Goal: Task Accomplishment & Management: Complete application form

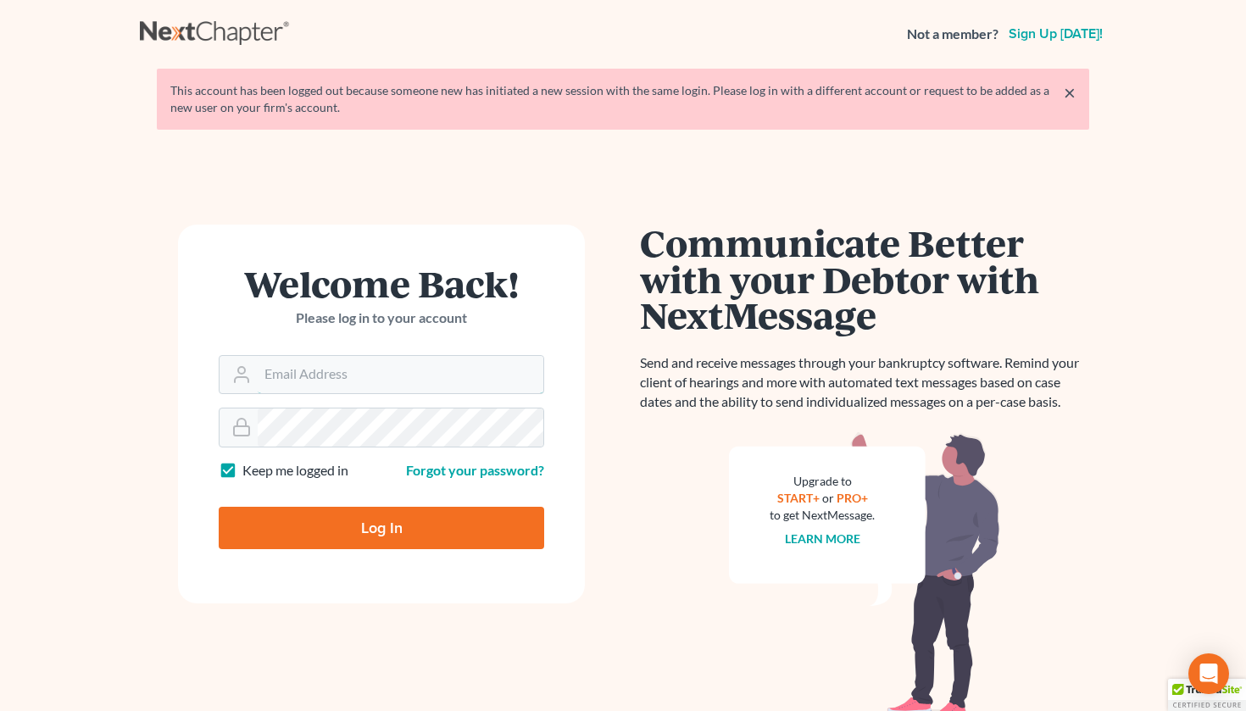
type input "[EMAIL_ADDRESS][DOMAIN_NAME]"
click at [381, 526] on input "Log In" at bounding box center [381, 528] width 325 height 42
type input "Thinking..."
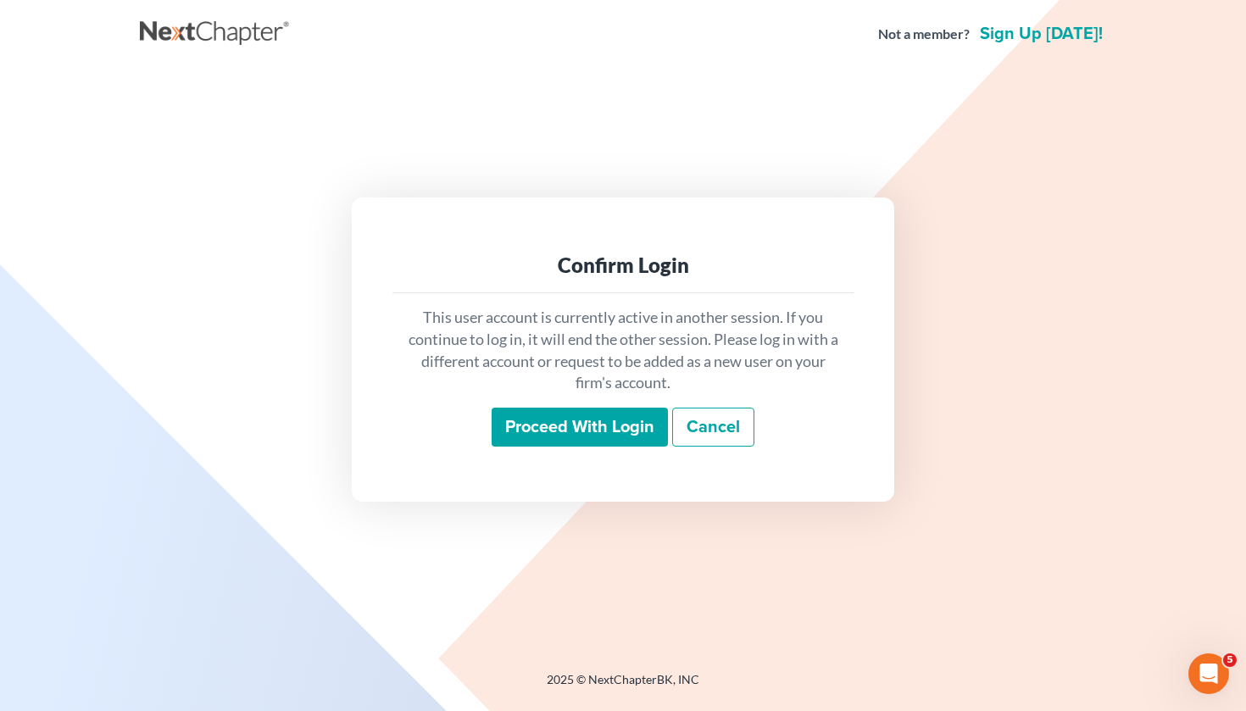
click at [586, 422] on input "Proceed with login" at bounding box center [579, 427] width 176 height 39
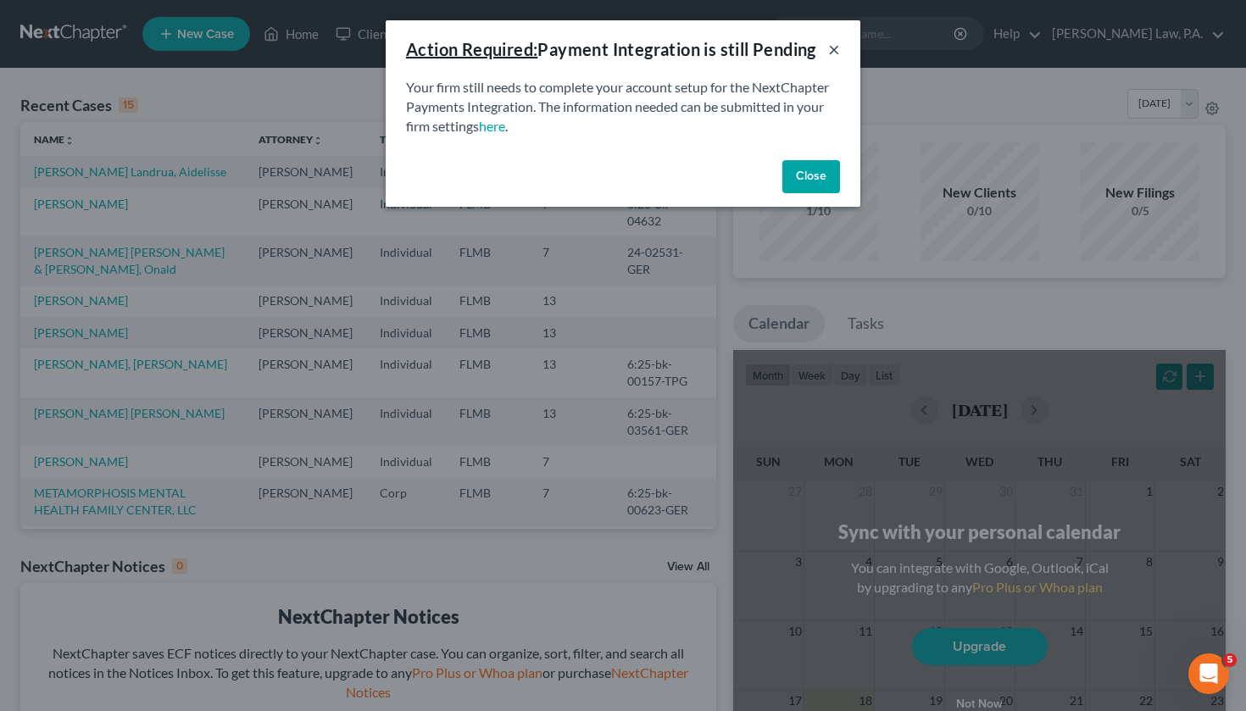
click at [838, 44] on button "×" at bounding box center [834, 49] width 12 height 20
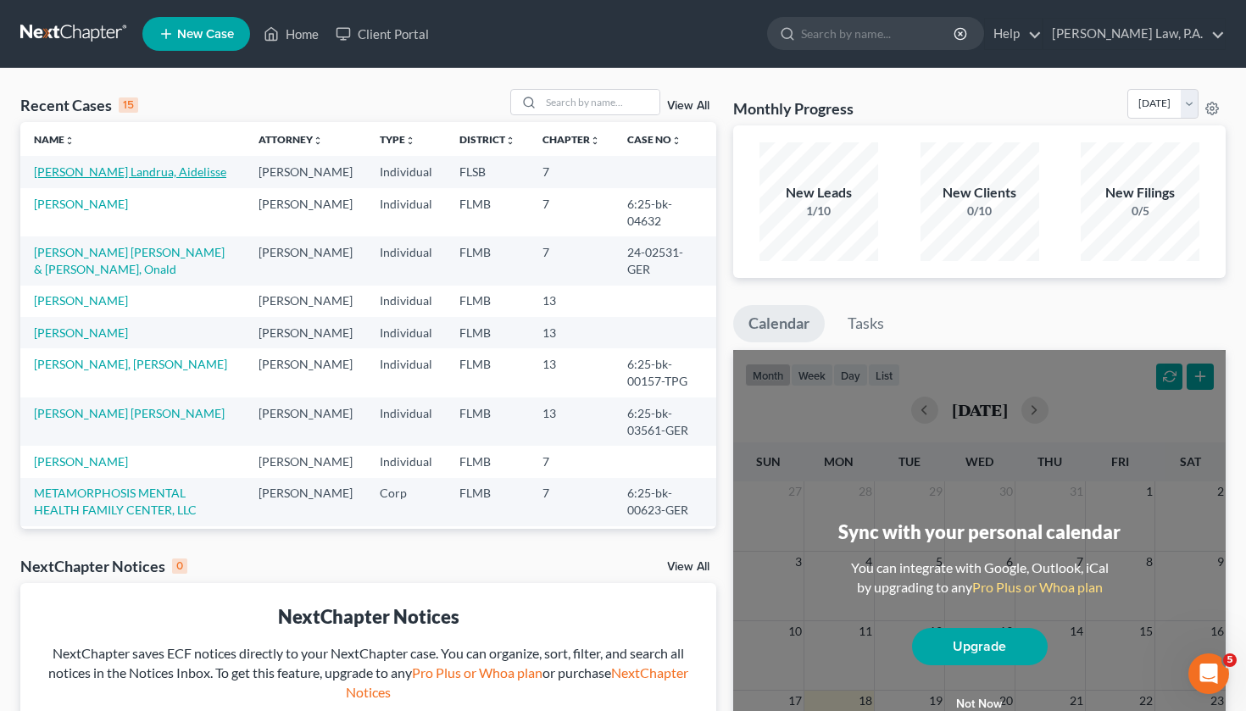
click at [143, 175] on link "Hartberger Landrua, Aidelisse" at bounding box center [130, 171] width 192 height 14
select select "10"
select select "1"
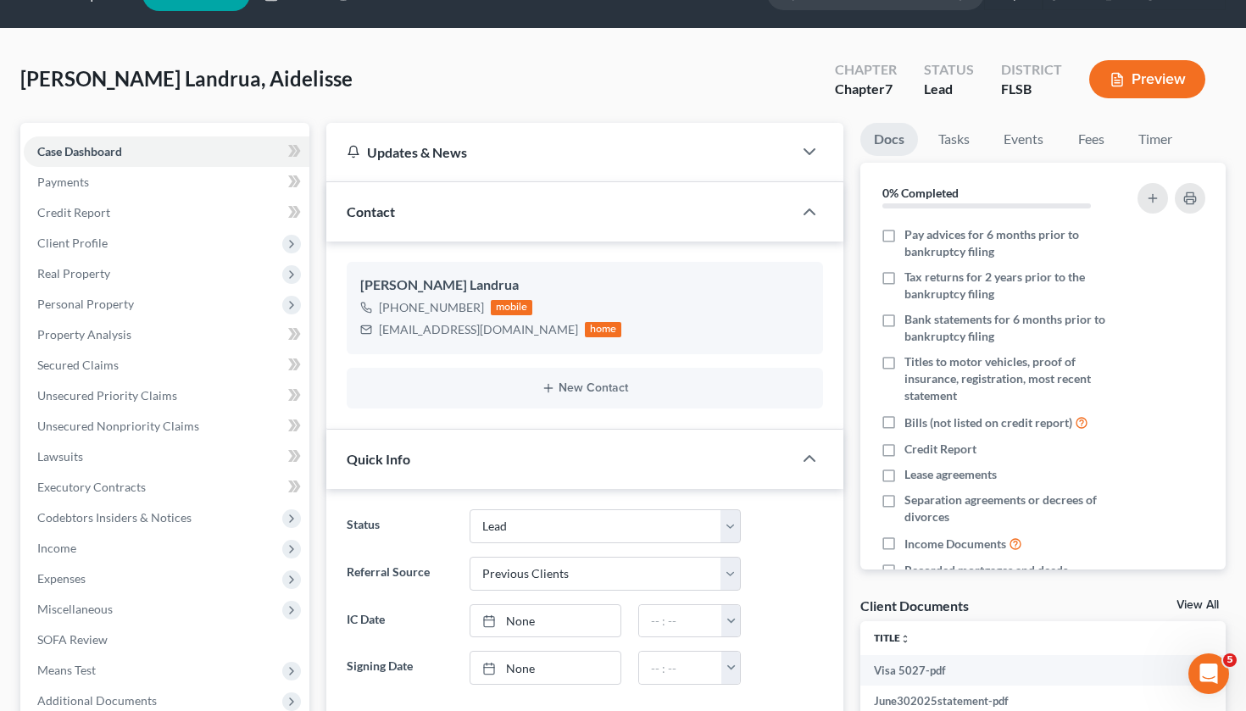
scroll to position [42, 0]
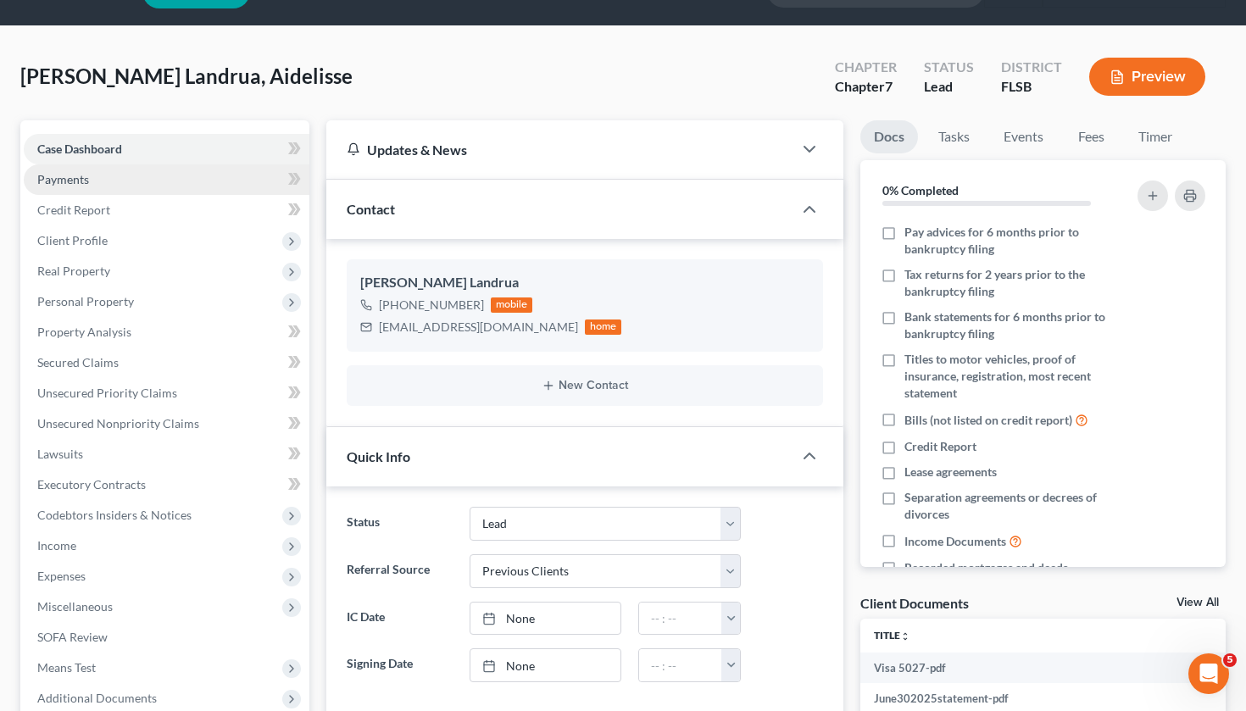
click at [113, 180] on link "Payments" at bounding box center [167, 179] width 286 height 31
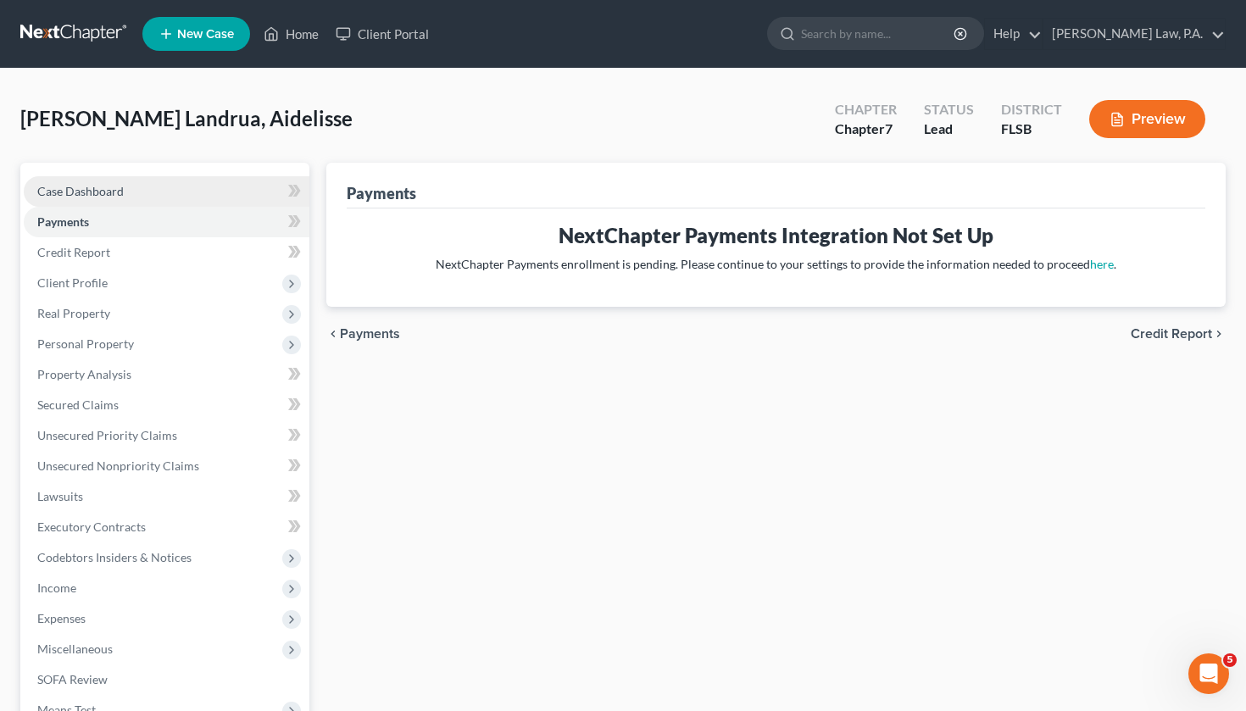
click at [131, 202] on link "Case Dashboard" at bounding box center [167, 191] width 286 height 31
select select "1"
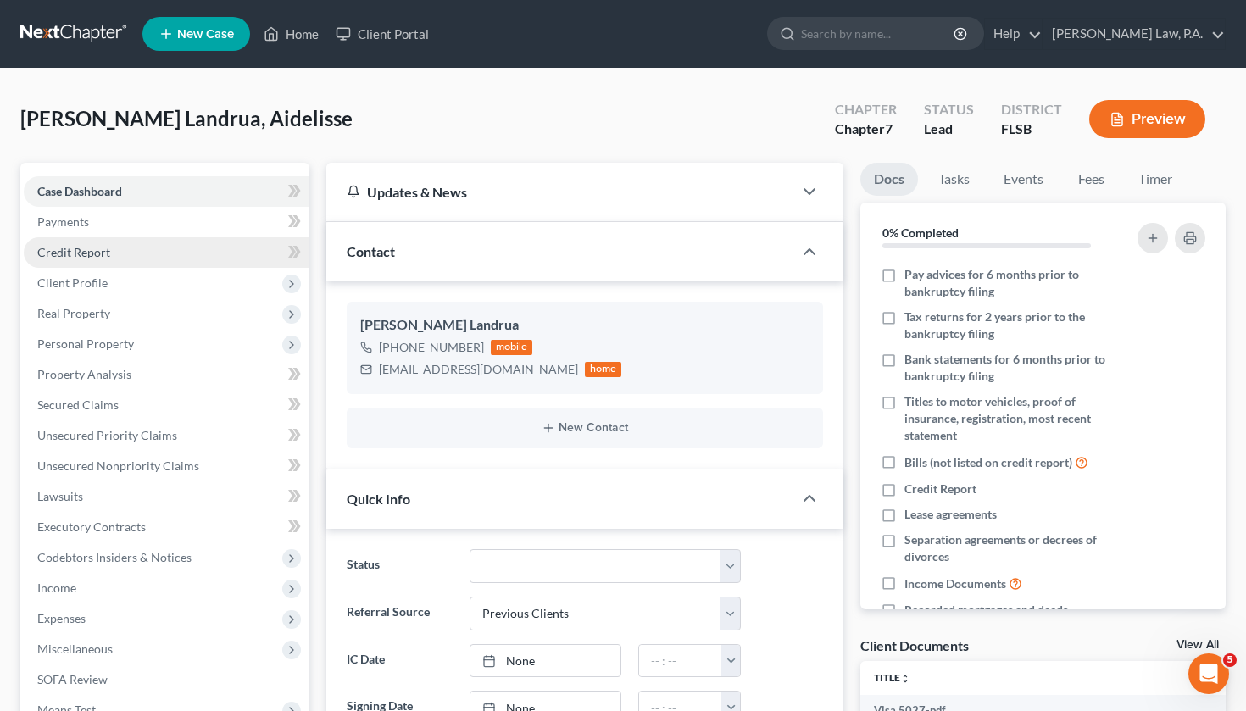
click at [131, 253] on link "Credit Report" at bounding box center [167, 252] width 286 height 31
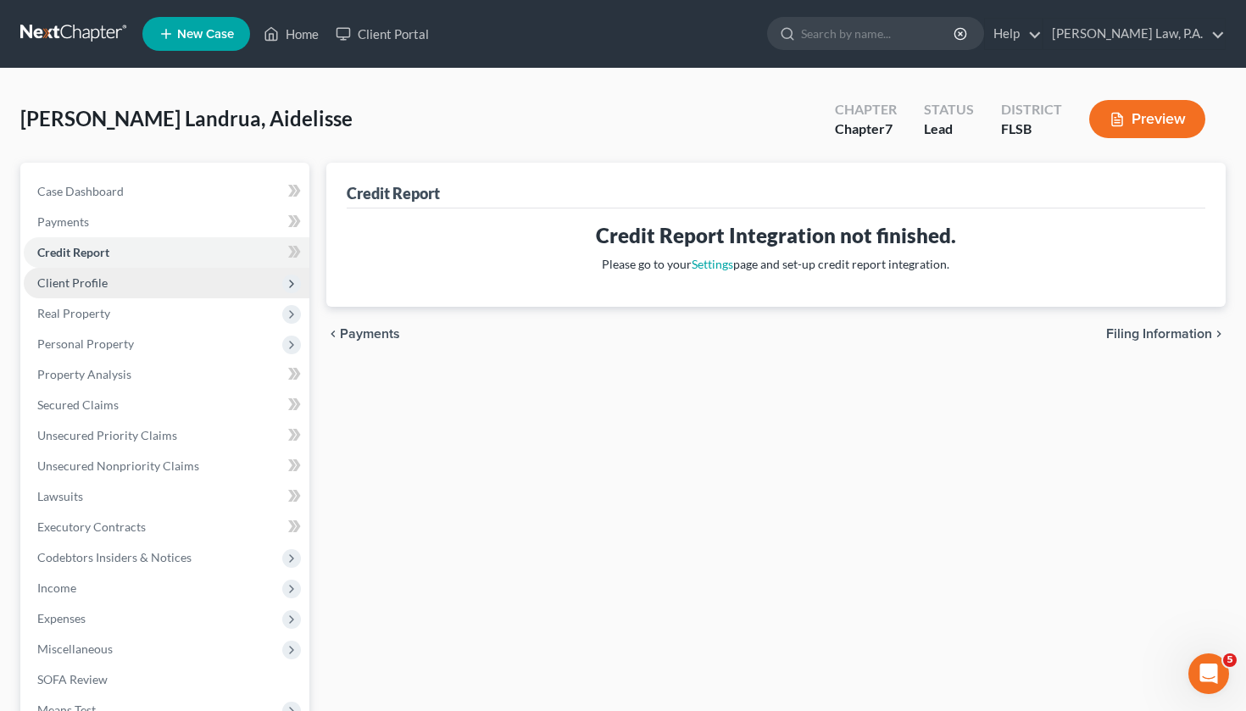
click at [119, 282] on span "Client Profile" at bounding box center [167, 283] width 286 height 31
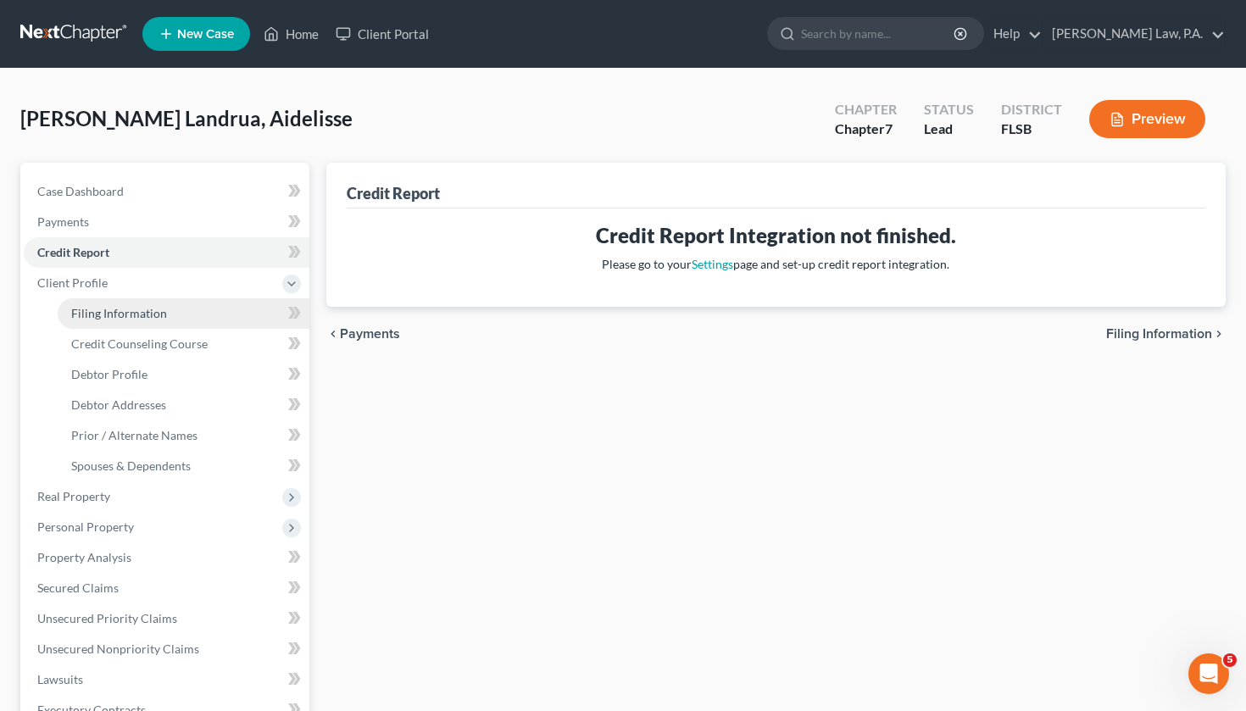
click at [130, 304] on link "Filing Information" at bounding box center [184, 313] width 252 height 31
select select "1"
select select "0"
select select "9"
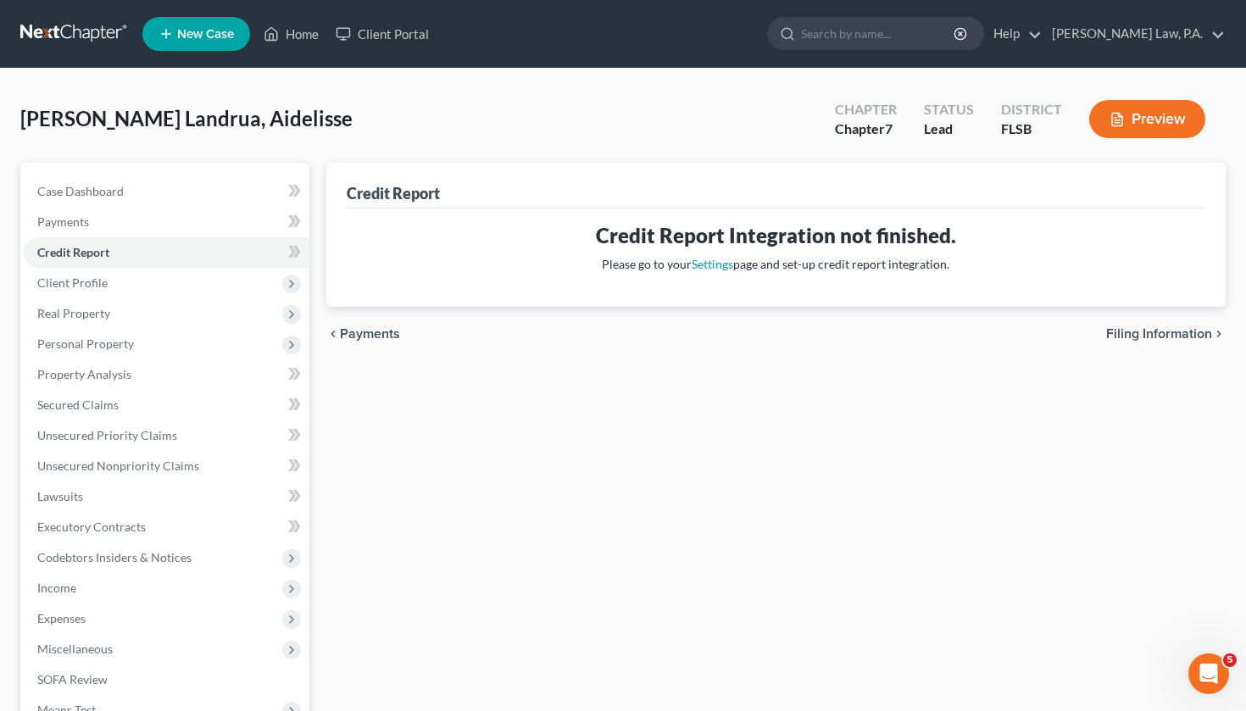
select select "1"
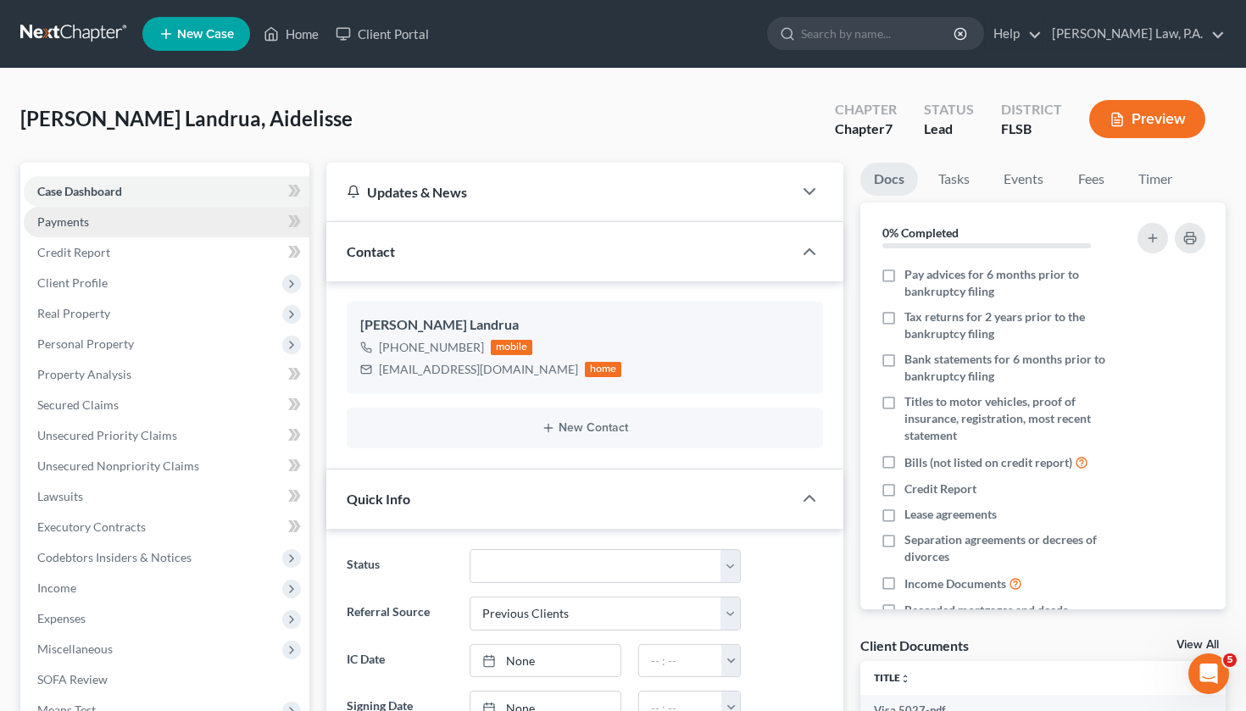
click at [120, 218] on link "Payments" at bounding box center [167, 222] width 286 height 31
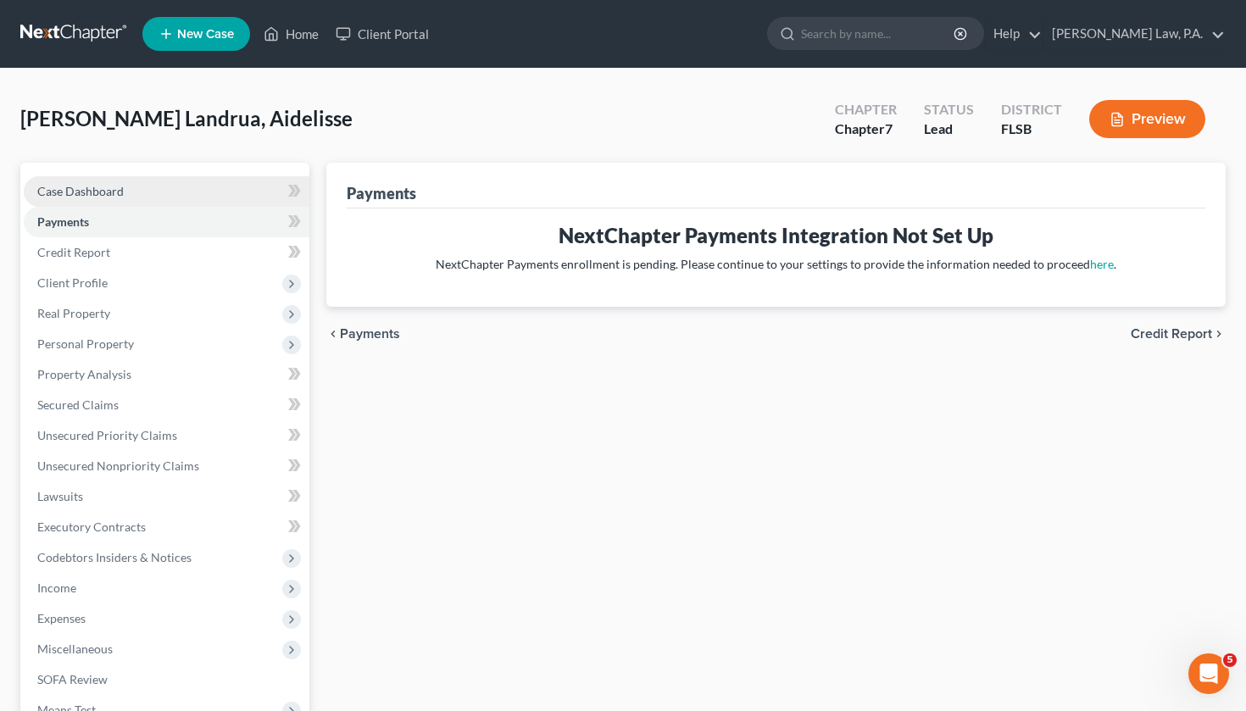
click at [130, 191] on link "Case Dashboard" at bounding box center [167, 191] width 286 height 31
select select "1"
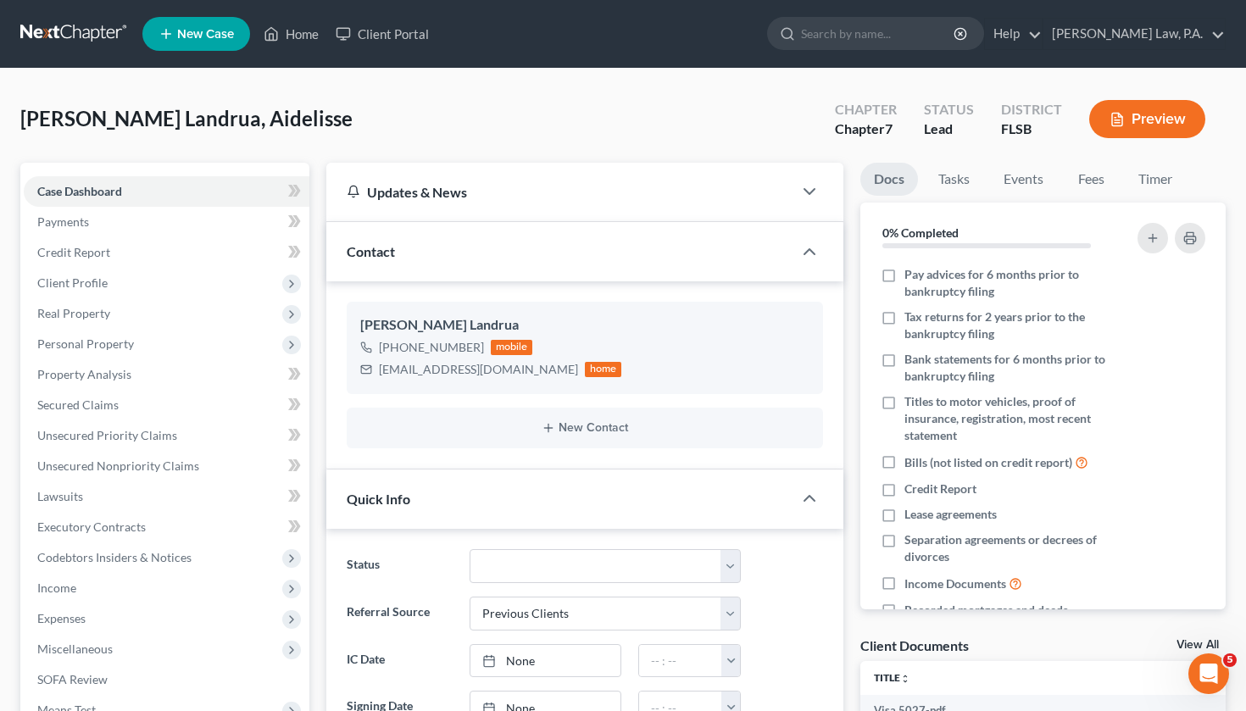
click at [268, 113] on span "Hartberger Landrua, Aidelisse" at bounding box center [186, 118] width 332 height 25
click at [458, 266] on div "Contact" at bounding box center [559, 251] width 467 height 58
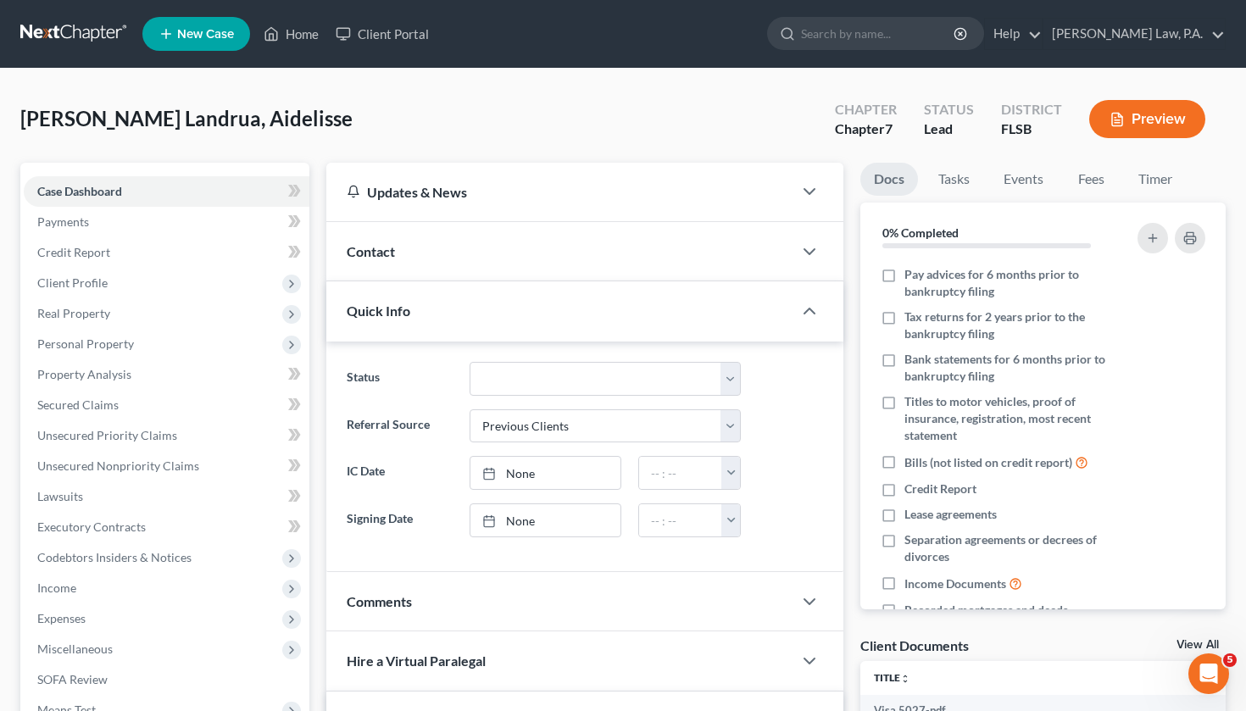
click at [458, 266] on div "Contact" at bounding box center [559, 251] width 467 height 58
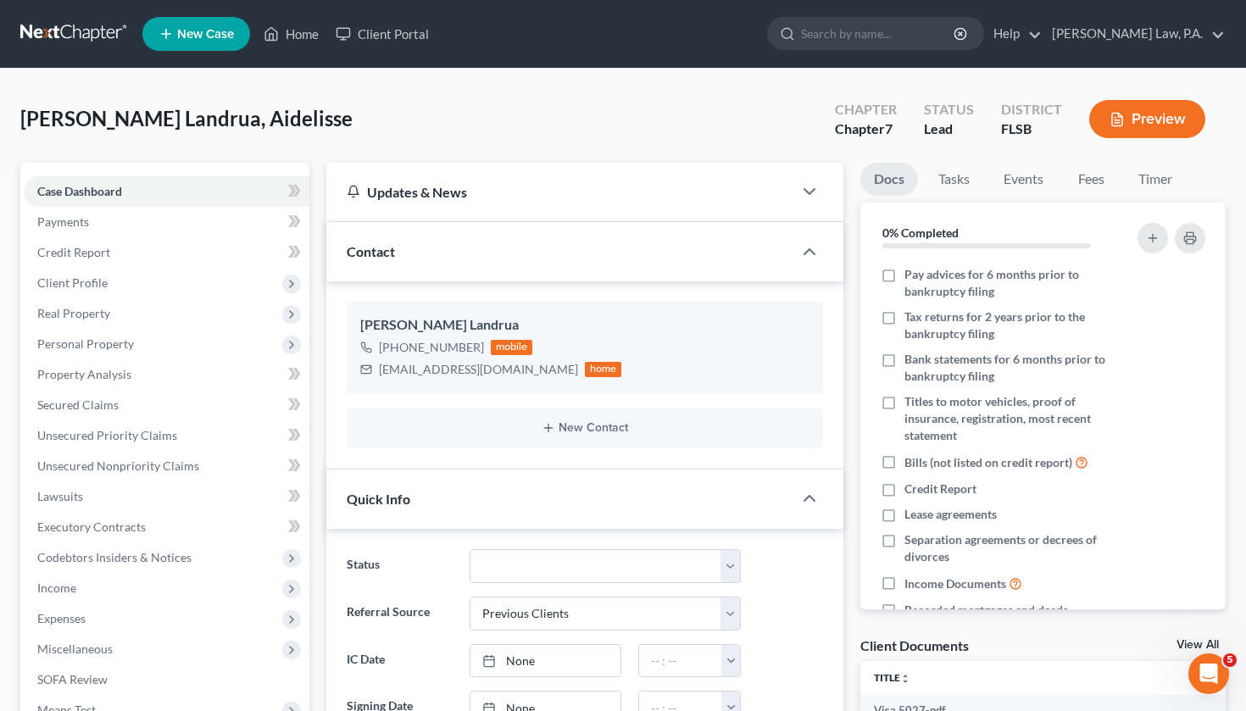
click at [483, 255] on div "Contact" at bounding box center [559, 251] width 467 height 58
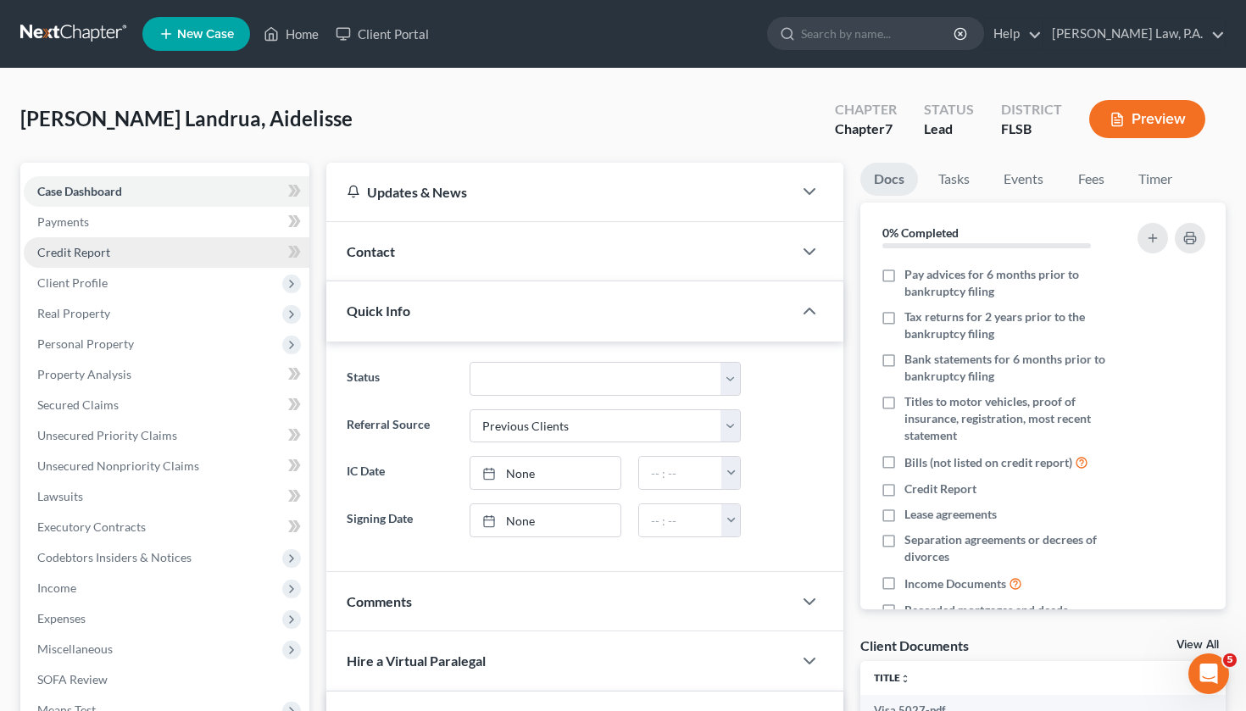
click at [196, 259] on link "Credit Report" at bounding box center [167, 252] width 286 height 31
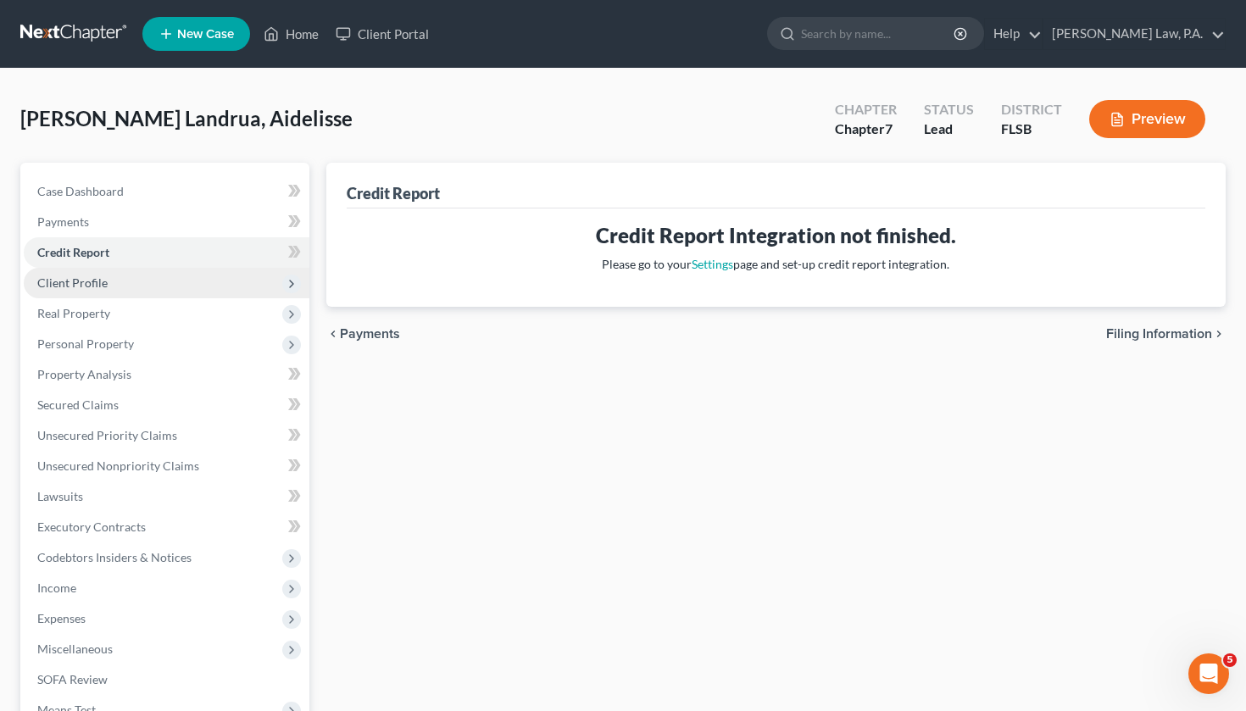
click at [188, 294] on span "Client Profile" at bounding box center [167, 283] width 286 height 31
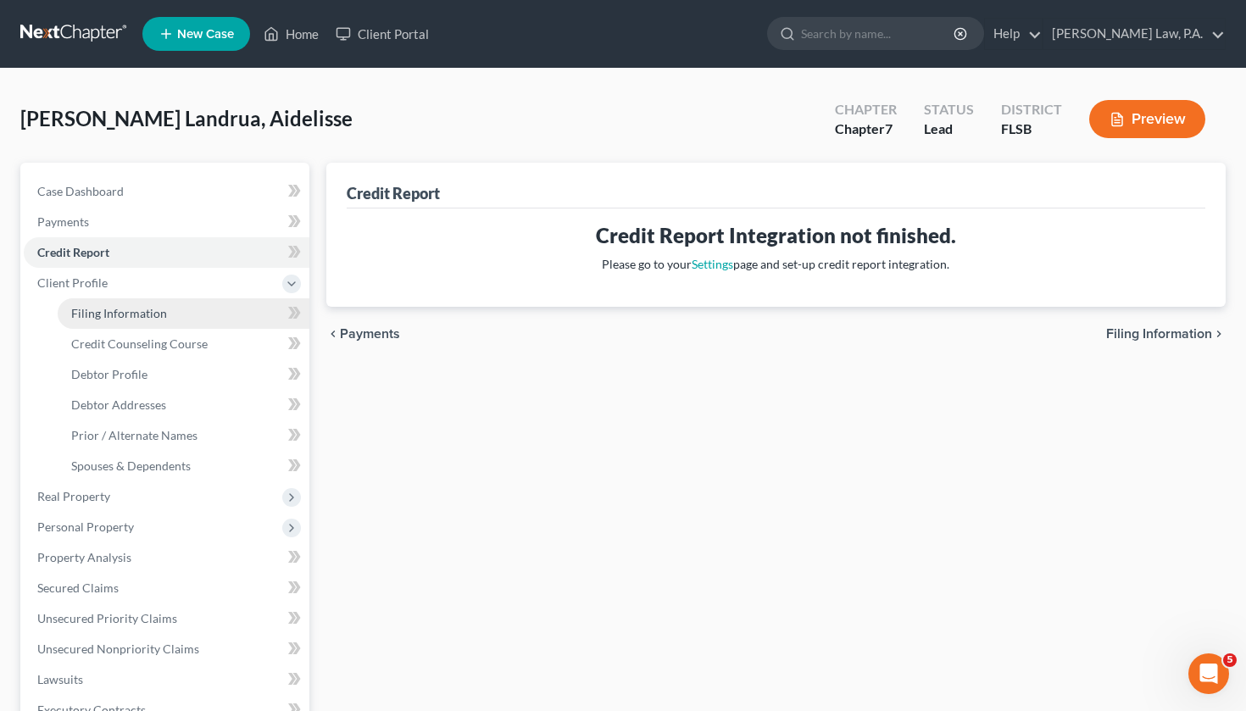
click at [187, 317] on link "Filing Information" at bounding box center [184, 313] width 252 height 31
select select "1"
select select "0"
select select "17"
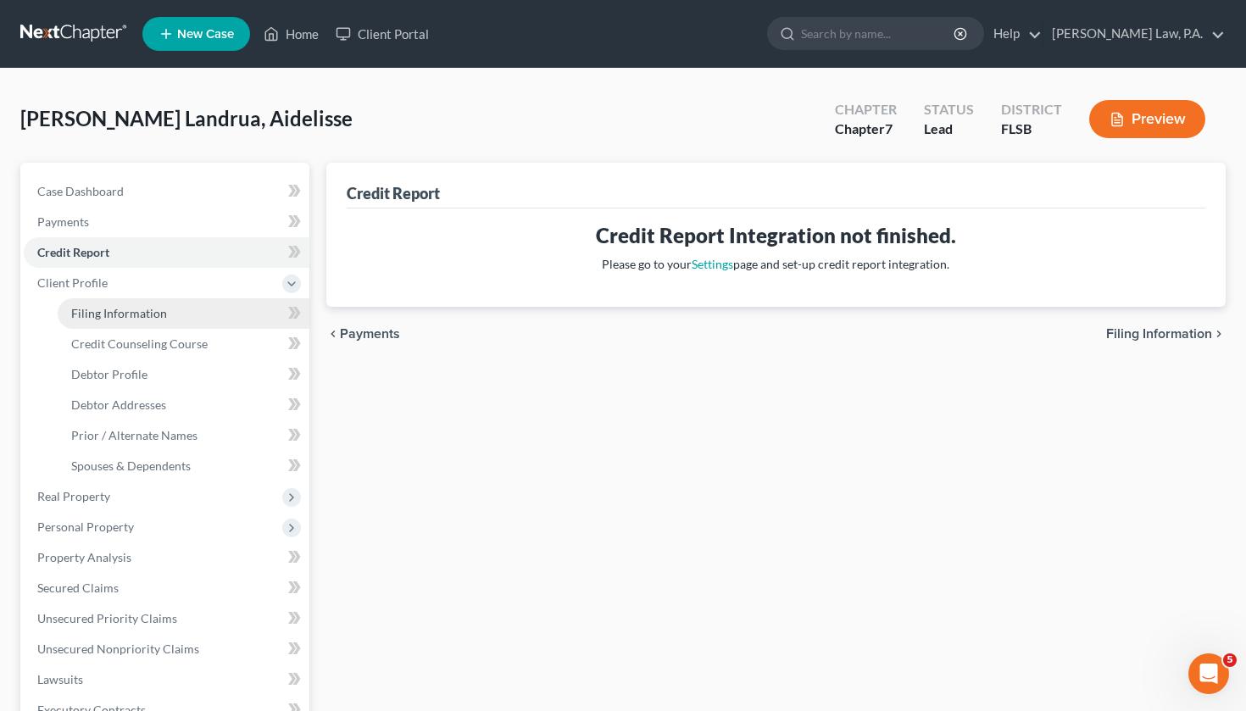
select select "0"
select select "9"
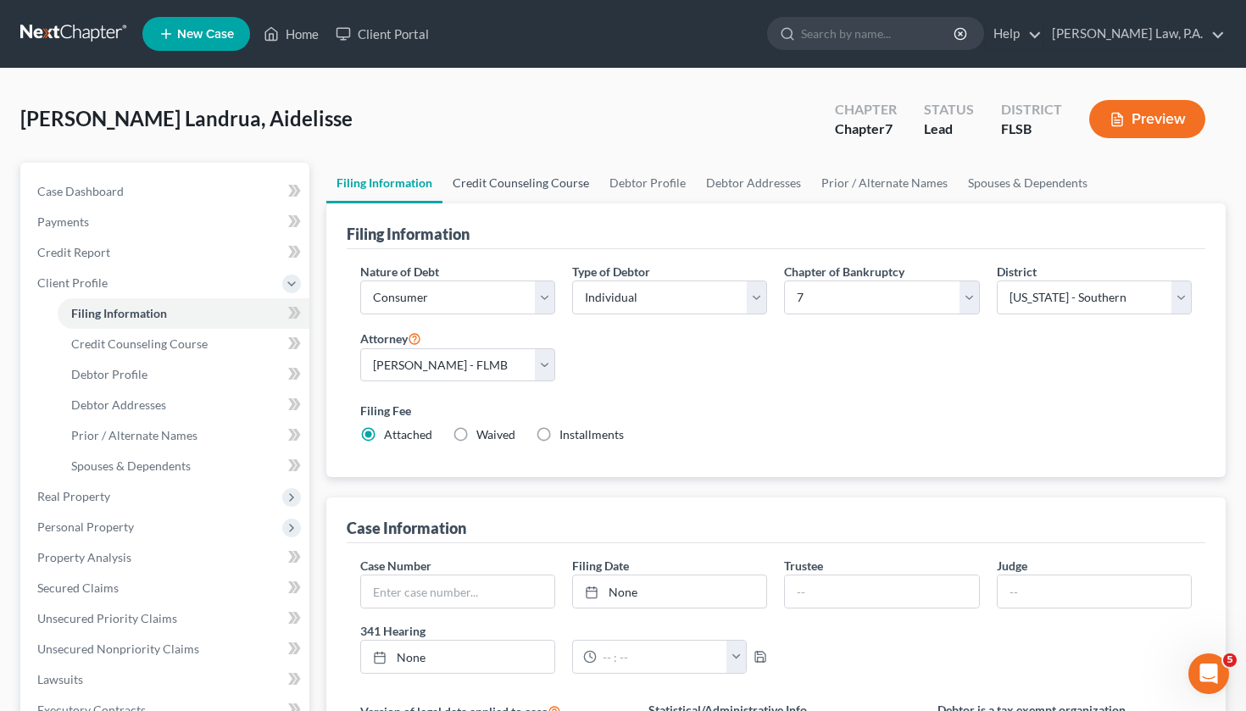
click at [560, 185] on link "Credit Counseling Course" at bounding box center [520, 183] width 157 height 41
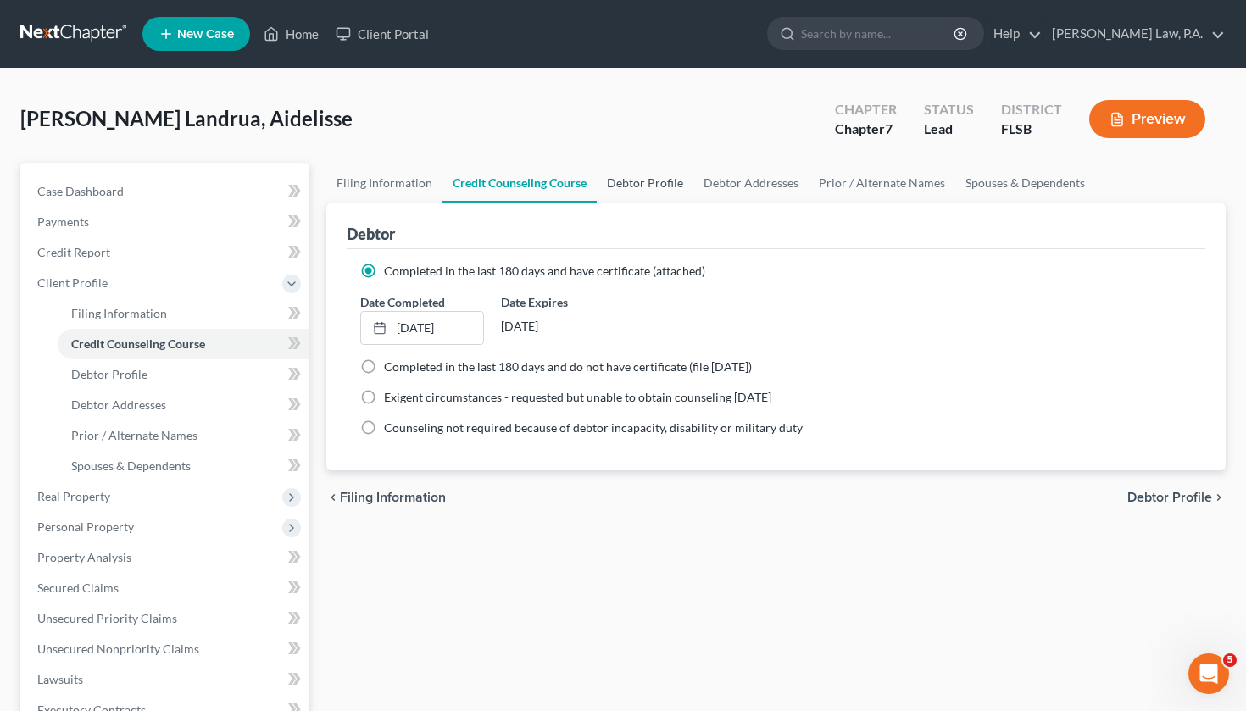
click at [641, 188] on link "Debtor Profile" at bounding box center [645, 183] width 97 height 41
select select "0"
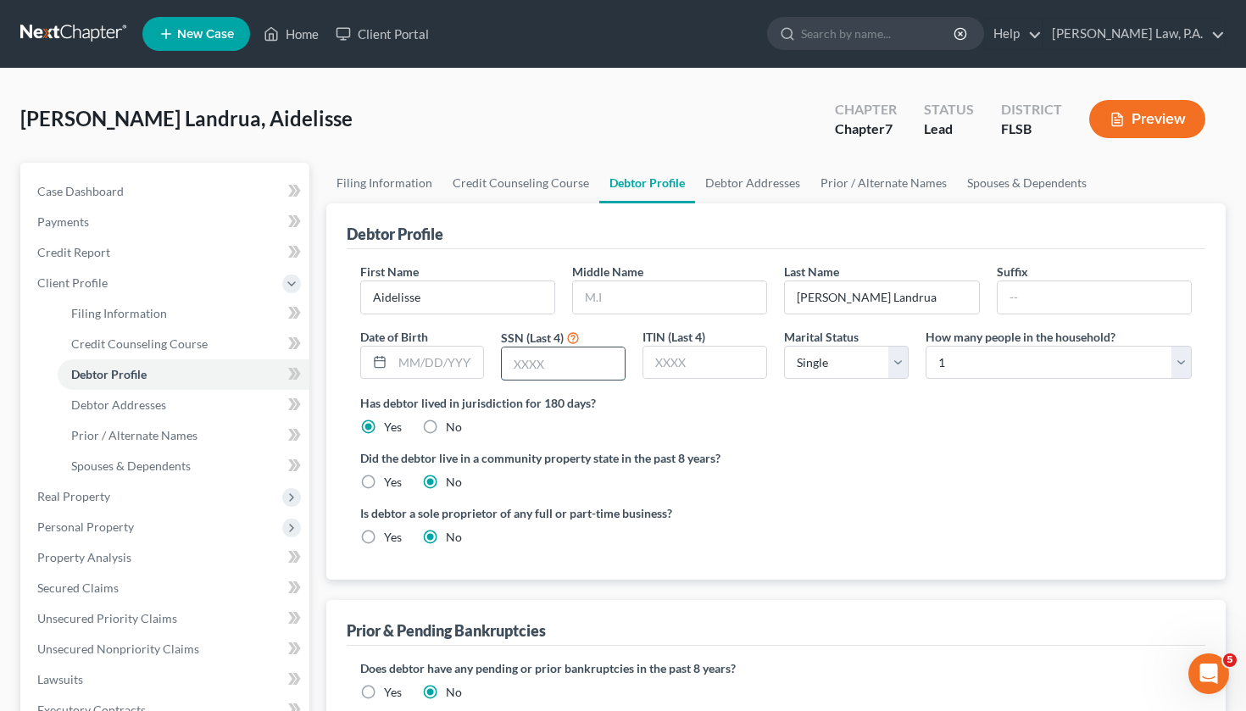
click at [511, 362] on input "text" at bounding box center [563, 363] width 123 height 32
type input "3866"
click at [436, 363] on input "text" at bounding box center [438, 363] width 92 height 32
type input "09/27/1999"
click at [636, 451] on label "Did the debtor live in a community property state in the past 8 years?" at bounding box center [776, 458] width 832 height 18
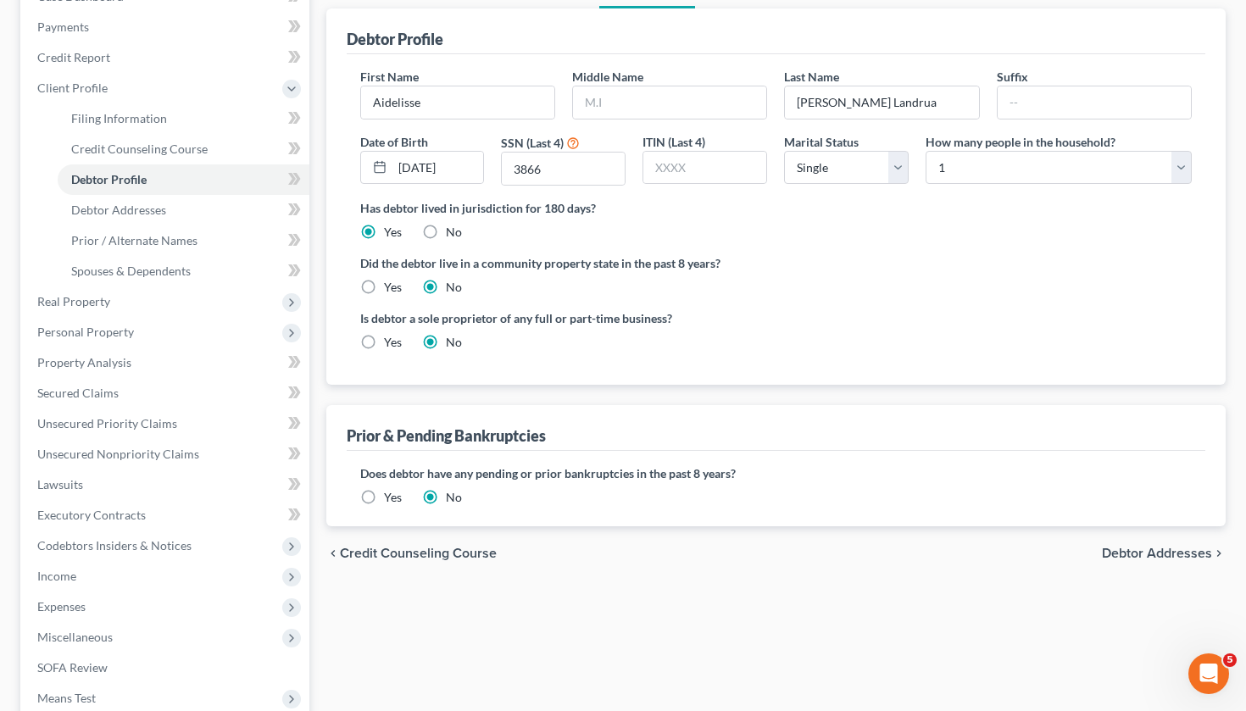
scroll to position [183, 0]
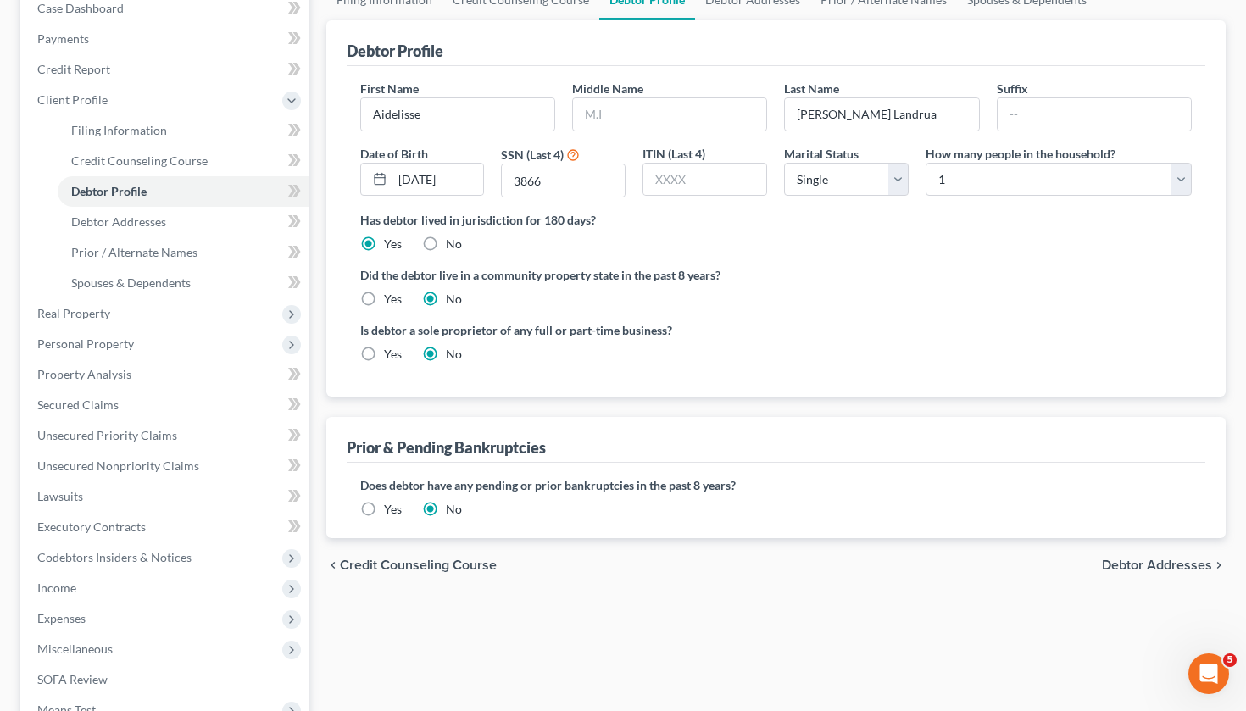
click at [1184, 564] on span "Debtor Addresses" at bounding box center [1157, 565] width 110 height 14
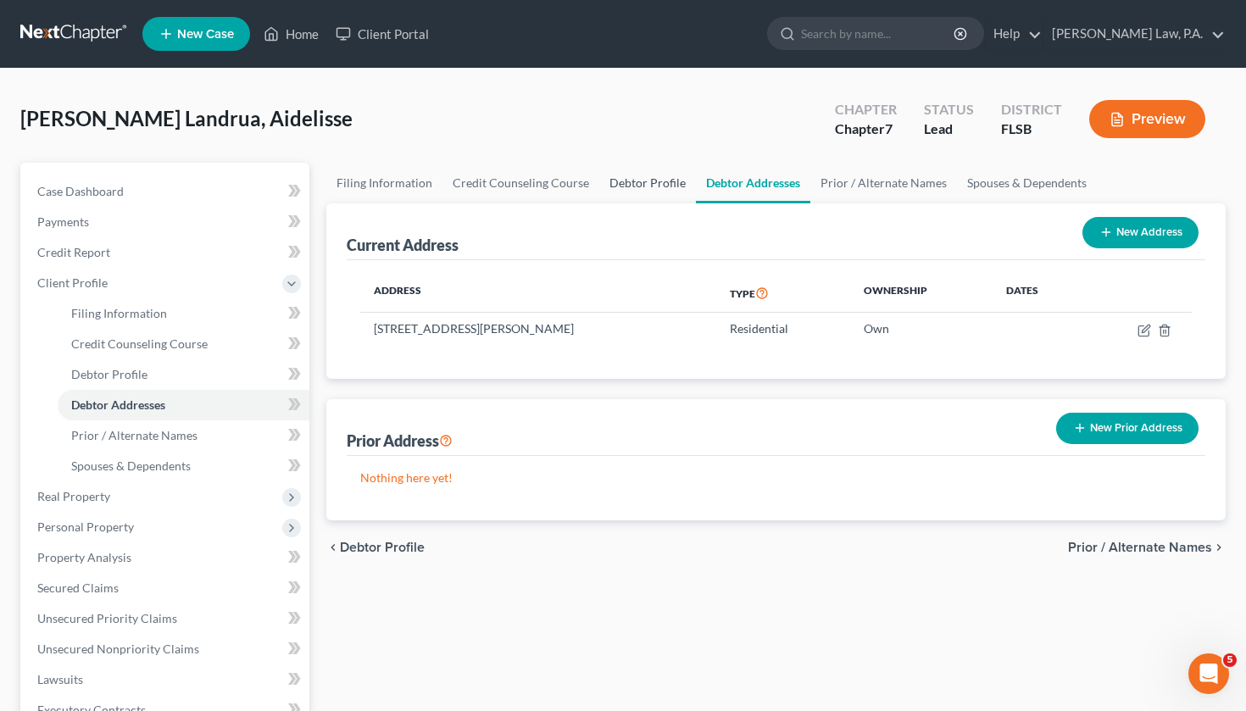
click at [651, 186] on link "Debtor Profile" at bounding box center [647, 183] width 97 height 41
select select "0"
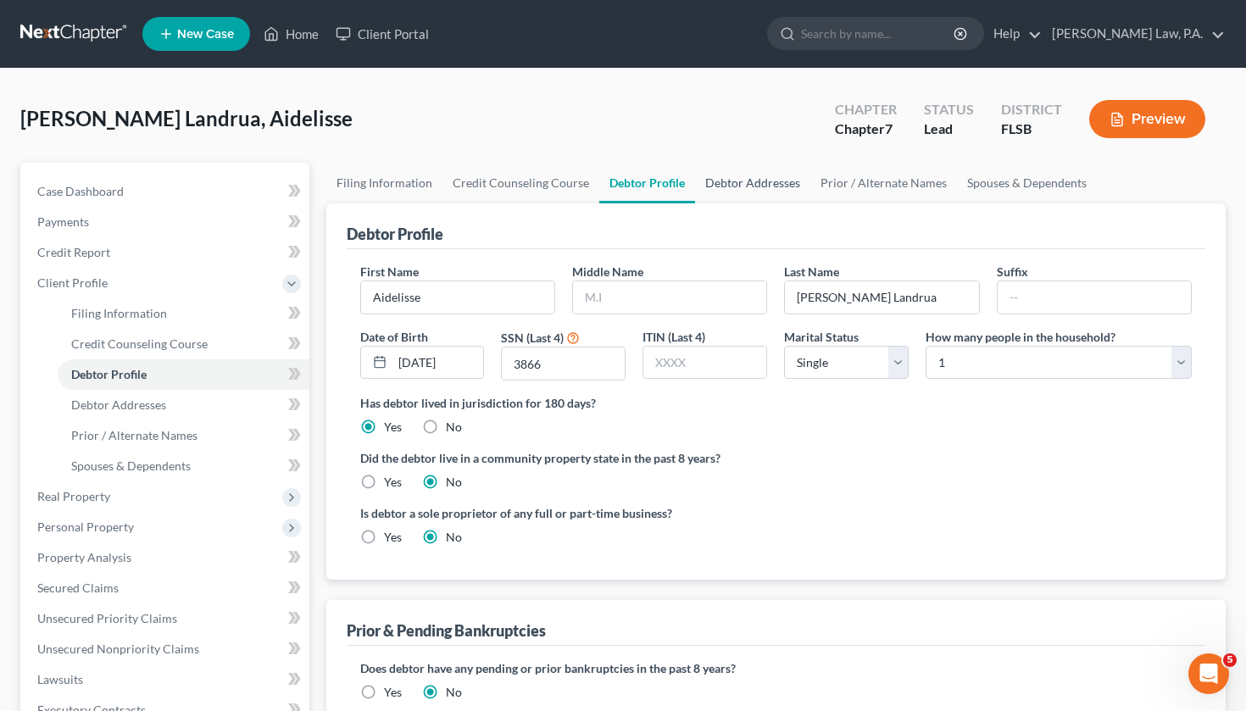
click at [748, 186] on link "Debtor Addresses" at bounding box center [752, 183] width 115 height 41
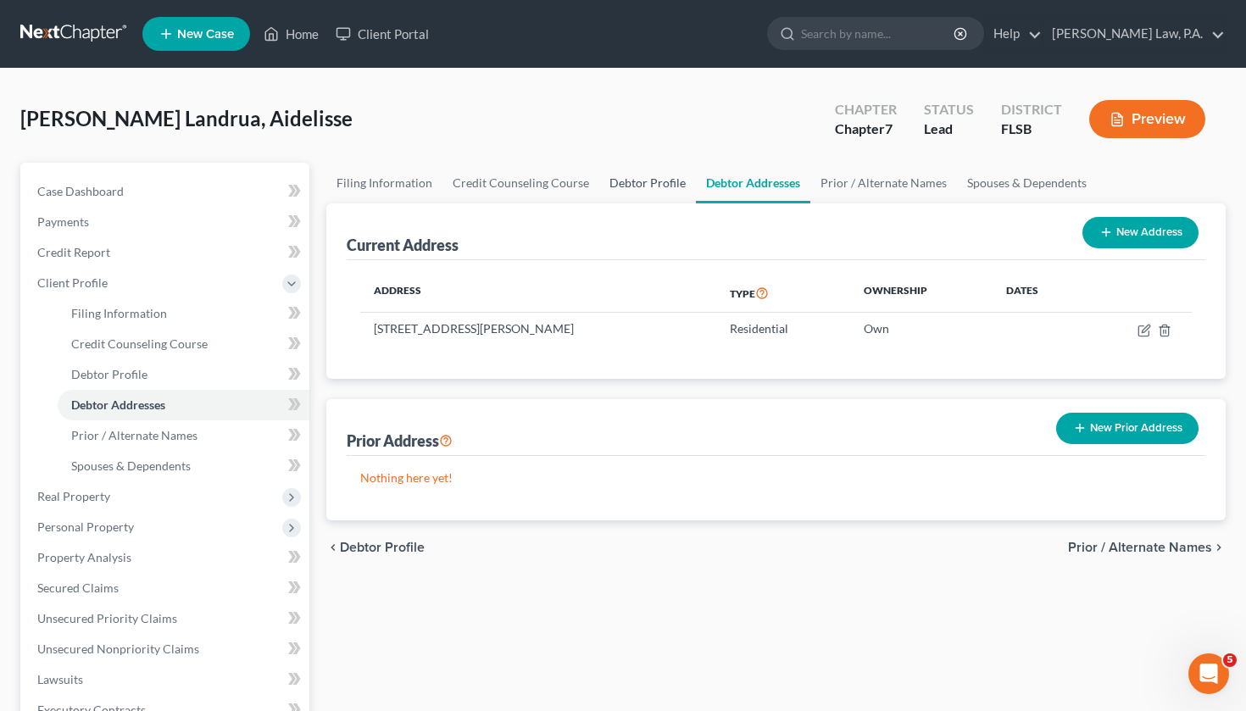
click at [638, 191] on link "Debtor Profile" at bounding box center [647, 183] width 97 height 41
select select "0"
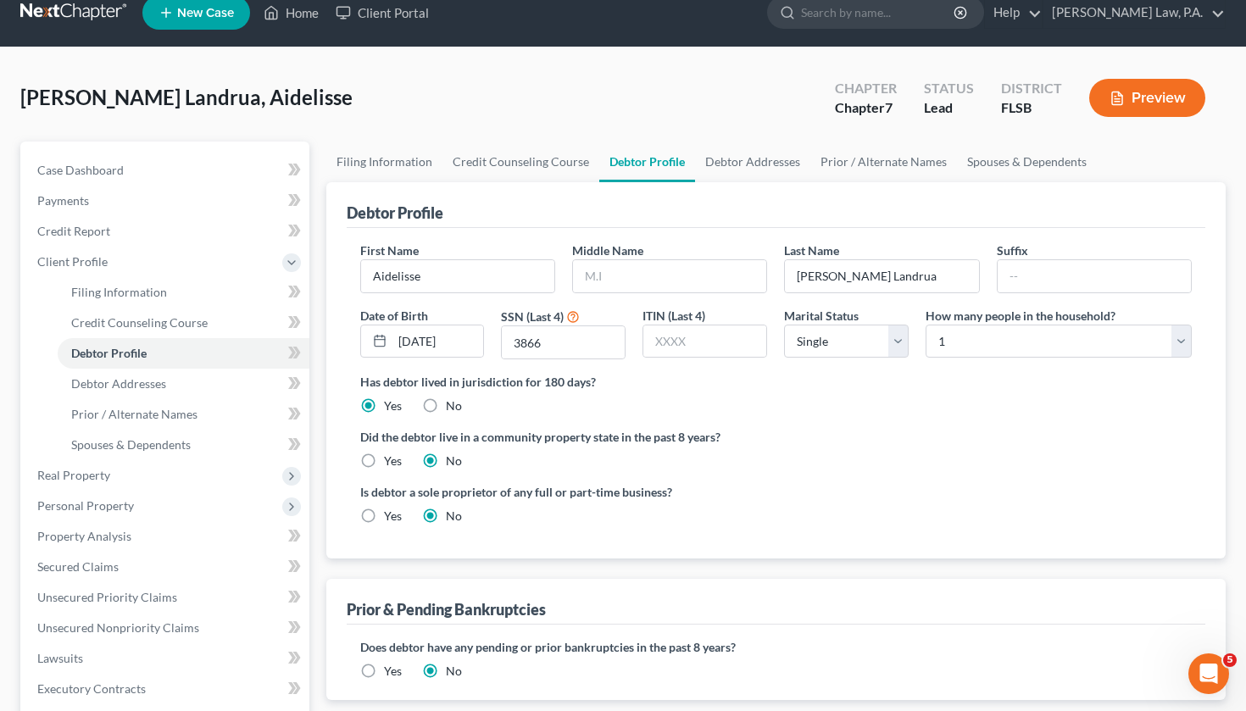
scroll to position [20, 0]
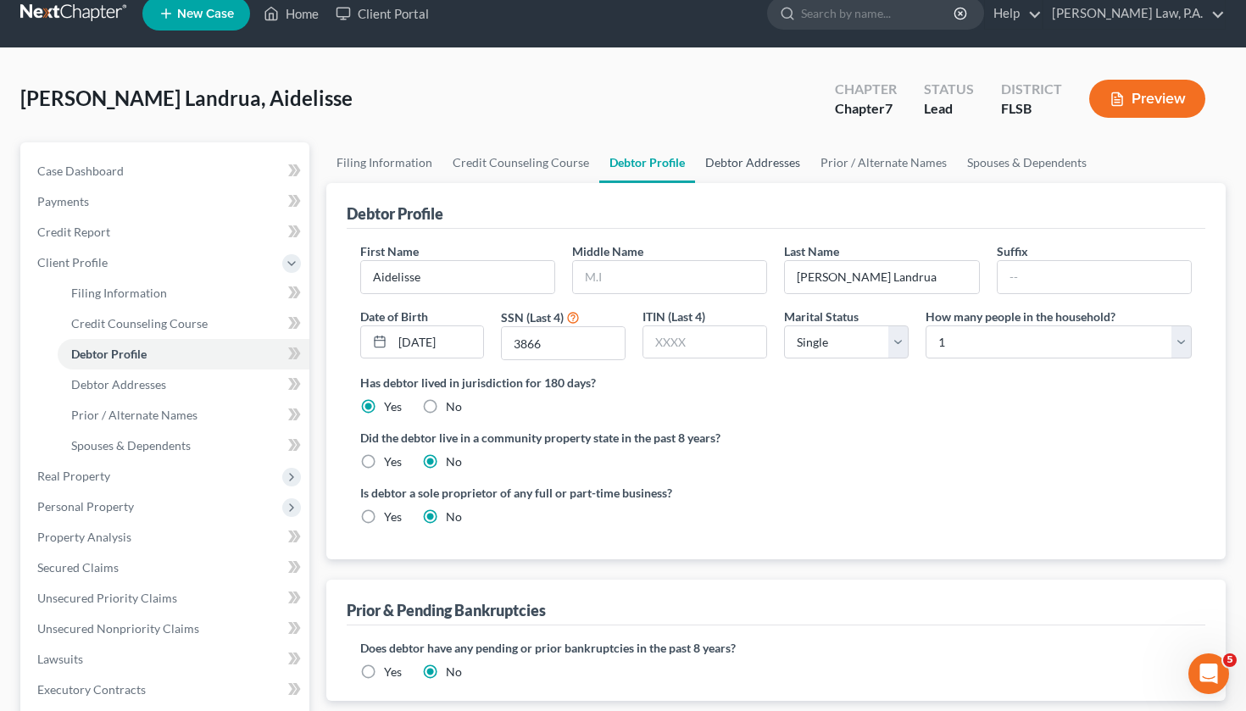
click at [770, 161] on link "Debtor Addresses" at bounding box center [752, 162] width 115 height 41
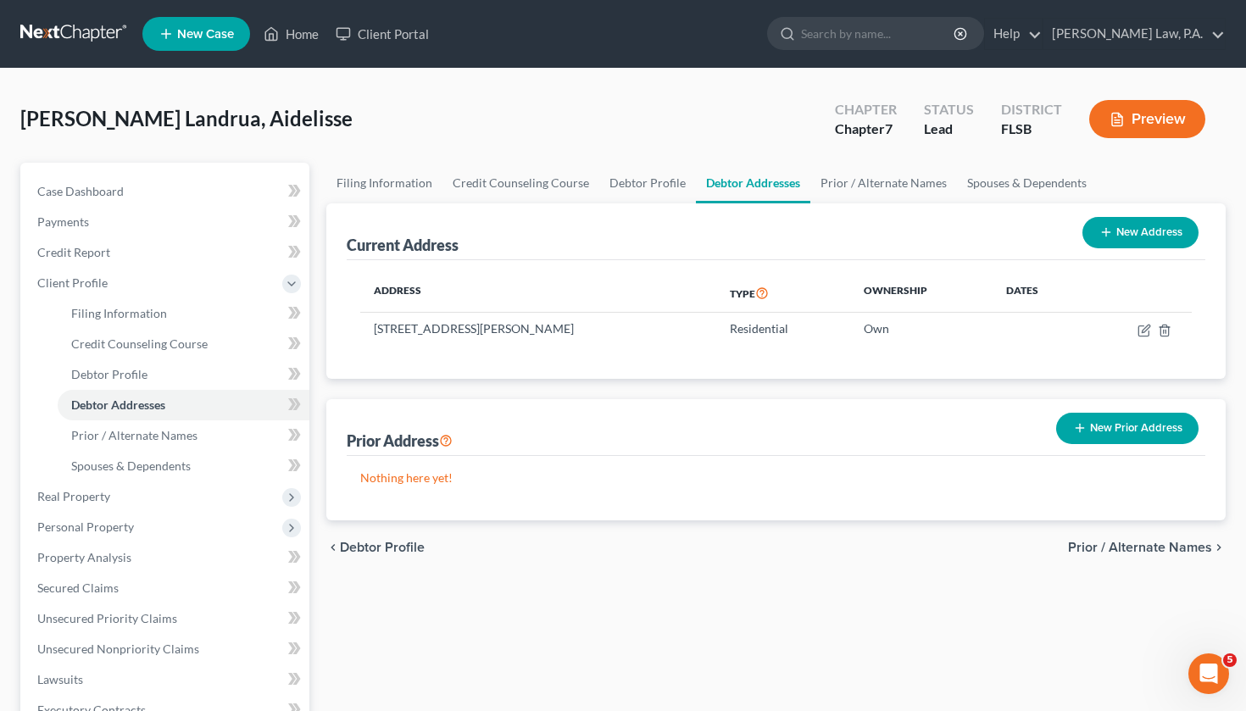
click at [1076, 4] on nav "Home New Case Client Portal Robles Cruz Law, P.A. arc@roblescruzlaw.com My Acco…" at bounding box center [623, 34] width 1246 height 68
click at [176, 197] on link "Case Dashboard" at bounding box center [167, 191] width 286 height 31
select select "1"
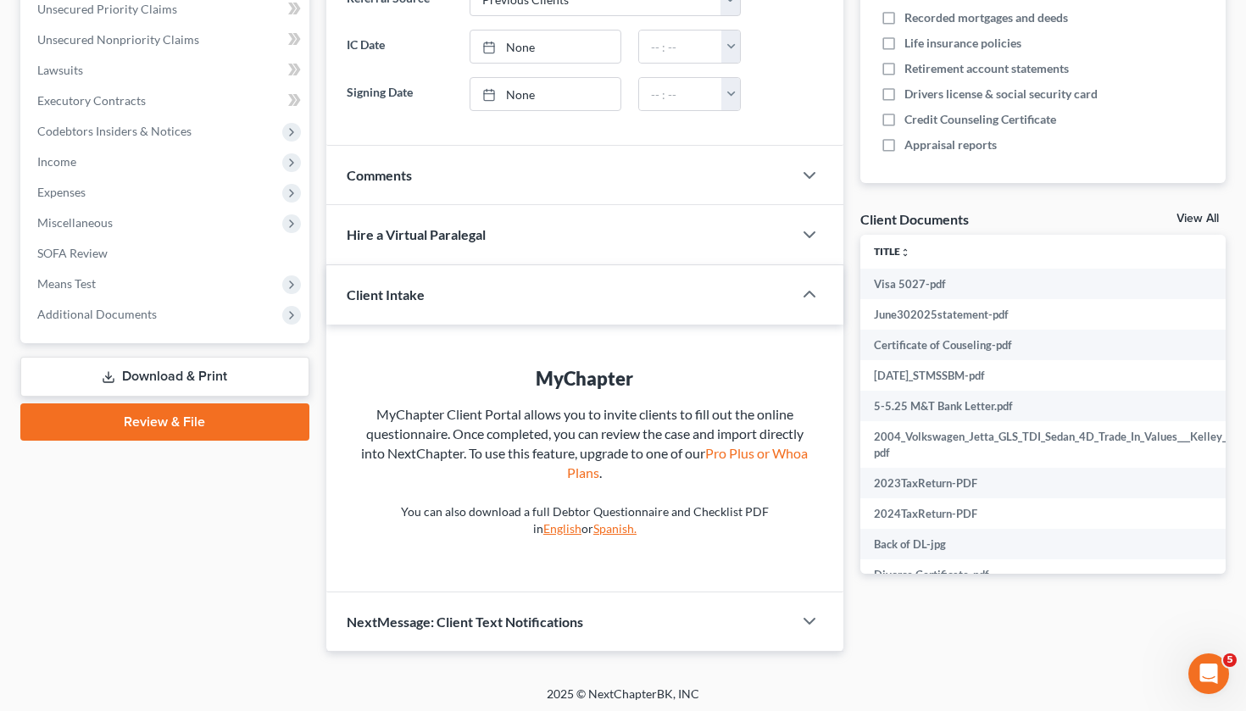
click at [1215, 216] on link "View All" at bounding box center [1197, 219] width 42 height 12
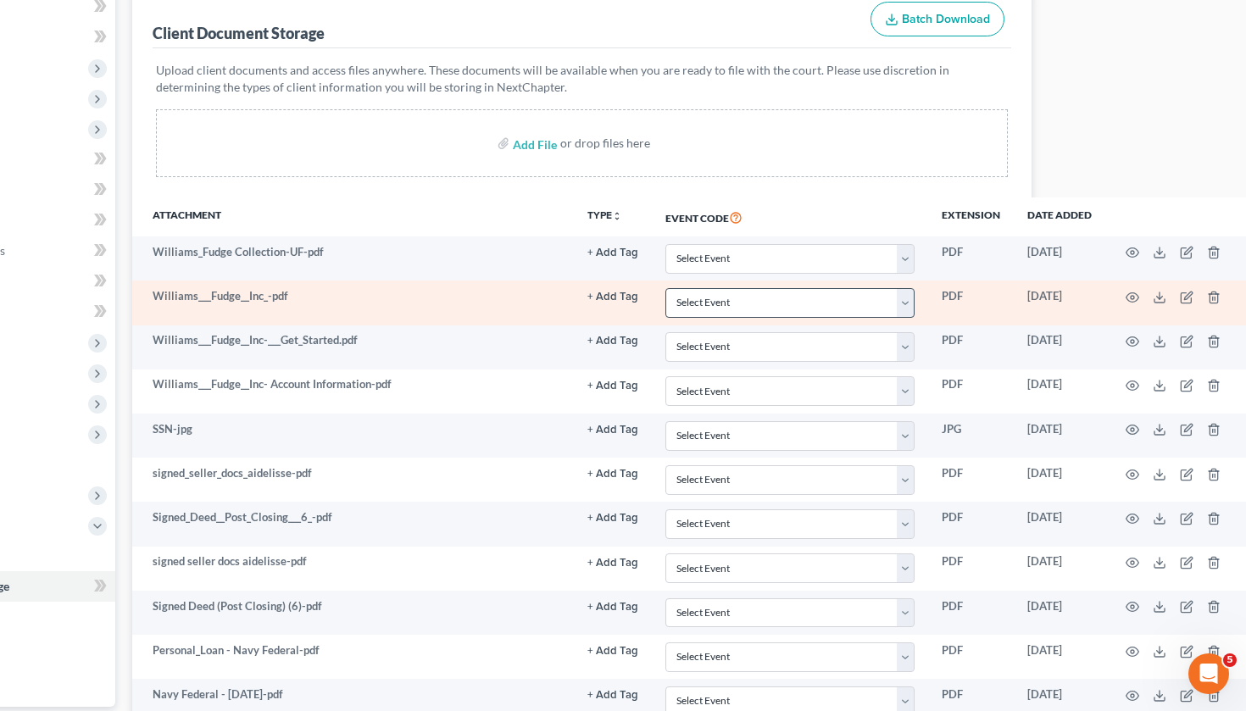
scroll to position [215, 192]
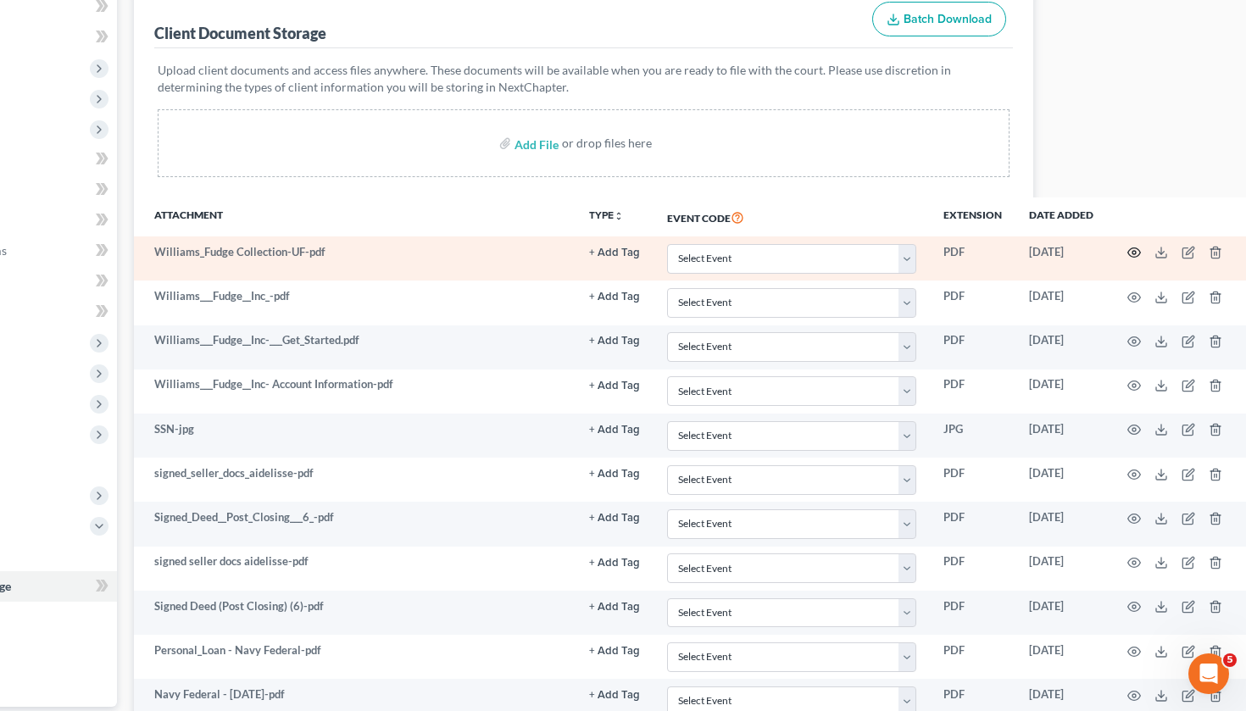
click at [1135, 252] on icon "button" at bounding box center [1133, 252] width 13 height 9
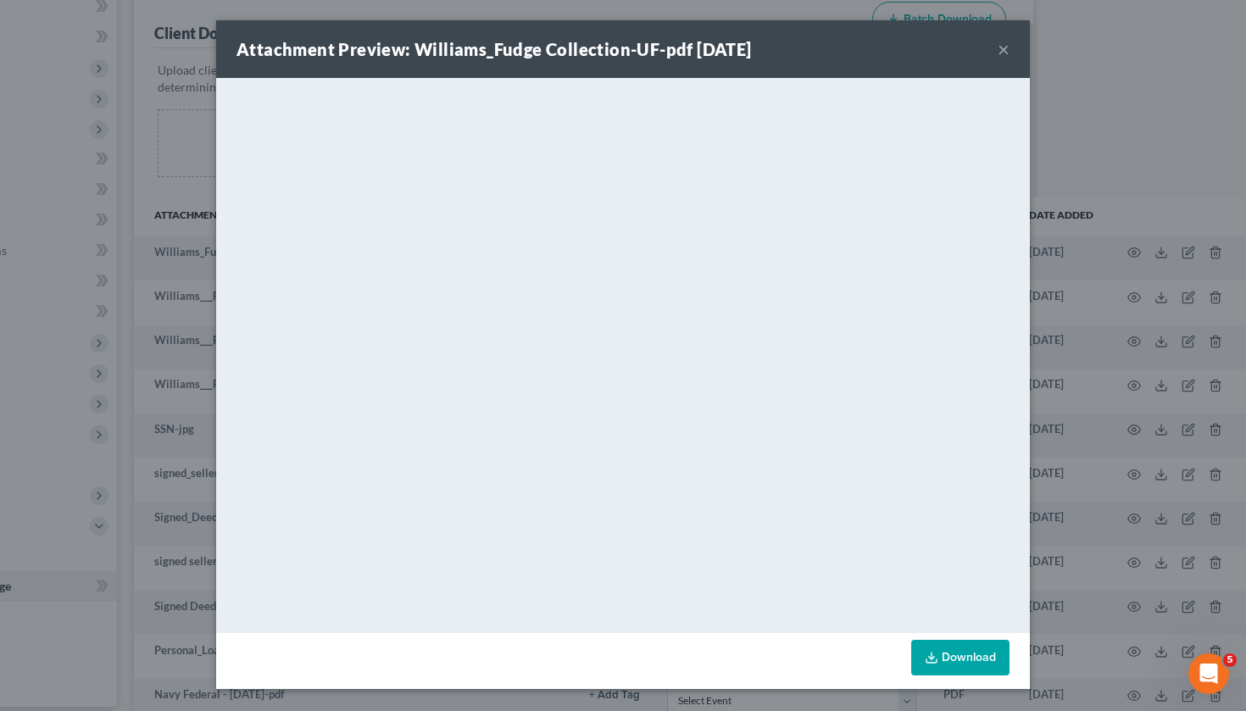
click at [1002, 53] on button "×" at bounding box center [1003, 49] width 12 height 20
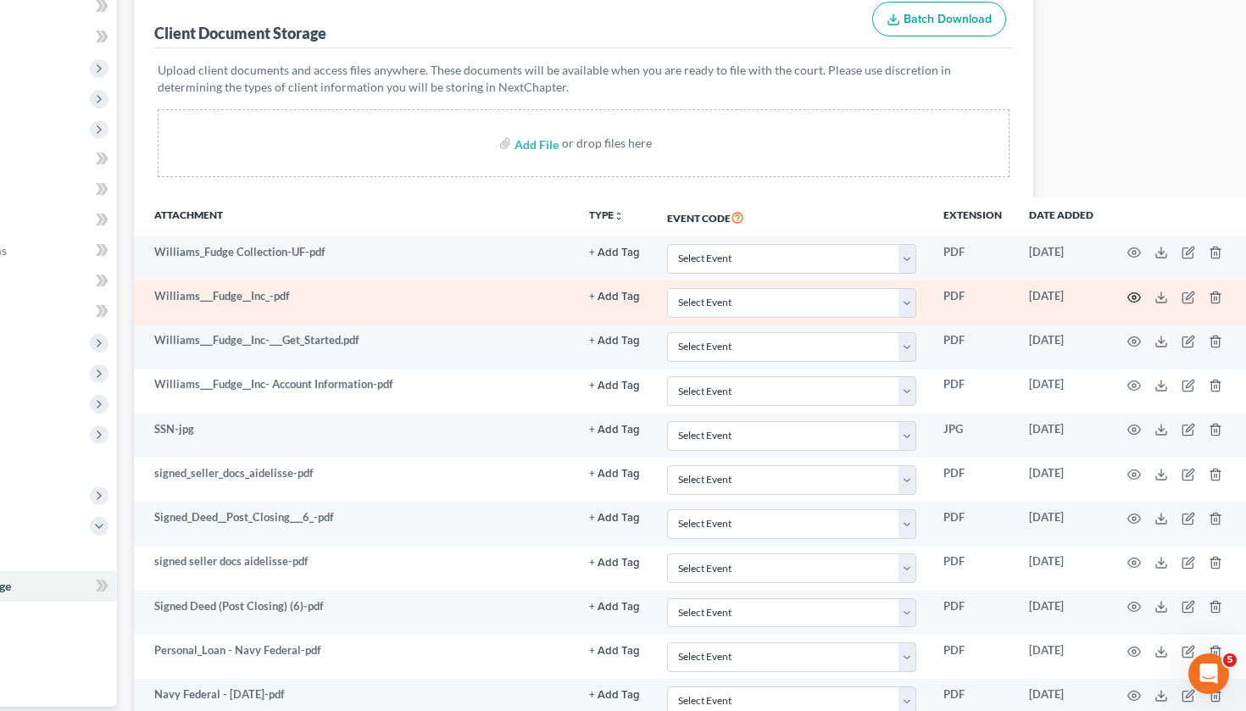
click at [1129, 297] on icon "button" at bounding box center [1134, 298] width 14 height 14
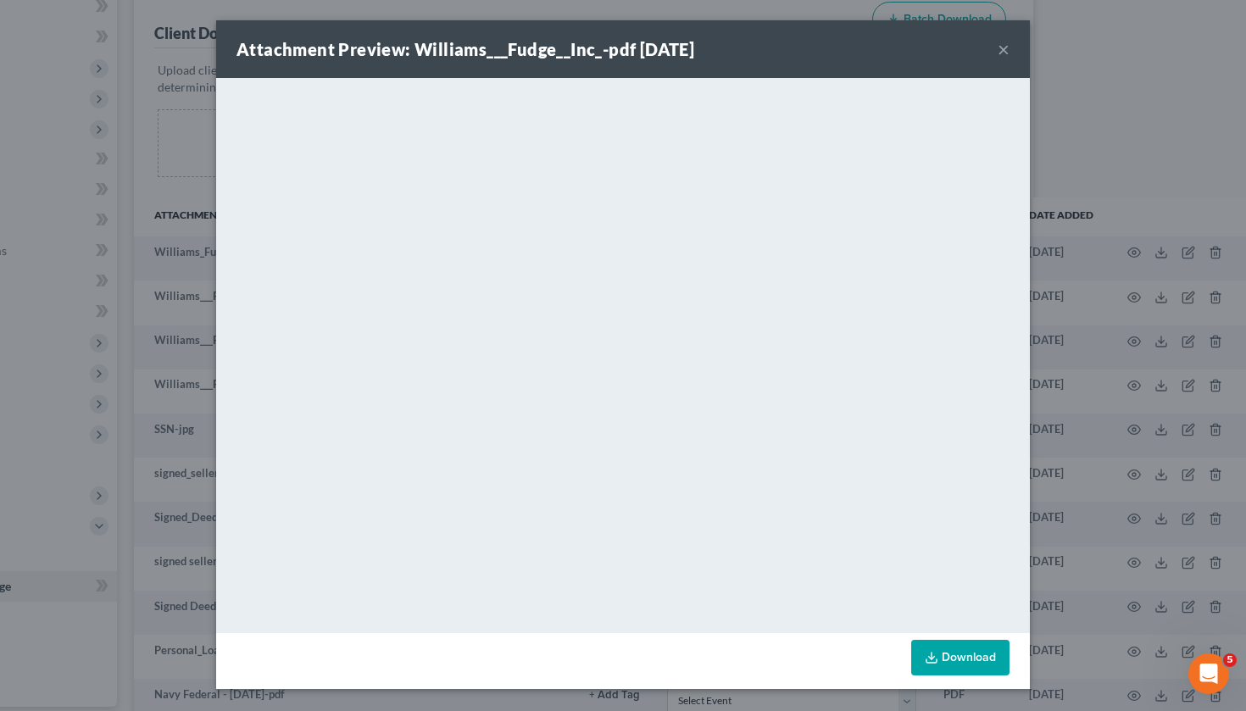
click at [1005, 47] on button "×" at bounding box center [1003, 49] width 12 height 20
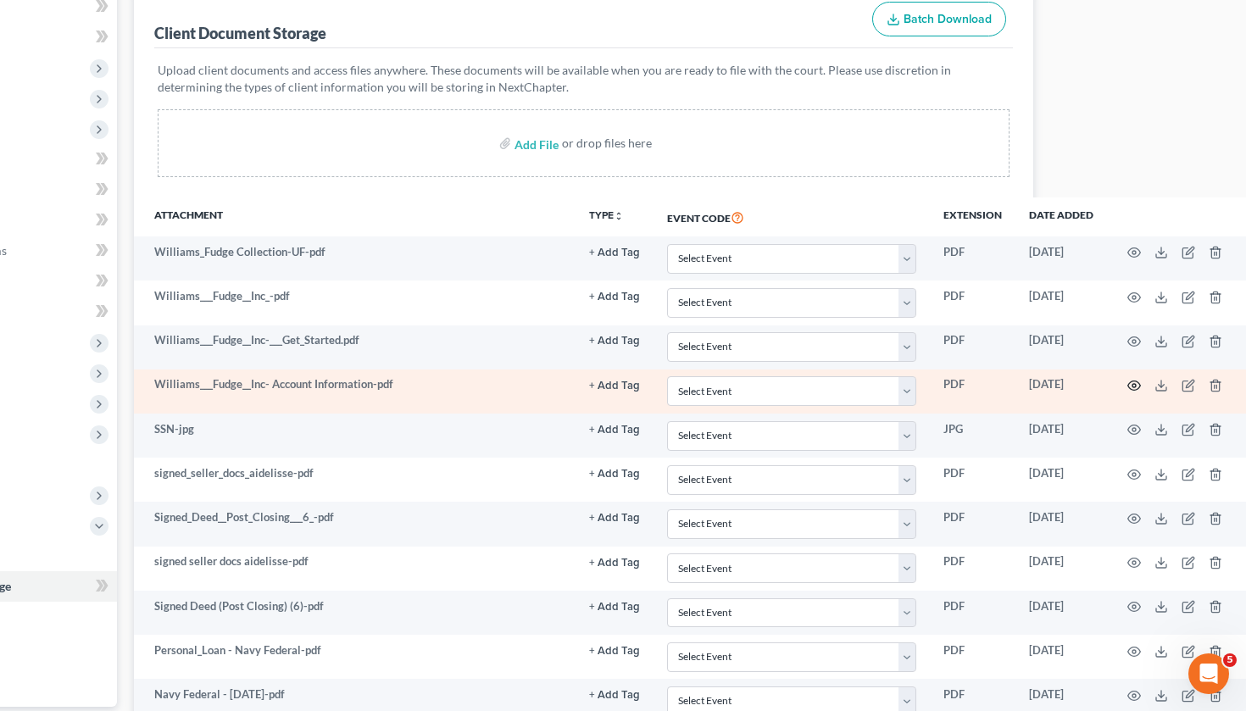
click at [1128, 384] on icon "button" at bounding box center [1134, 386] width 14 height 14
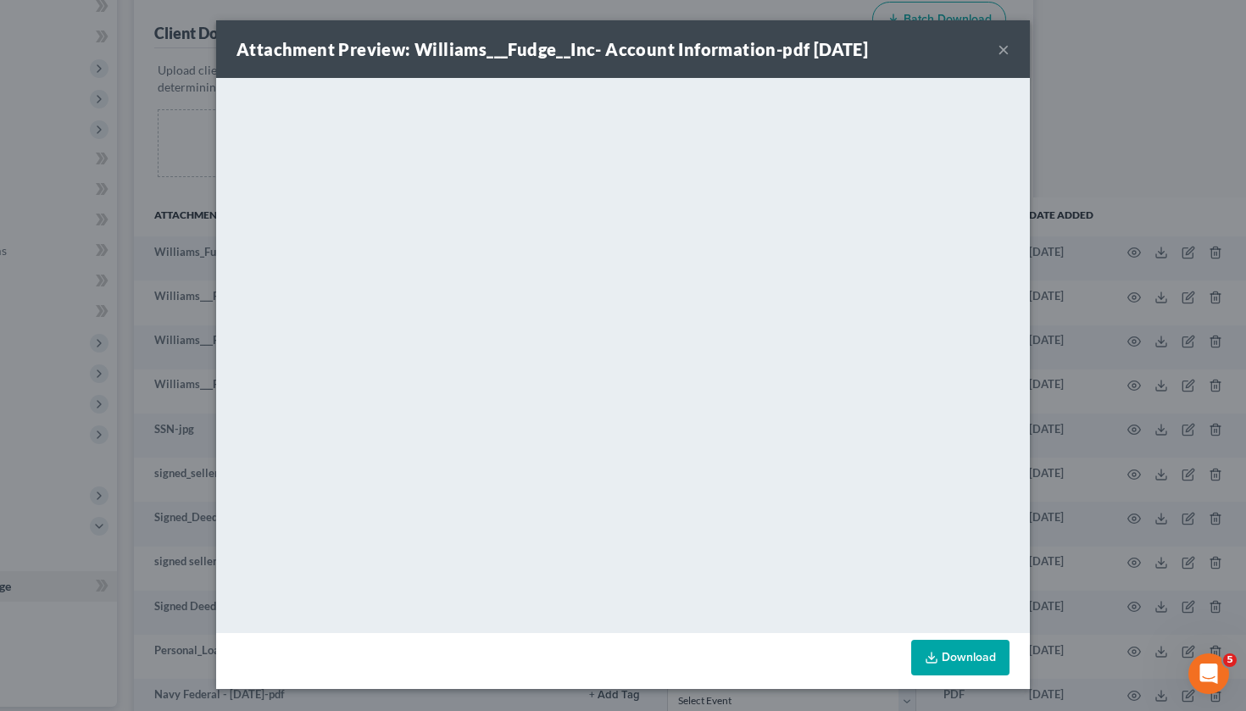
click at [1000, 51] on button "×" at bounding box center [1003, 49] width 12 height 20
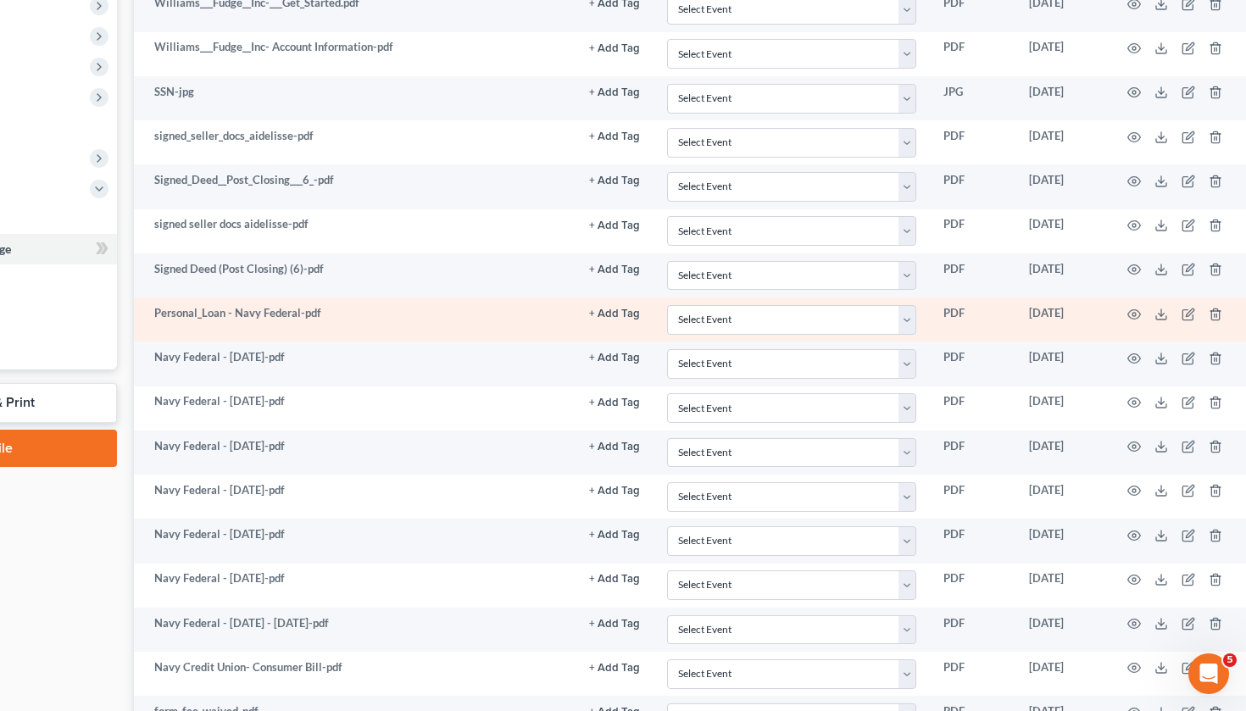
scroll to position [563, 192]
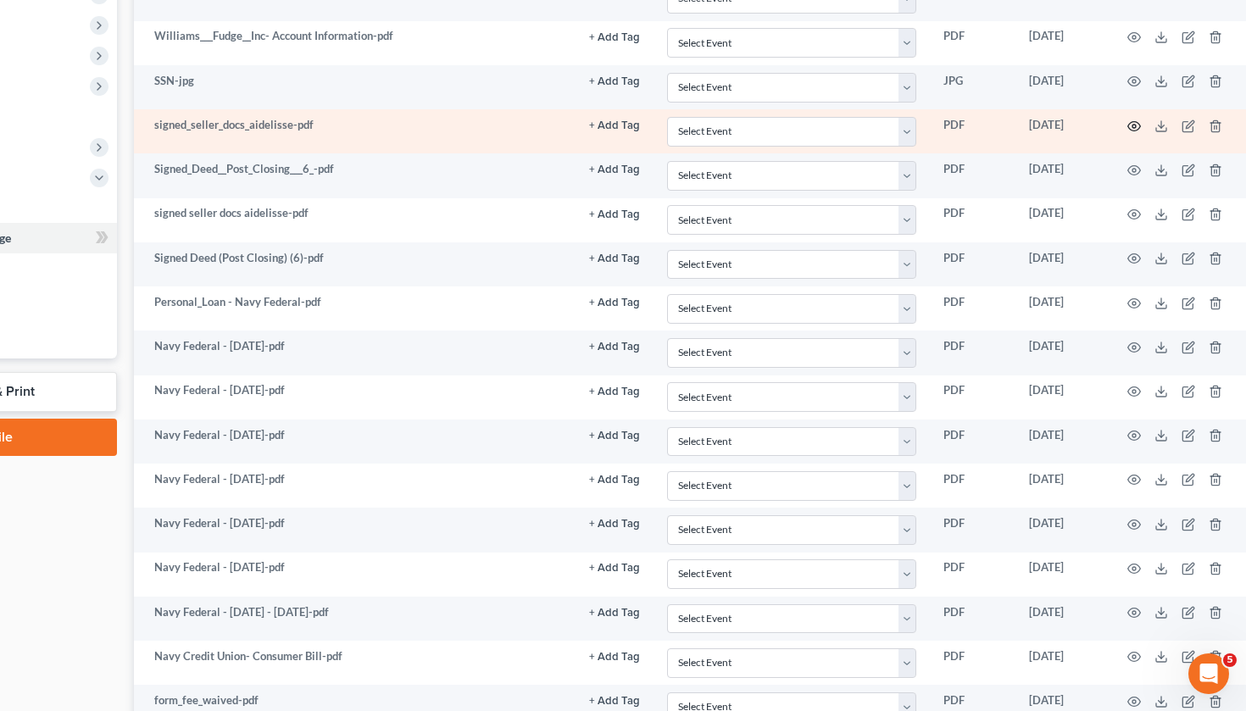
click at [1132, 124] on icon "button" at bounding box center [1134, 126] width 14 height 14
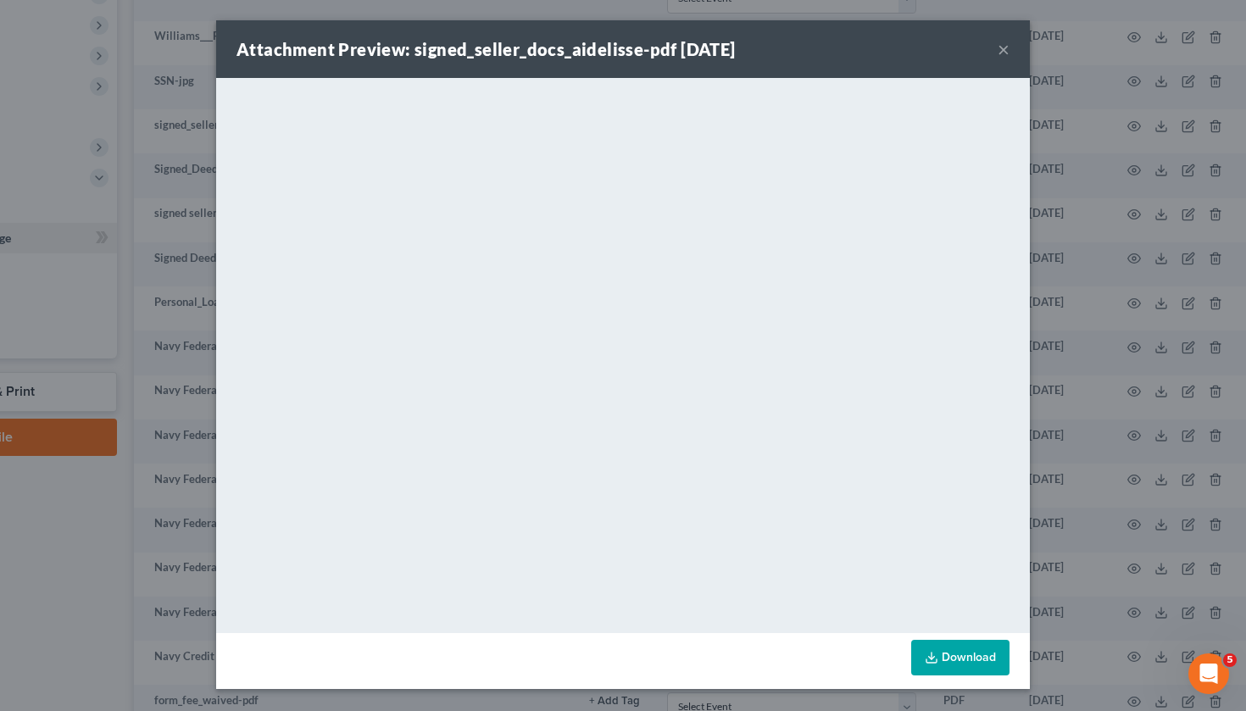
click at [985, 42] on div "Attachment Preview: signed_seller_docs_aidelisse-pdf 08/14/2025 ×" at bounding box center [622, 49] width 813 height 58
click at [1002, 53] on button "×" at bounding box center [1003, 49] width 12 height 20
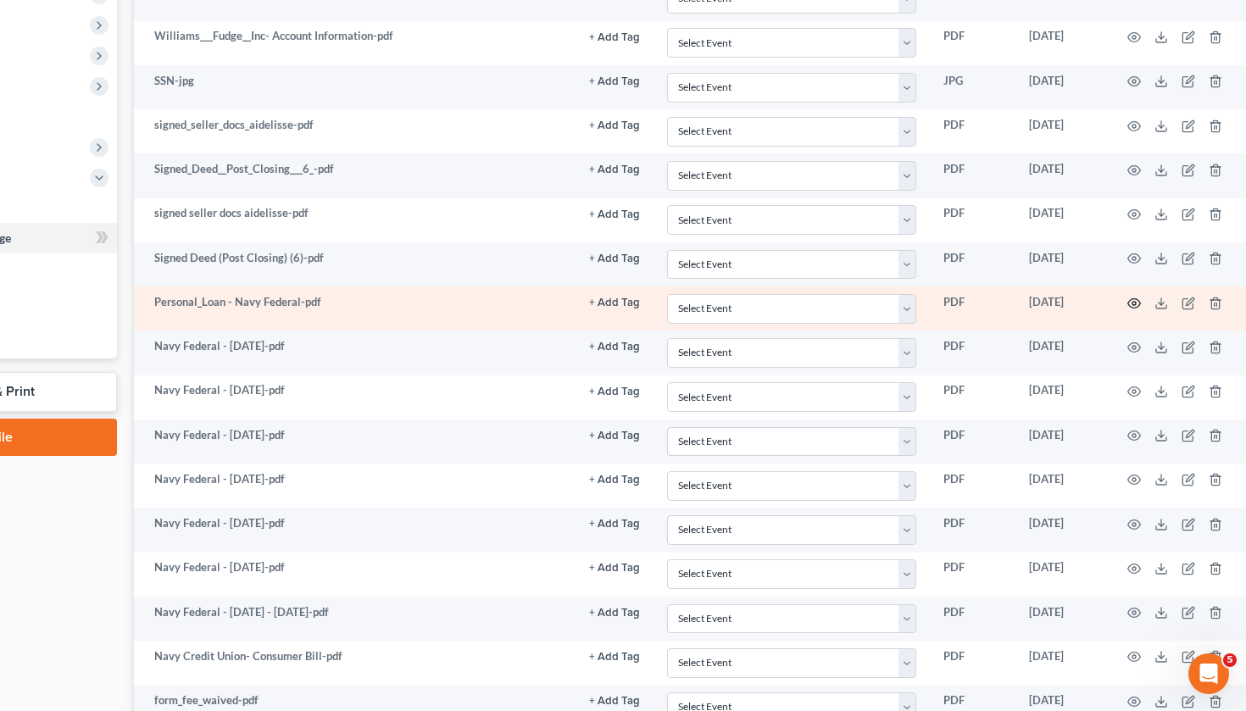
click at [1135, 302] on icon "button" at bounding box center [1134, 304] width 14 height 14
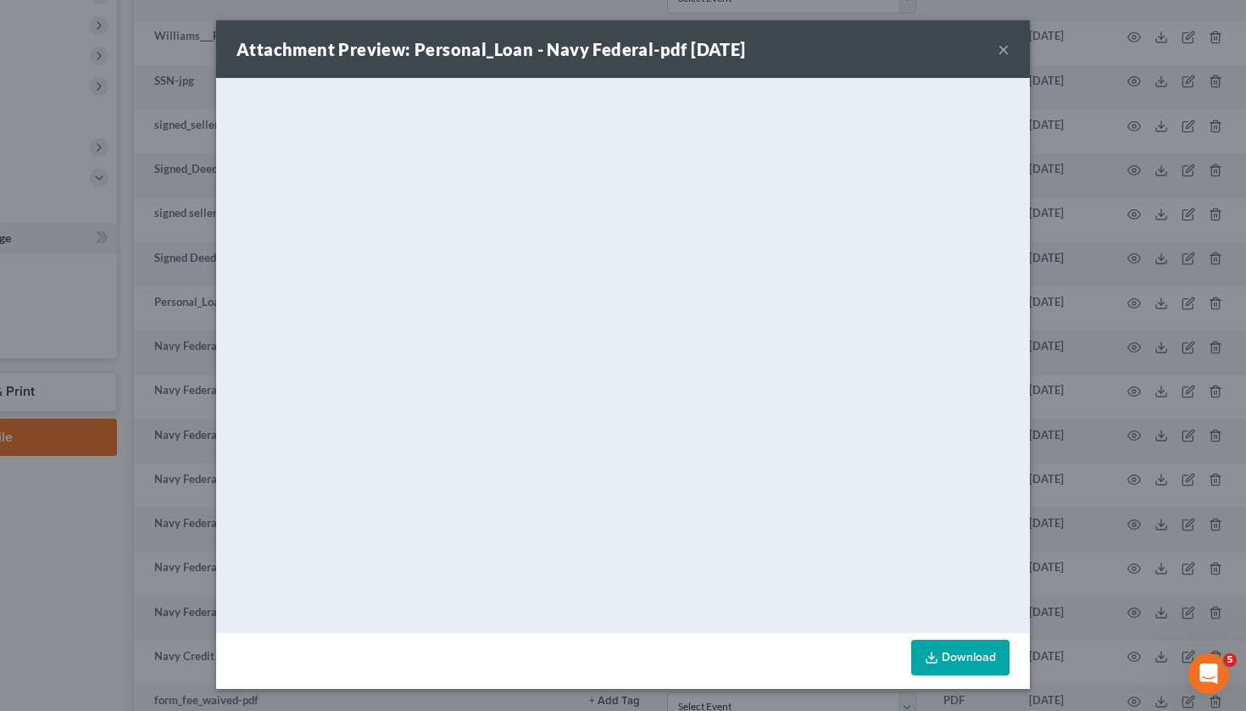
click at [1007, 45] on button "×" at bounding box center [1003, 49] width 12 height 20
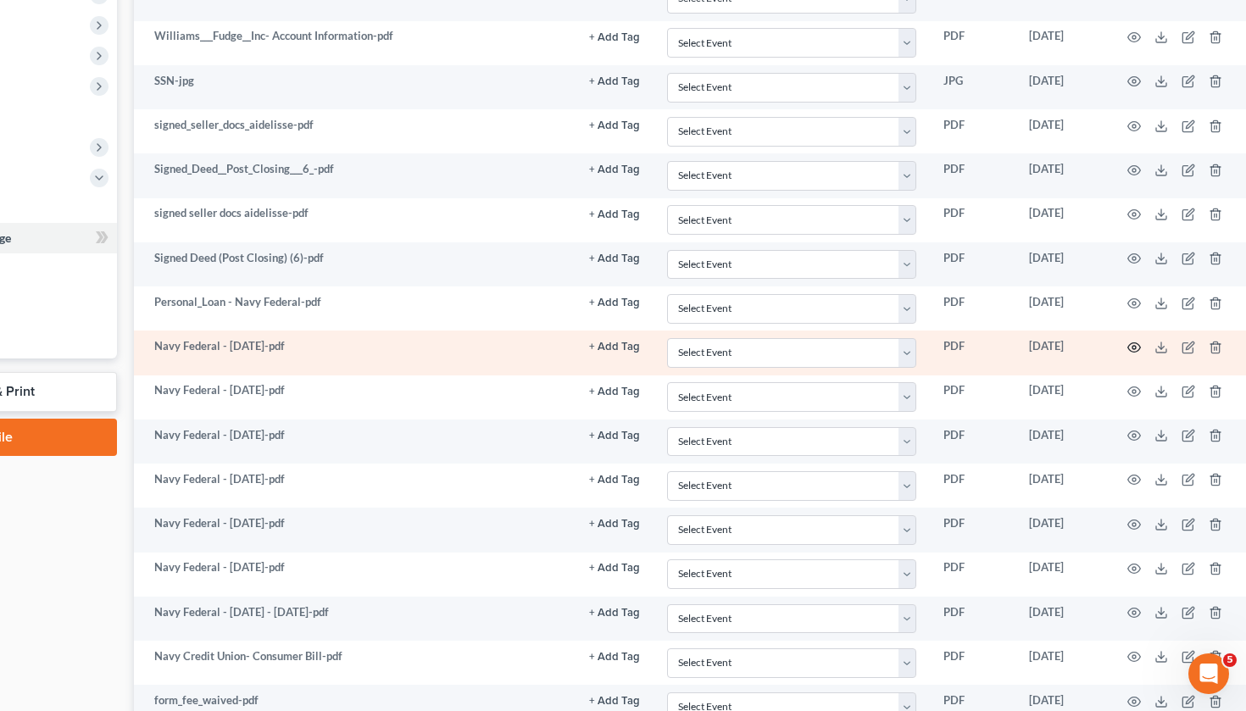
click at [1127, 347] on icon "button" at bounding box center [1133, 346] width 13 height 9
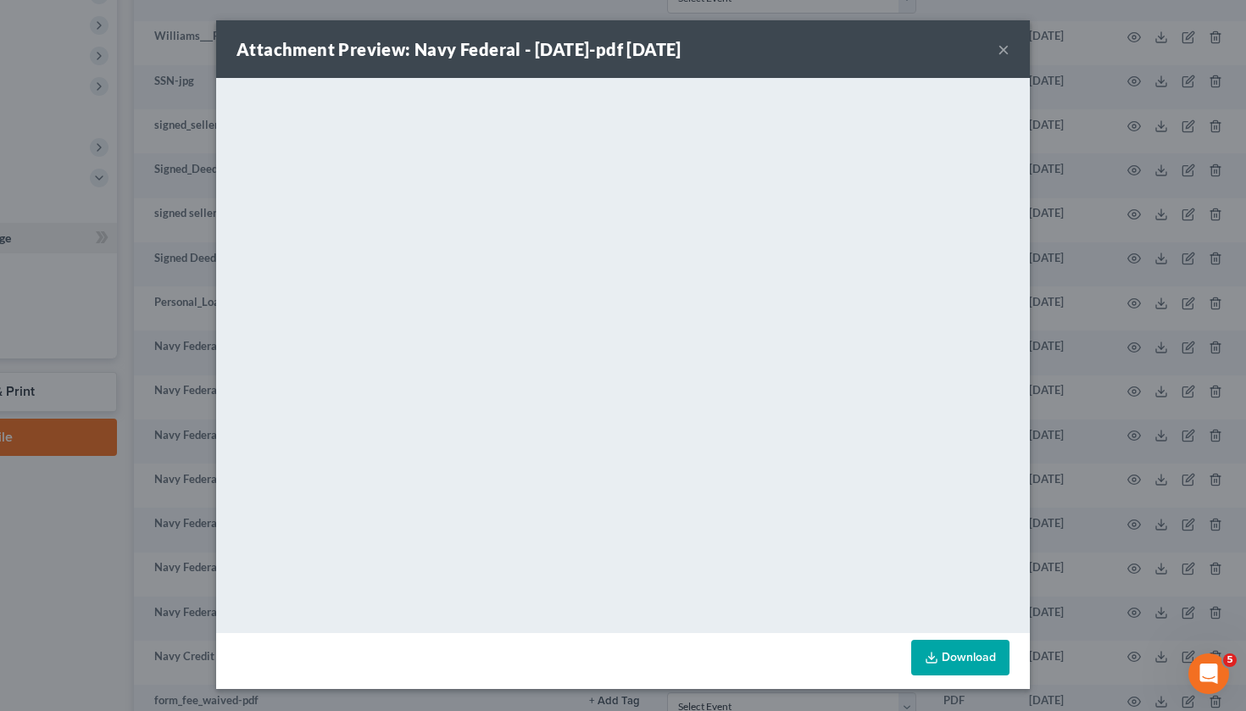
click at [1002, 53] on button "×" at bounding box center [1003, 49] width 12 height 20
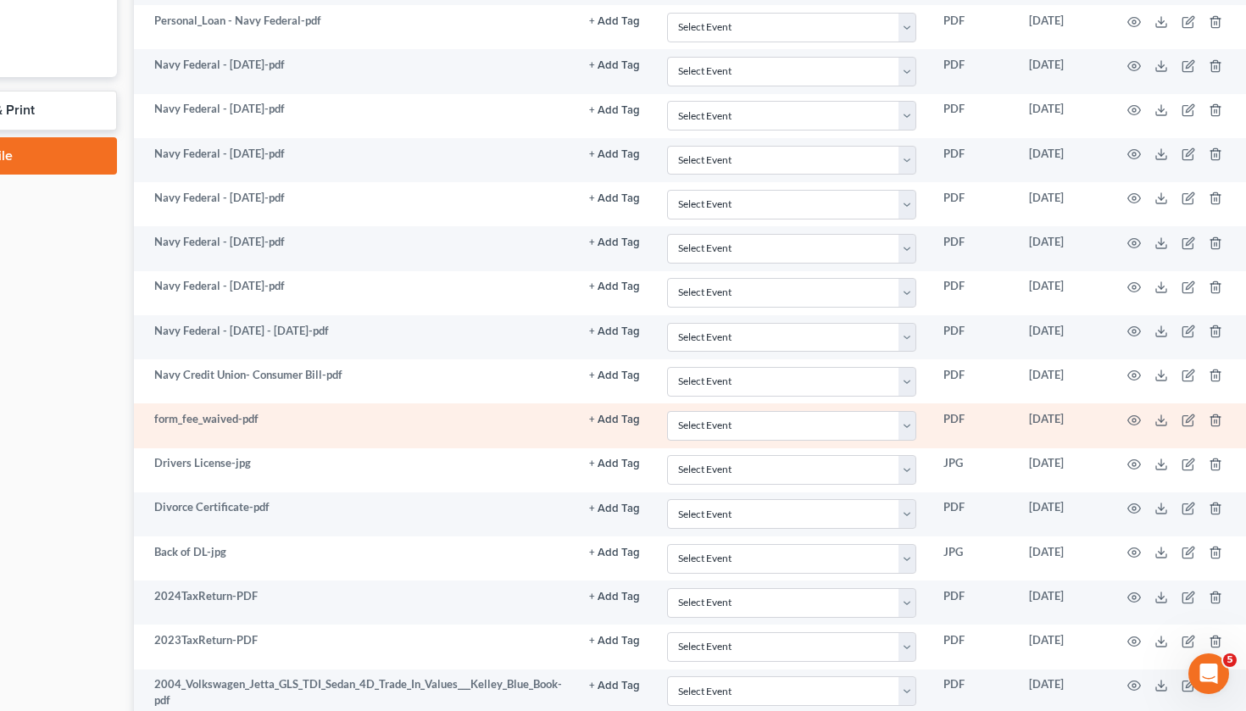
scroll to position [846, 191]
click at [1135, 418] on icon "button" at bounding box center [1135, 420] width 14 height 14
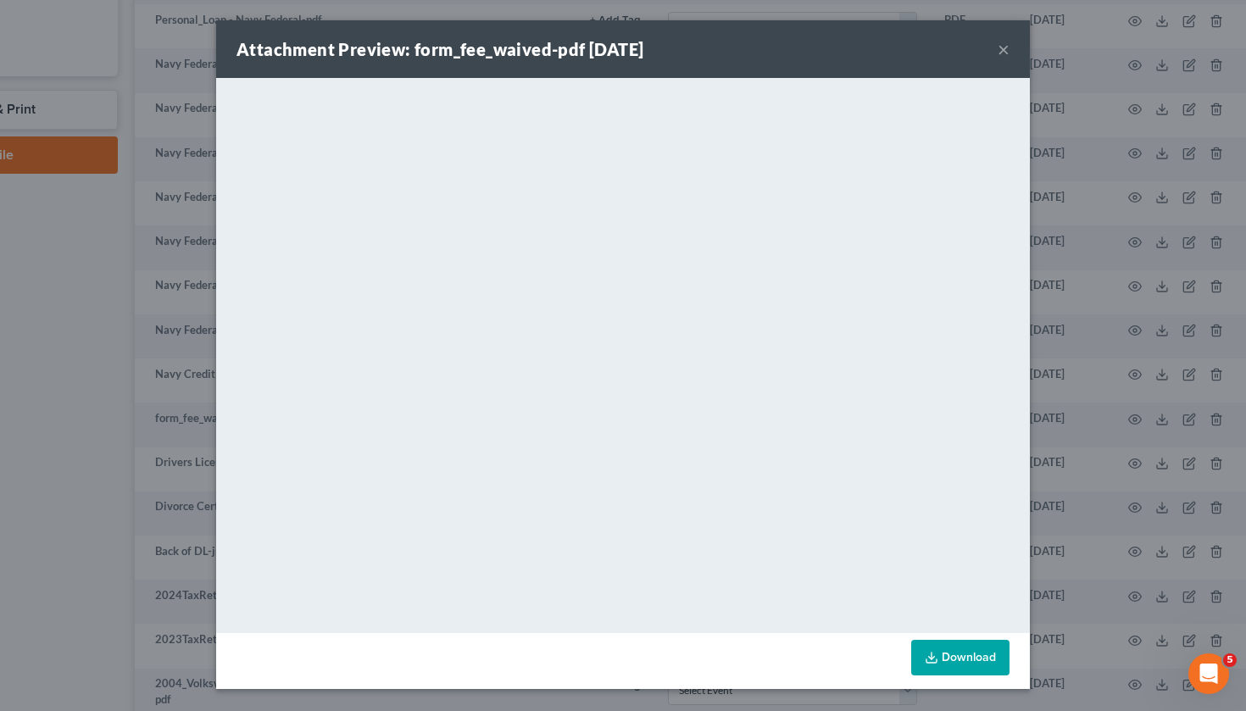
click at [1005, 55] on button "×" at bounding box center [1003, 49] width 12 height 20
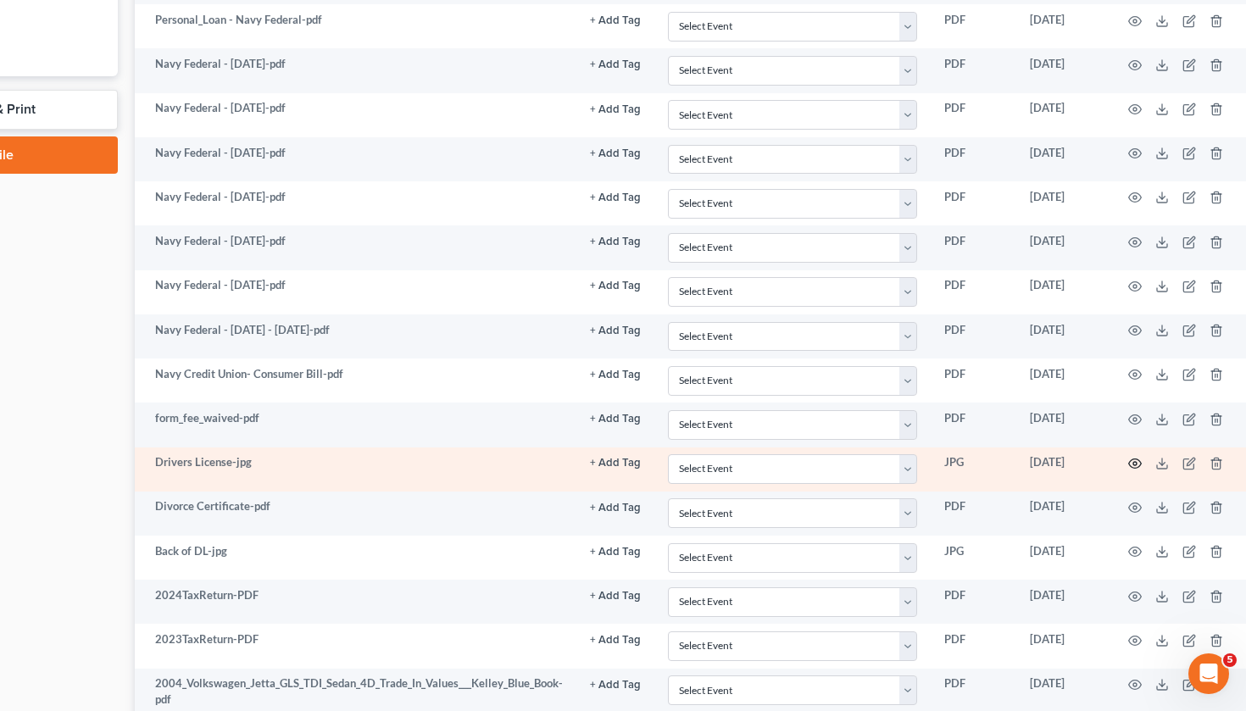
click at [1129, 459] on icon "button" at bounding box center [1134, 463] width 13 height 9
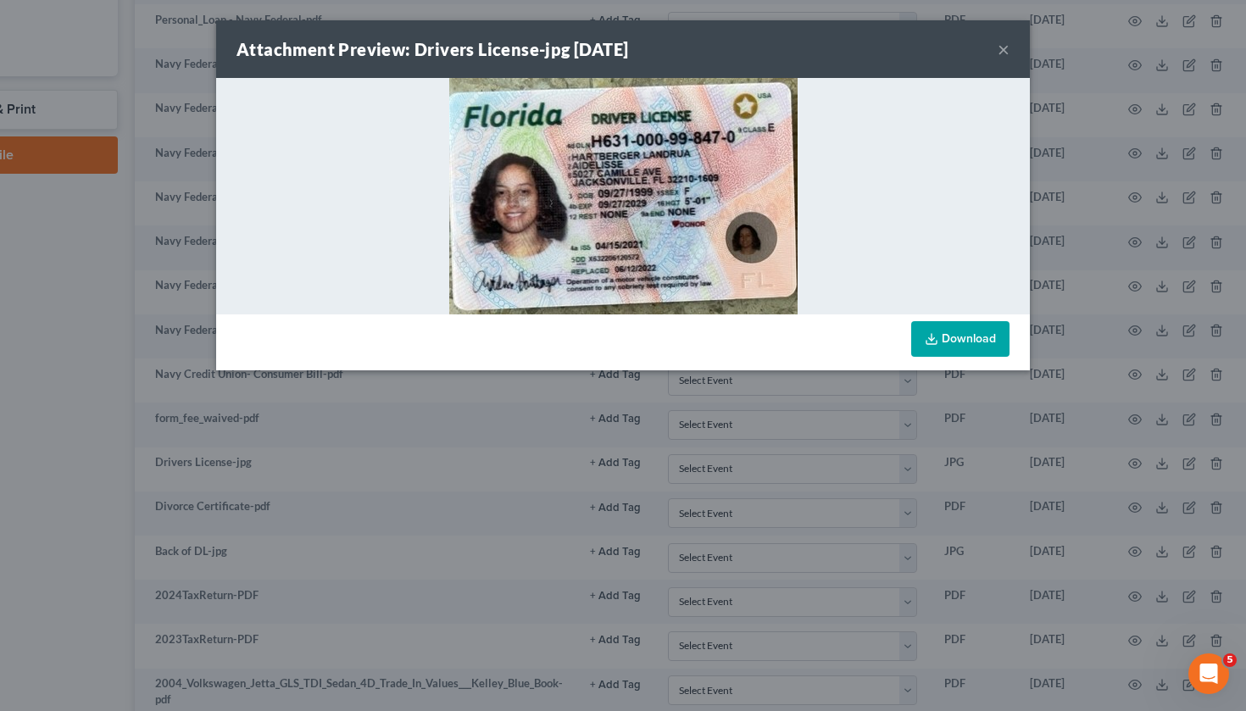
click at [1008, 51] on button "×" at bounding box center [1003, 49] width 12 height 20
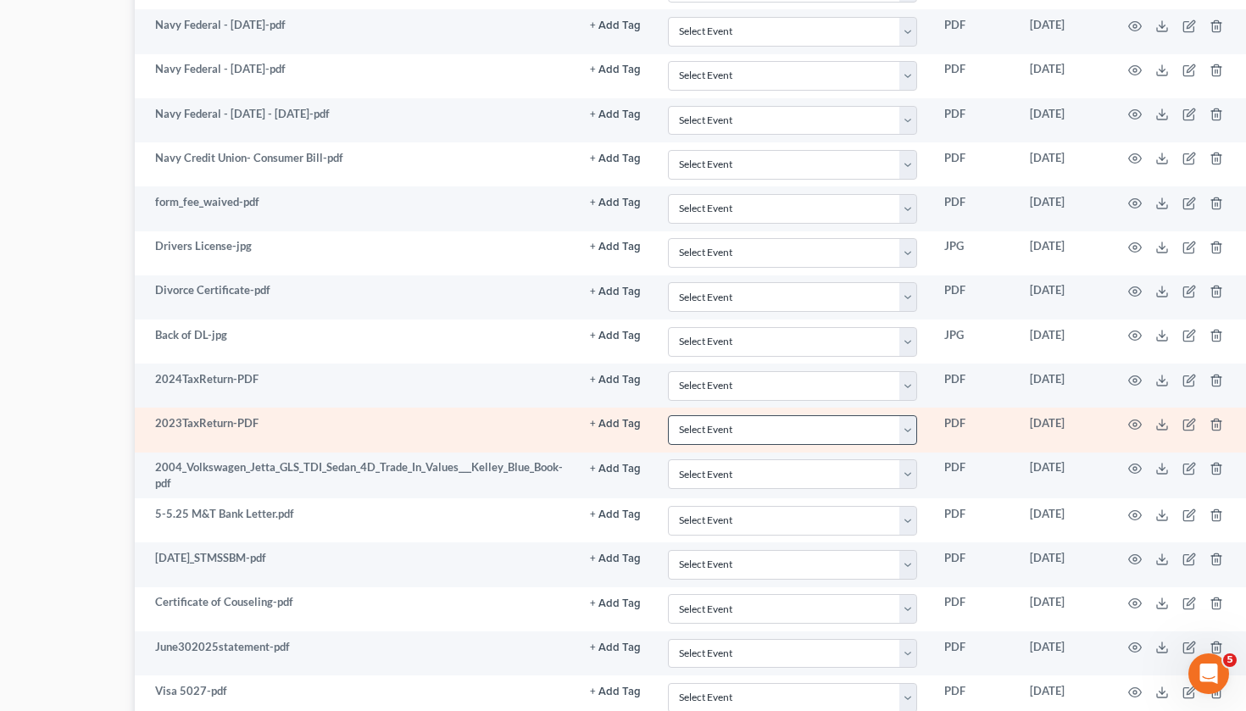
scroll to position [1067, 191]
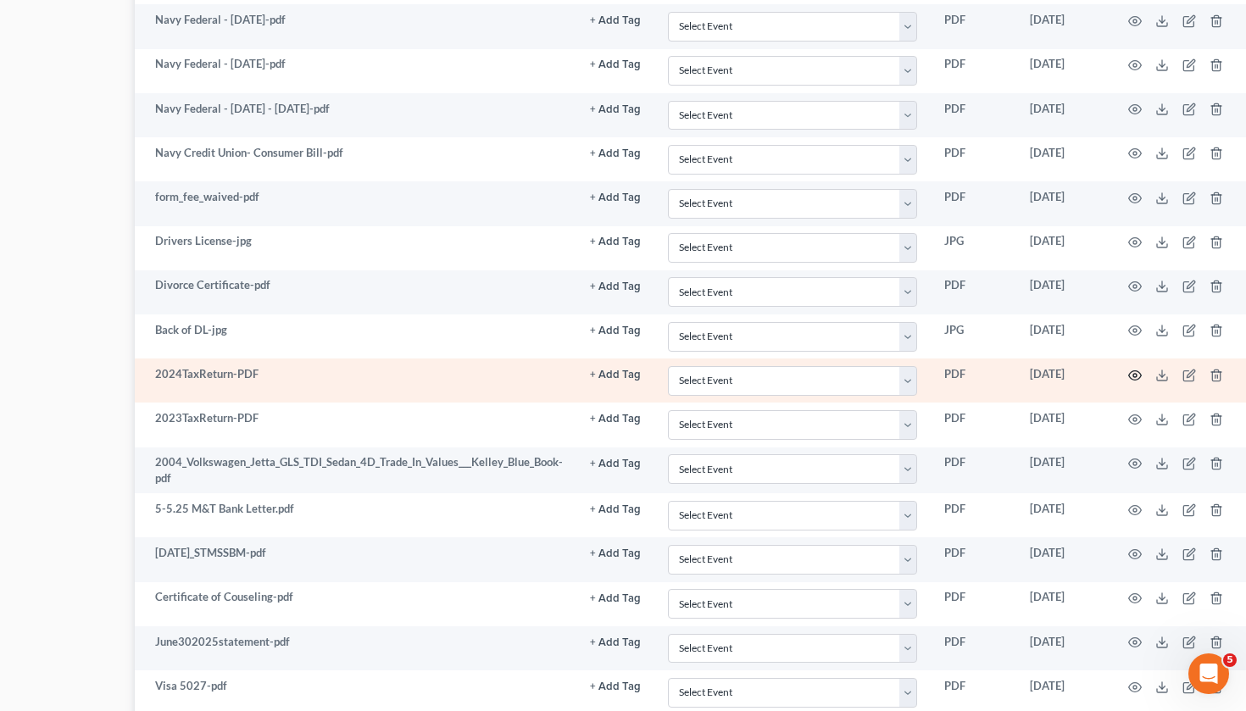
click at [1133, 375] on icon "button" at bounding box center [1135, 376] width 14 height 14
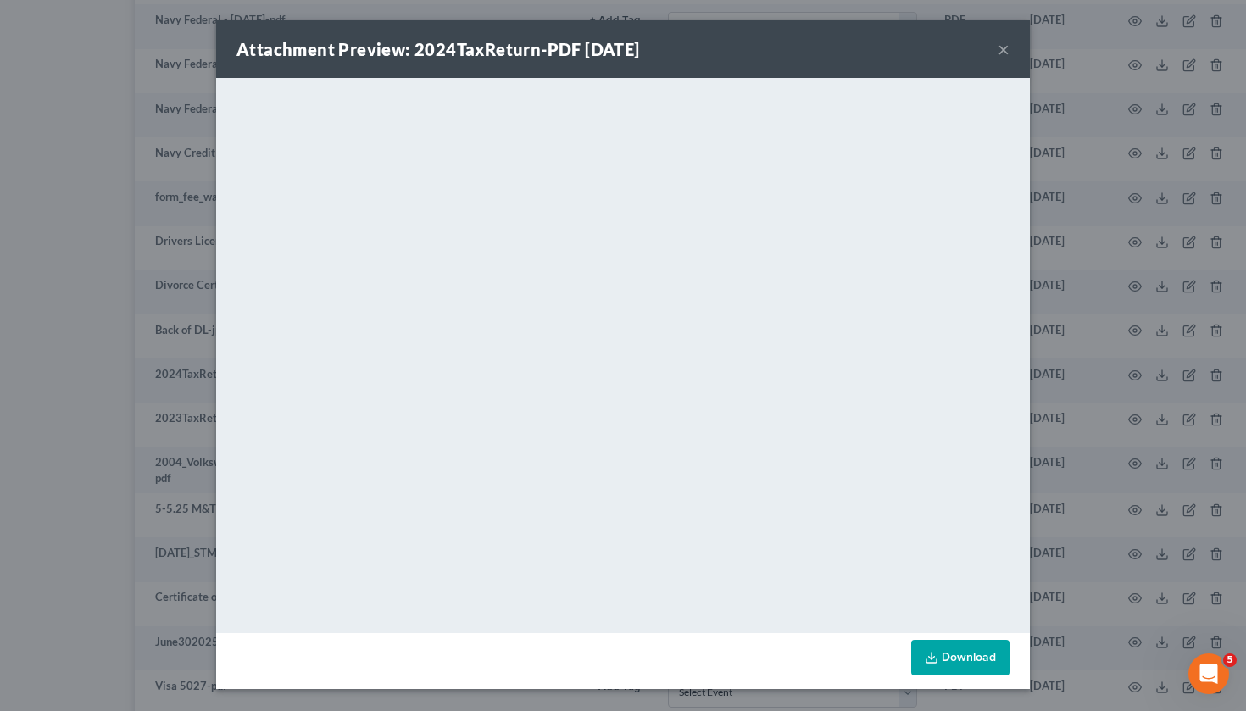
click at [1002, 54] on button "×" at bounding box center [1003, 49] width 12 height 20
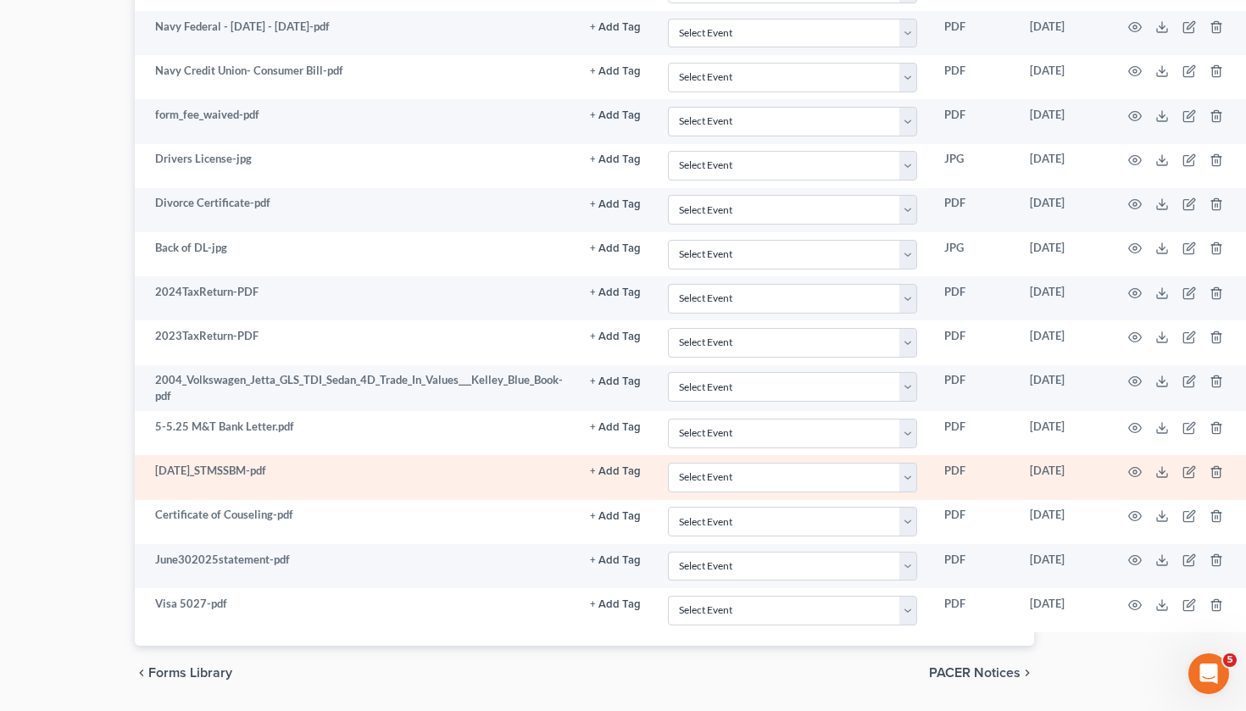
scroll to position [1160, 191]
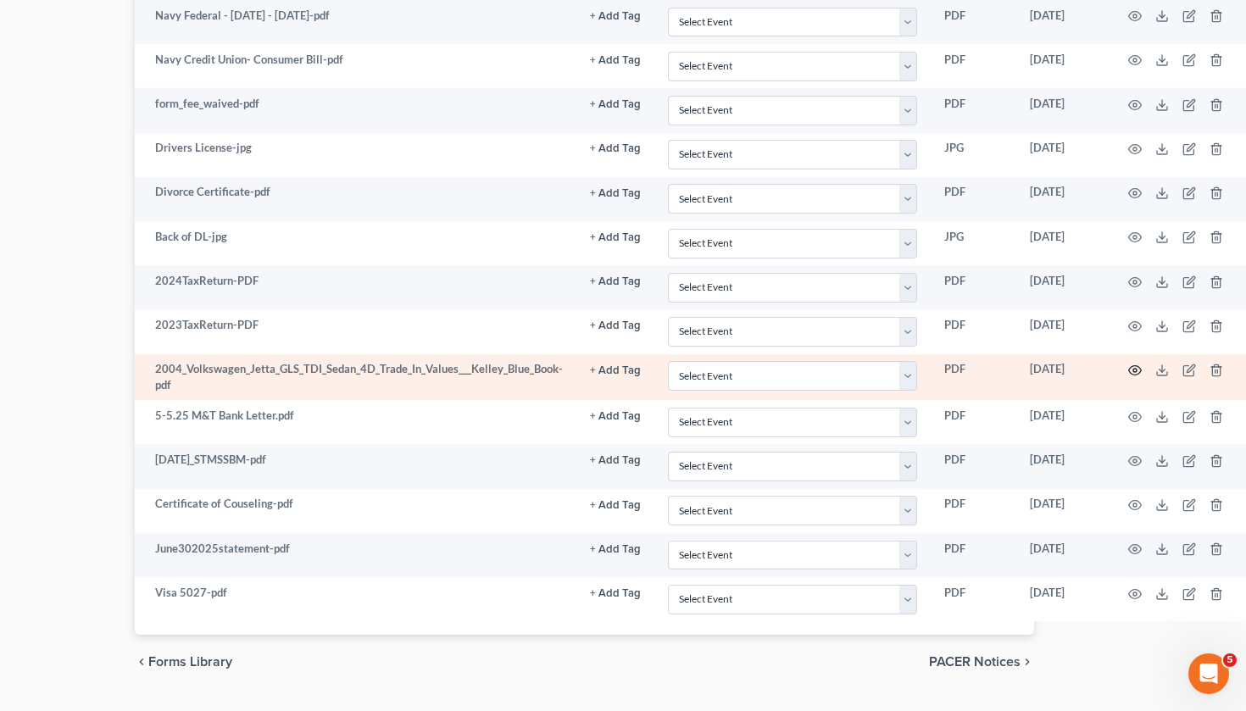
click at [1130, 370] on icon "button" at bounding box center [1135, 370] width 14 height 14
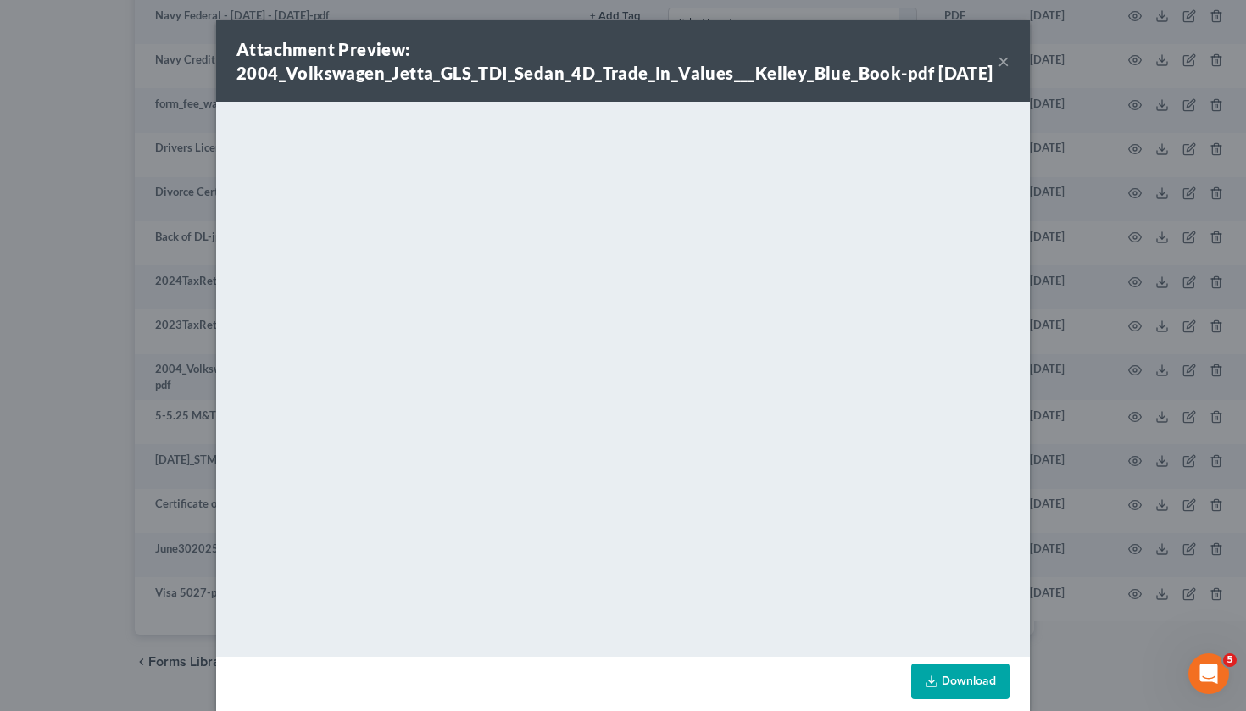
click at [1008, 66] on button "×" at bounding box center [1003, 61] width 12 height 20
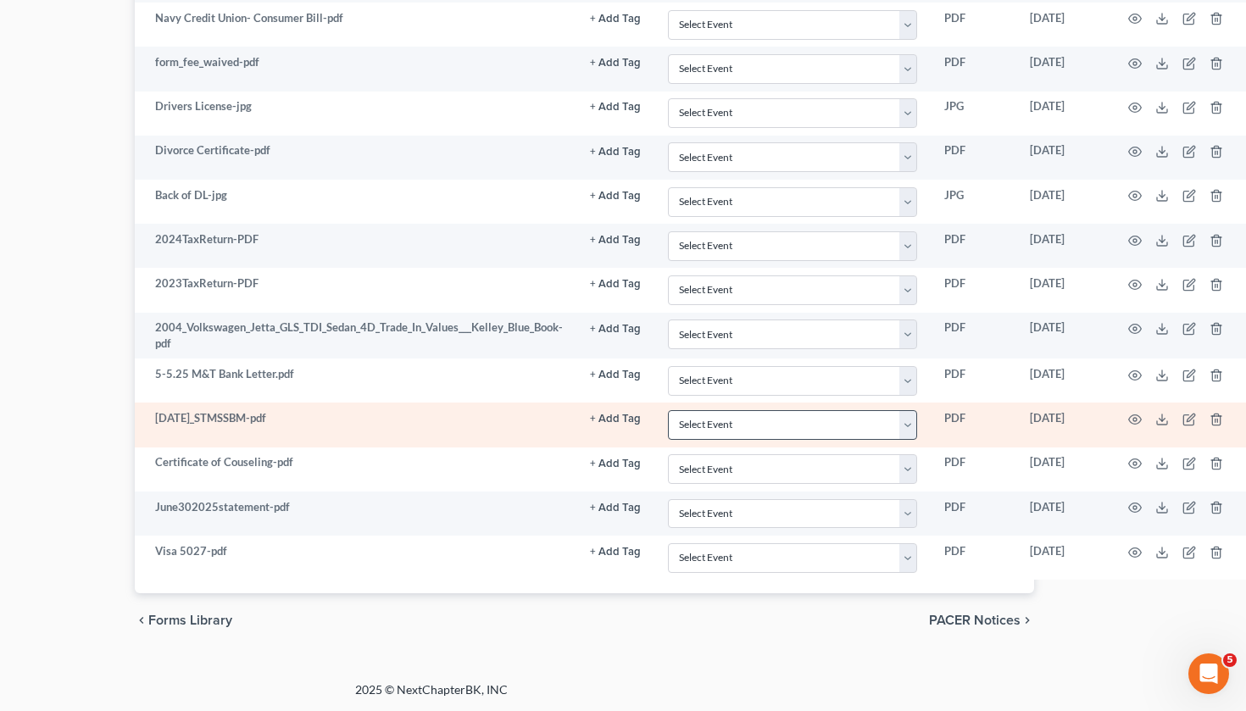
scroll to position [1201, 191]
click at [1134, 413] on icon "button" at bounding box center [1135, 420] width 14 height 14
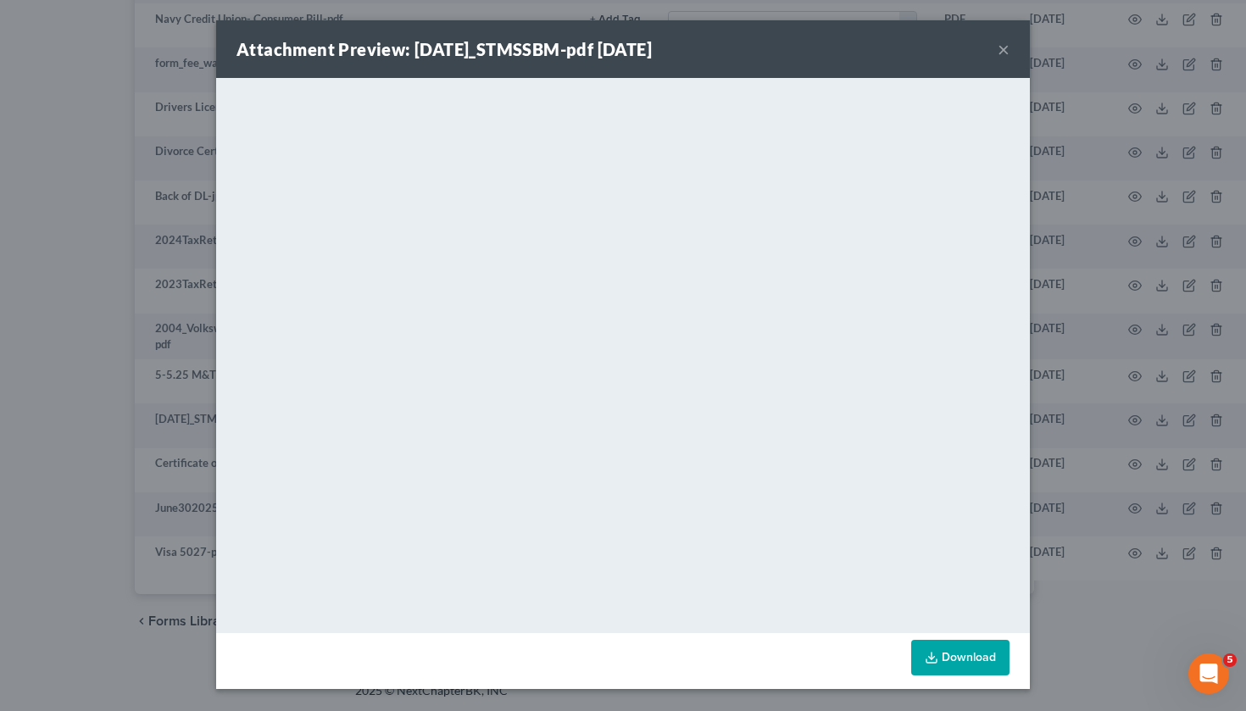
click at [1003, 44] on button "×" at bounding box center [1003, 49] width 12 height 20
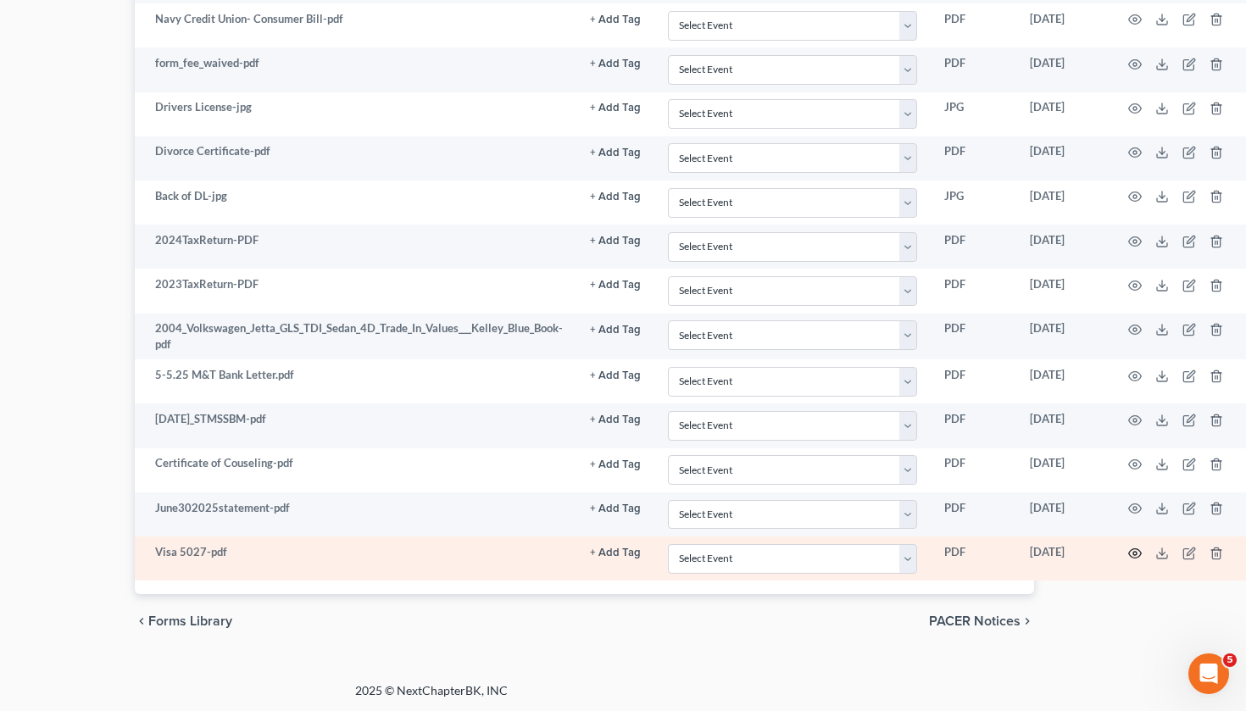
click at [1128, 552] on icon "button" at bounding box center [1135, 554] width 14 height 14
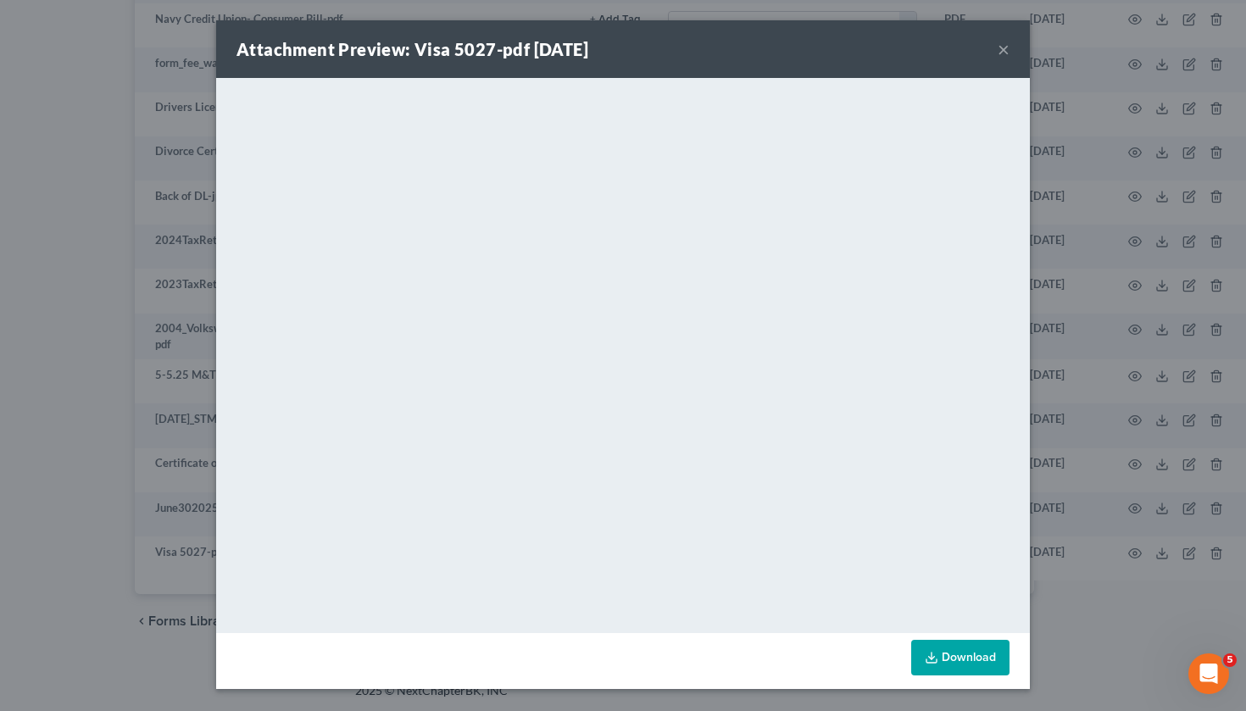
click at [1008, 46] on button "×" at bounding box center [1003, 49] width 12 height 20
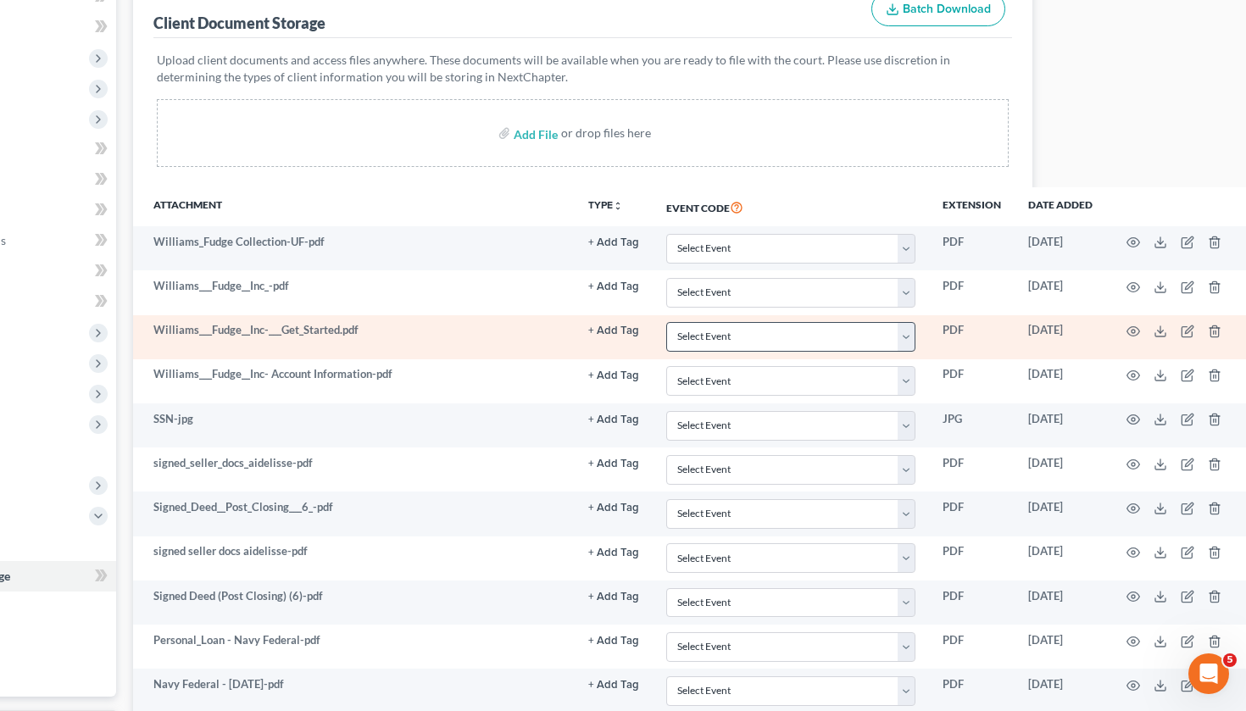
scroll to position [225, 192]
click at [1130, 328] on icon "button" at bounding box center [1134, 332] width 14 height 14
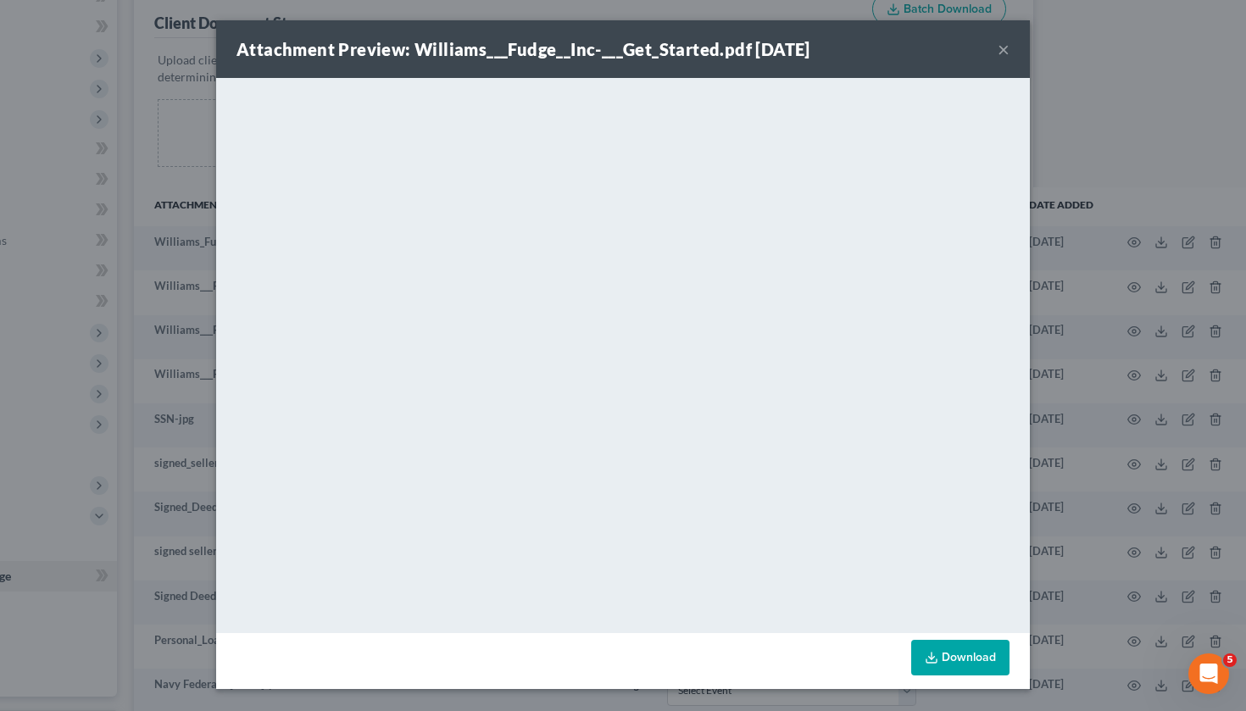
click at [1002, 47] on button "×" at bounding box center [1003, 49] width 12 height 20
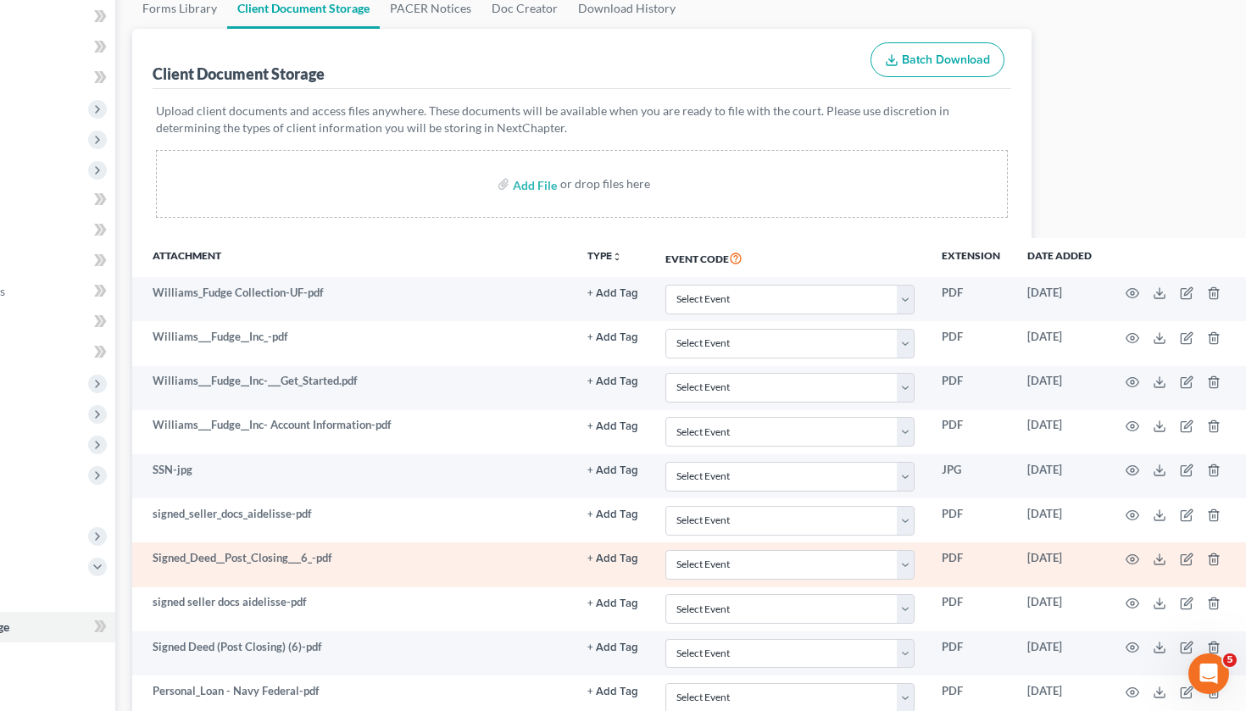
scroll to position [175, 192]
click at [1135, 556] on icon "button" at bounding box center [1134, 559] width 14 height 14
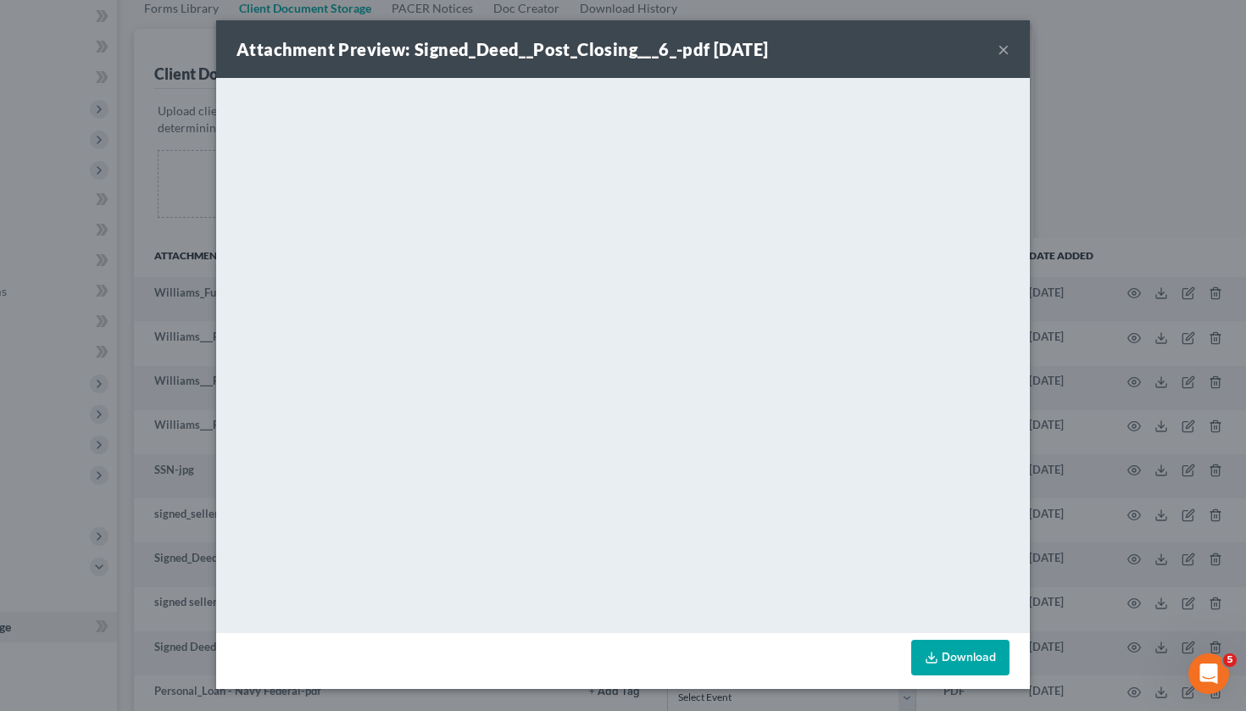
click at [1005, 42] on button "×" at bounding box center [1003, 49] width 12 height 20
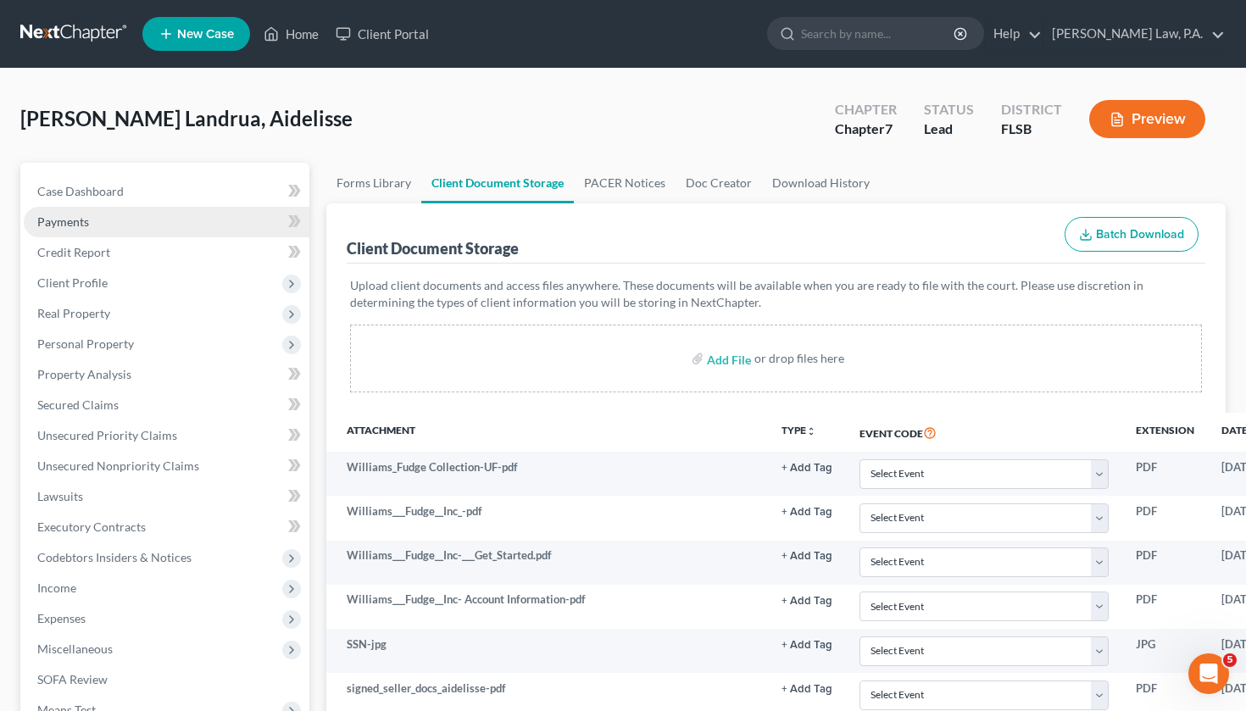
scroll to position [0, 0]
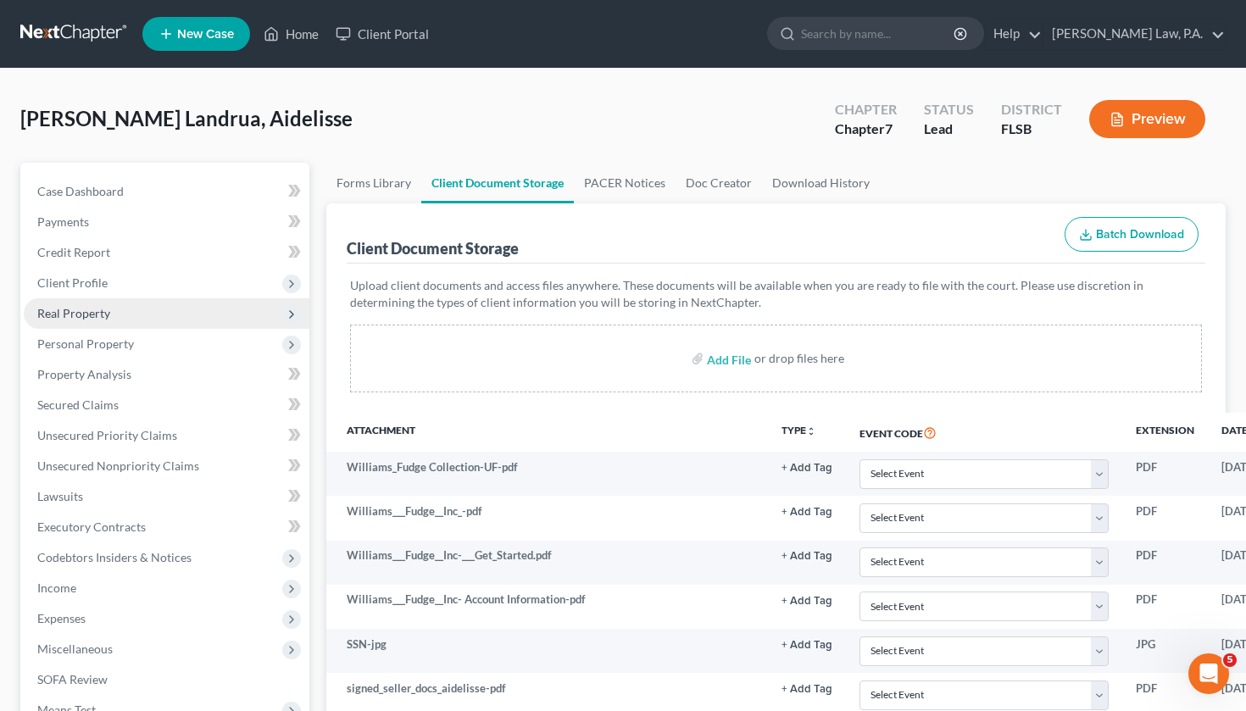
click at [158, 325] on span "Real Property" at bounding box center [167, 313] width 286 height 31
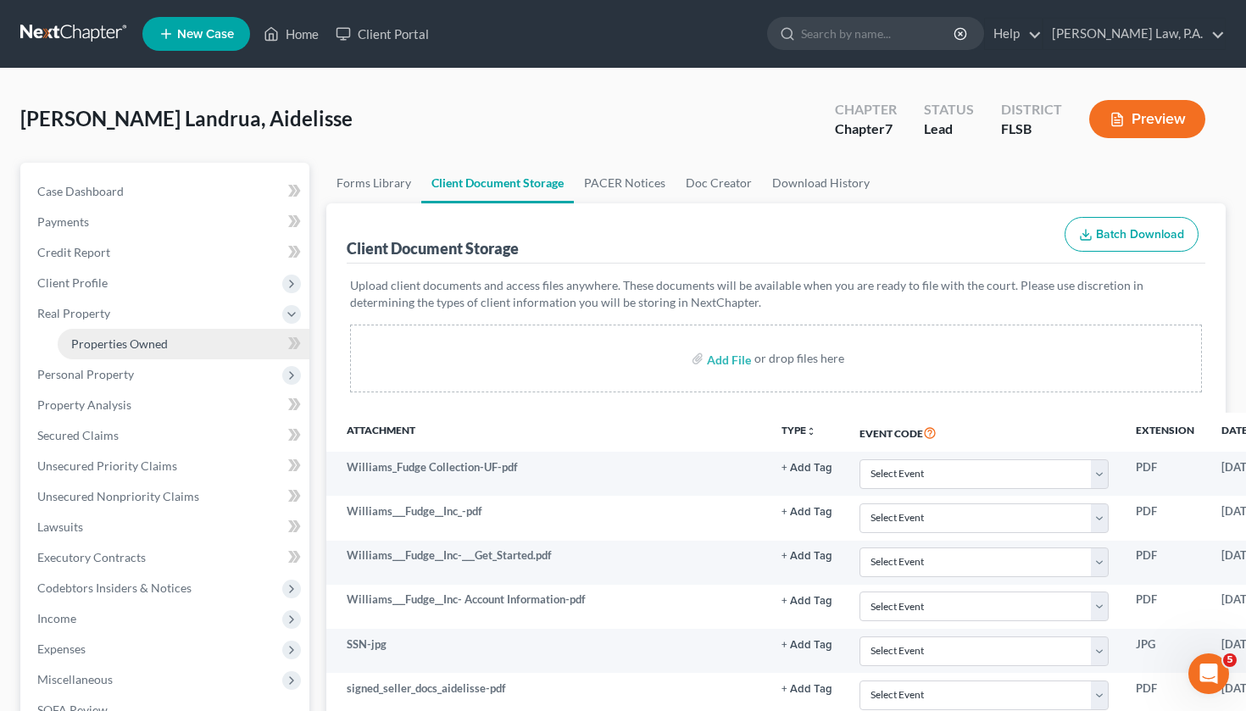
click at [150, 343] on span "Properties Owned" at bounding box center [119, 343] width 97 height 14
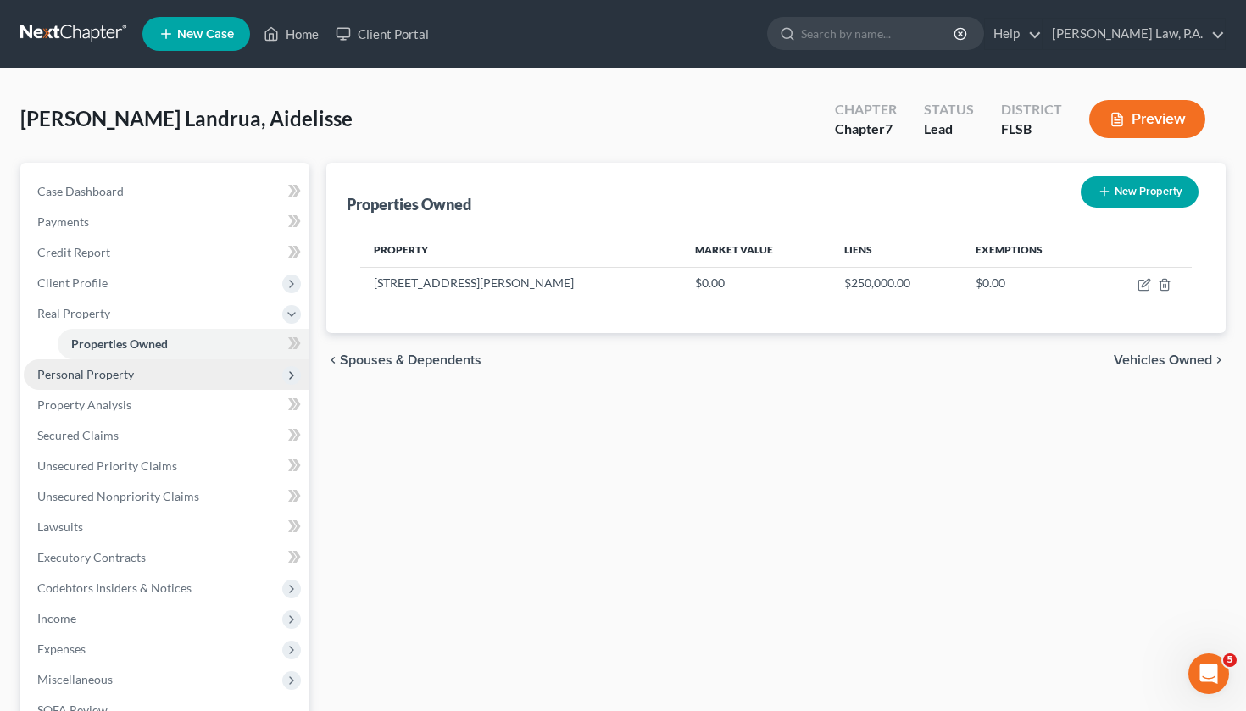
click at [138, 374] on span "Personal Property" at bounding box center [167, 374] width 286 height 31
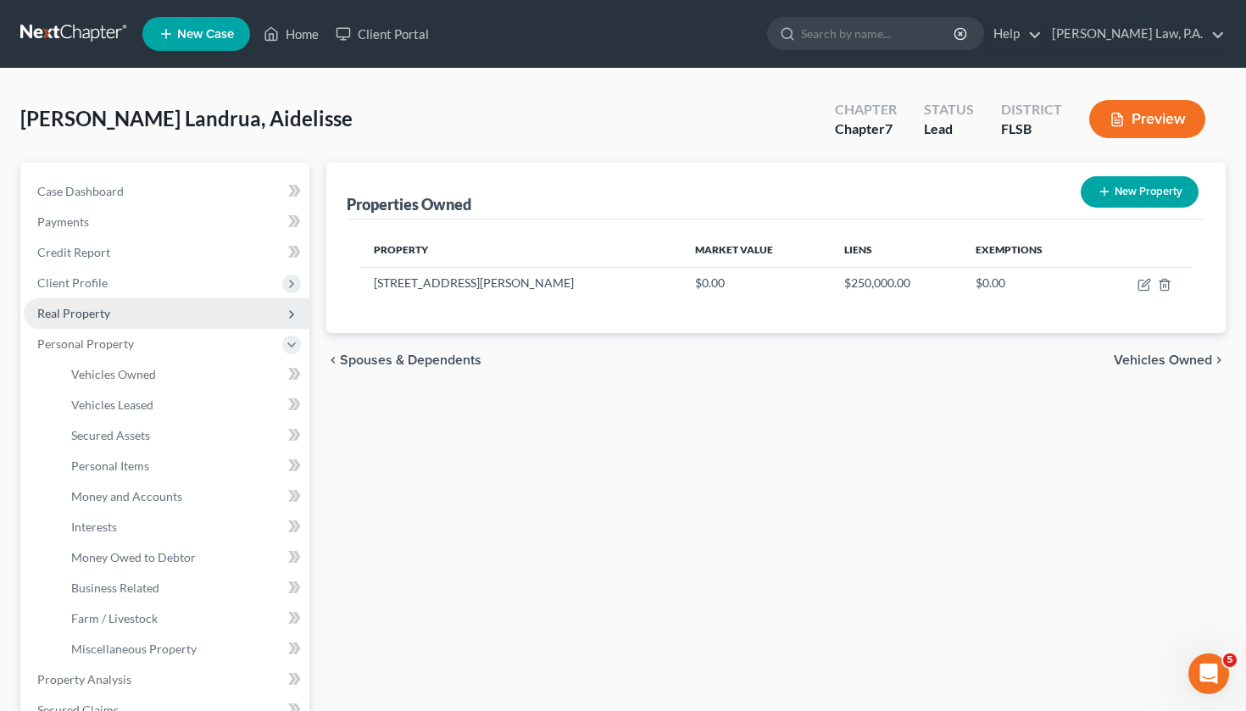
click at [206, 318] on span "Real Property" at bounding box center [167, 313] width 286 height 31
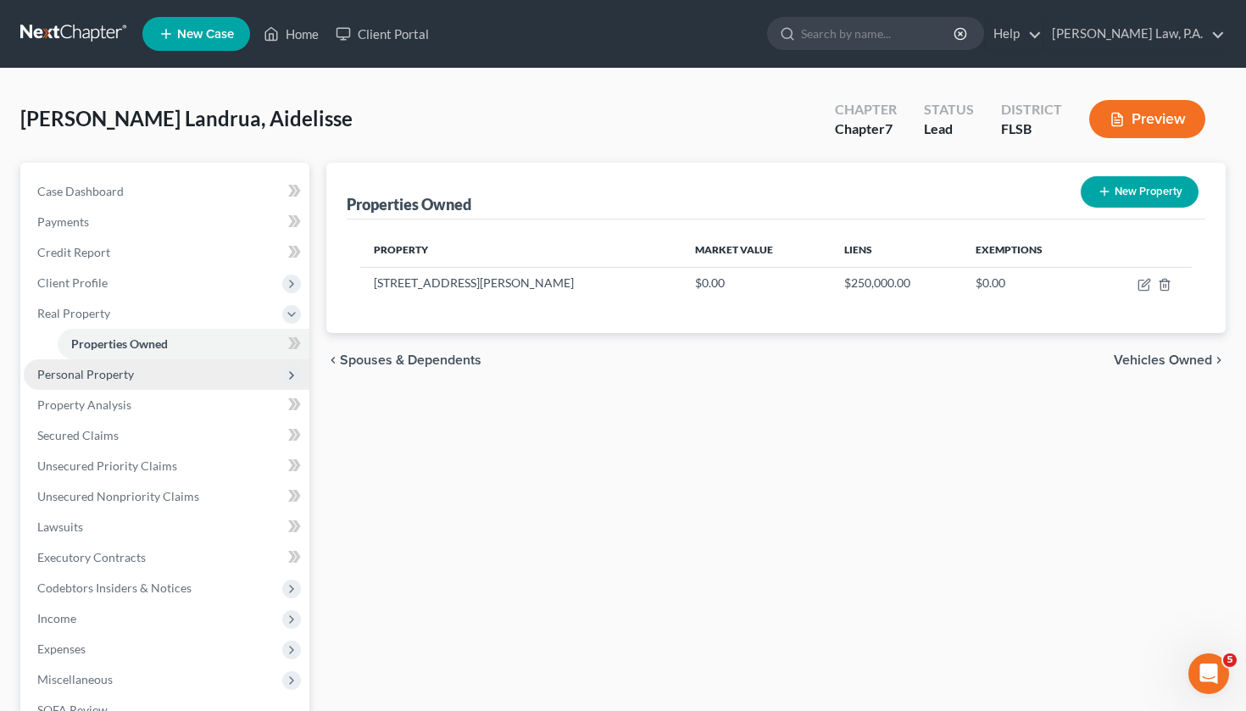
click at [79, 386] on span "Personal Property" at bounding box center [167, 374] width 286 height 31
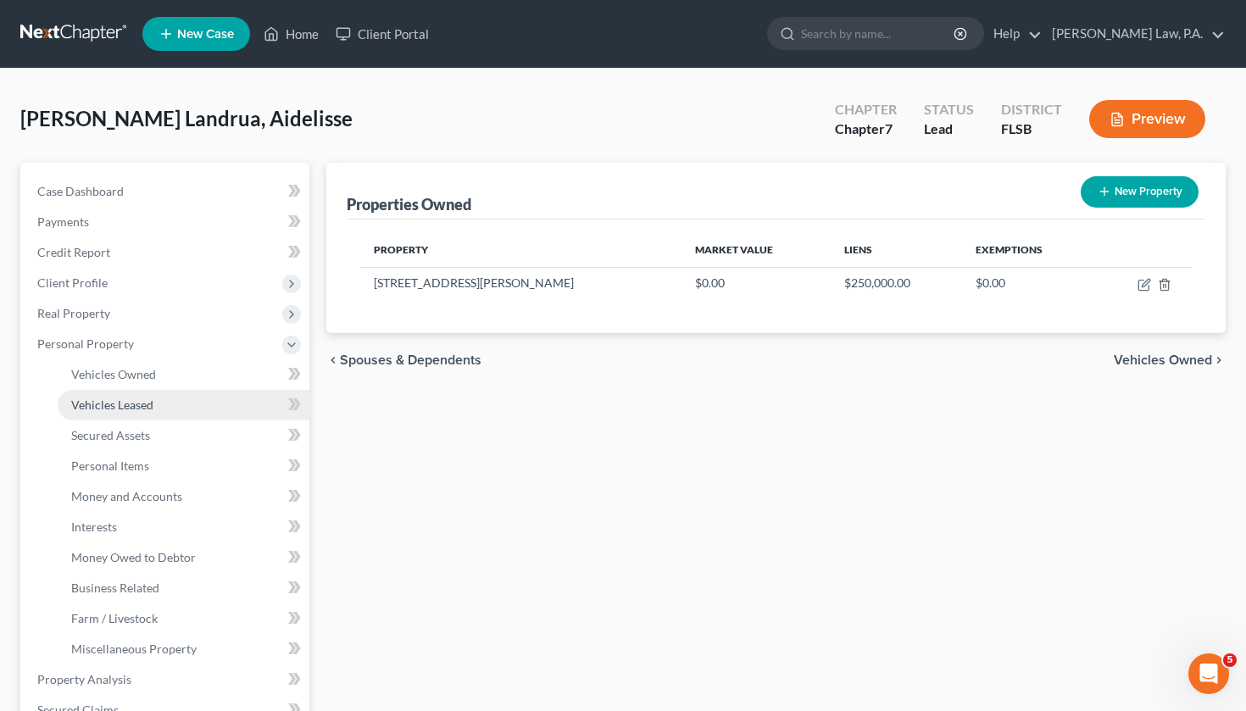
click at [123, 391] on link "Vehicles Leased" at bounding box center [184, 405] width 252 height 31
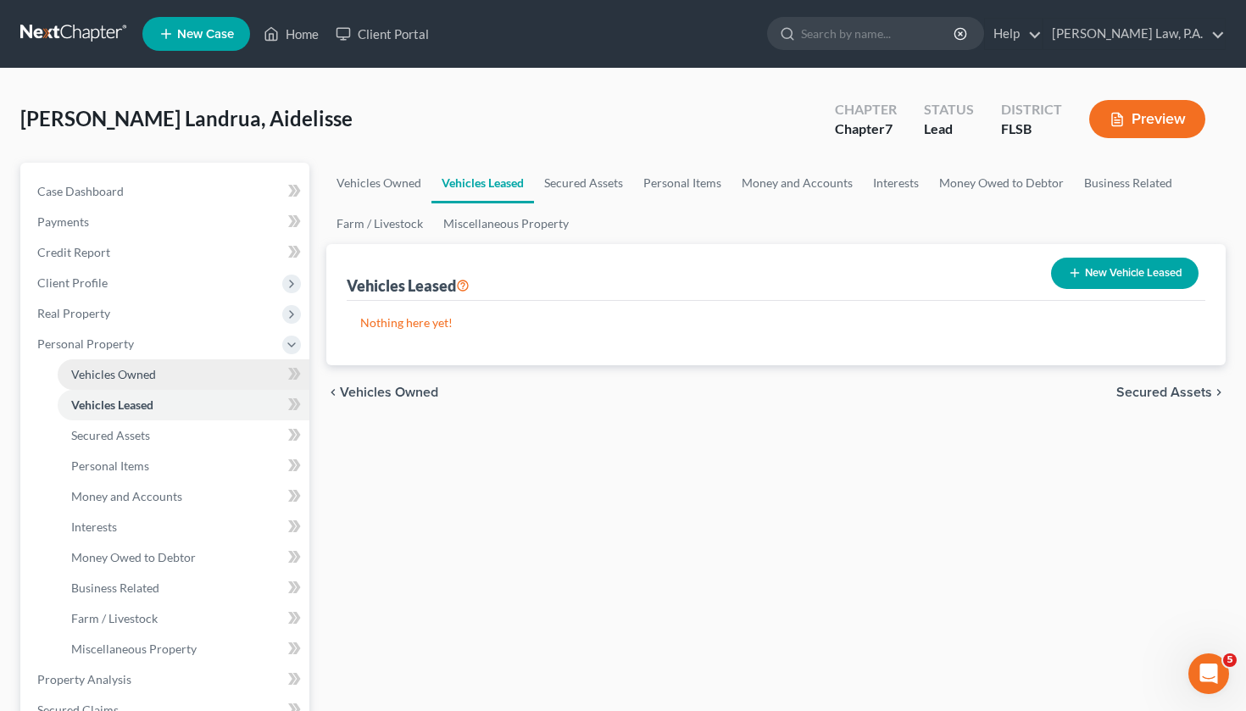
click at [143, 379] on span "Vehicles Owned" at bounding box center [113, 374] width 85 height 14
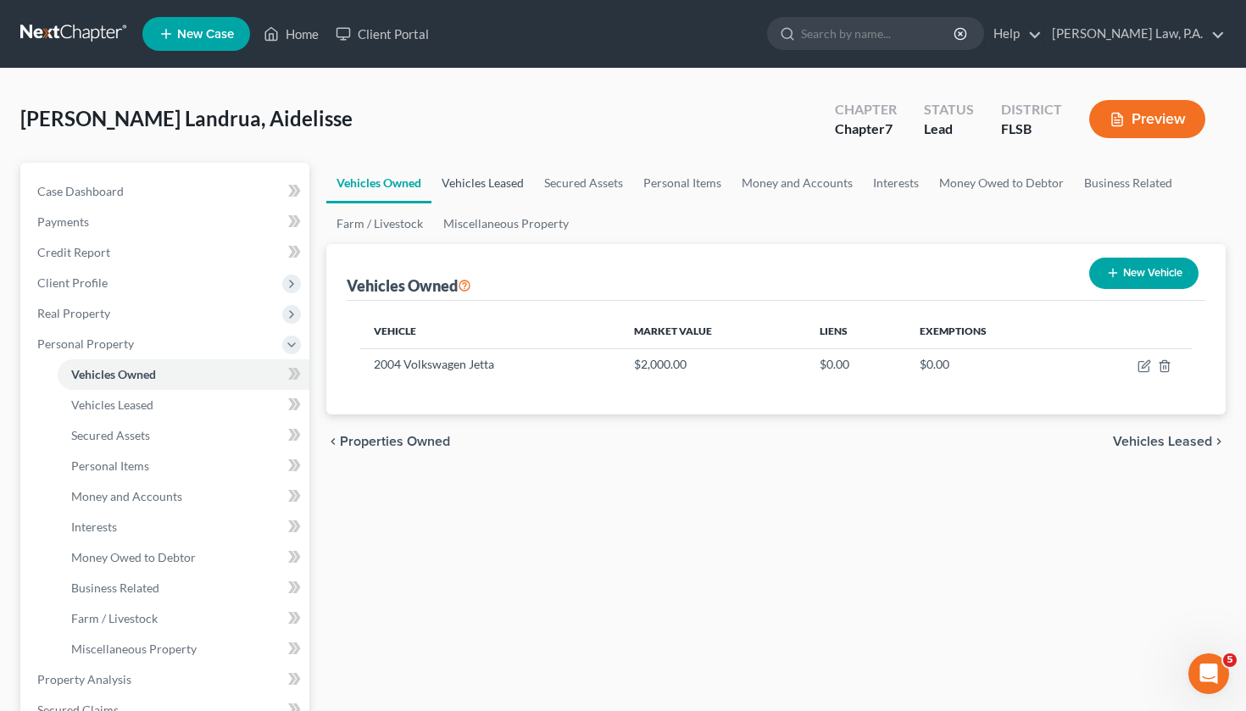
click at [466, 187] on link "Vehicles Leased" at bounding box center [482, 183] width 103 height 41
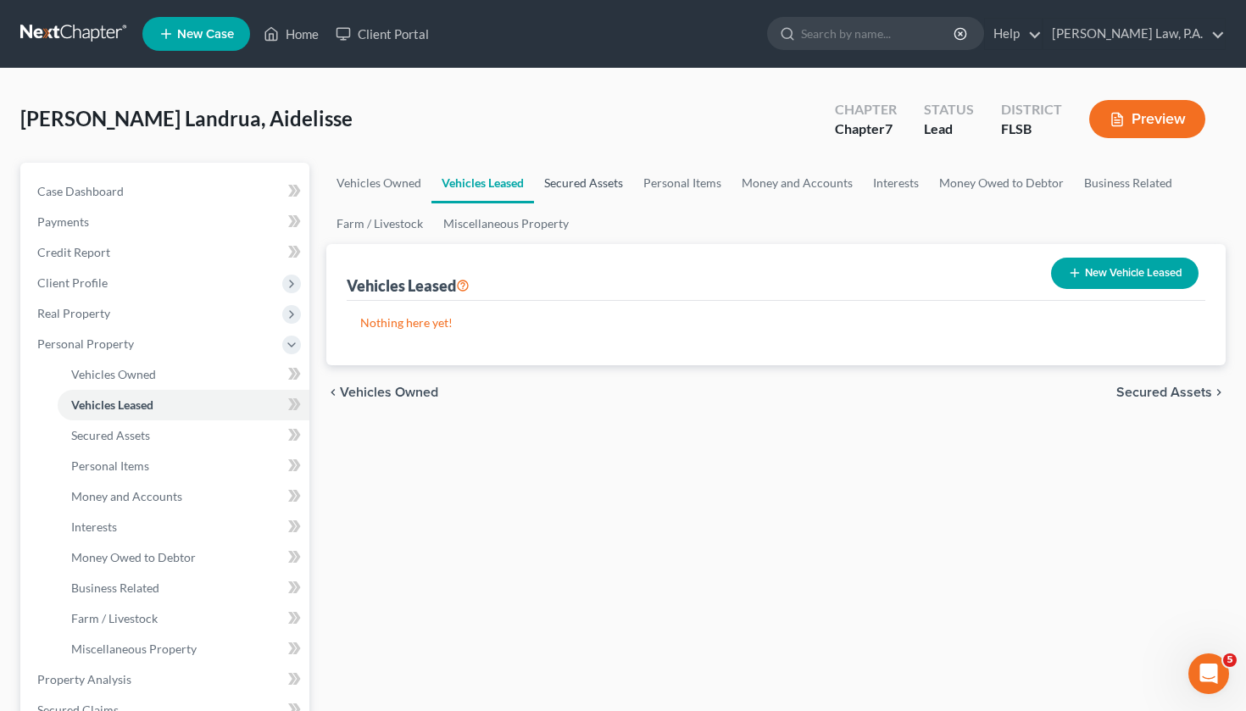
click at [552, 189] on link "Secured Assets" at bounding box center [583, 183] width 99 height 41
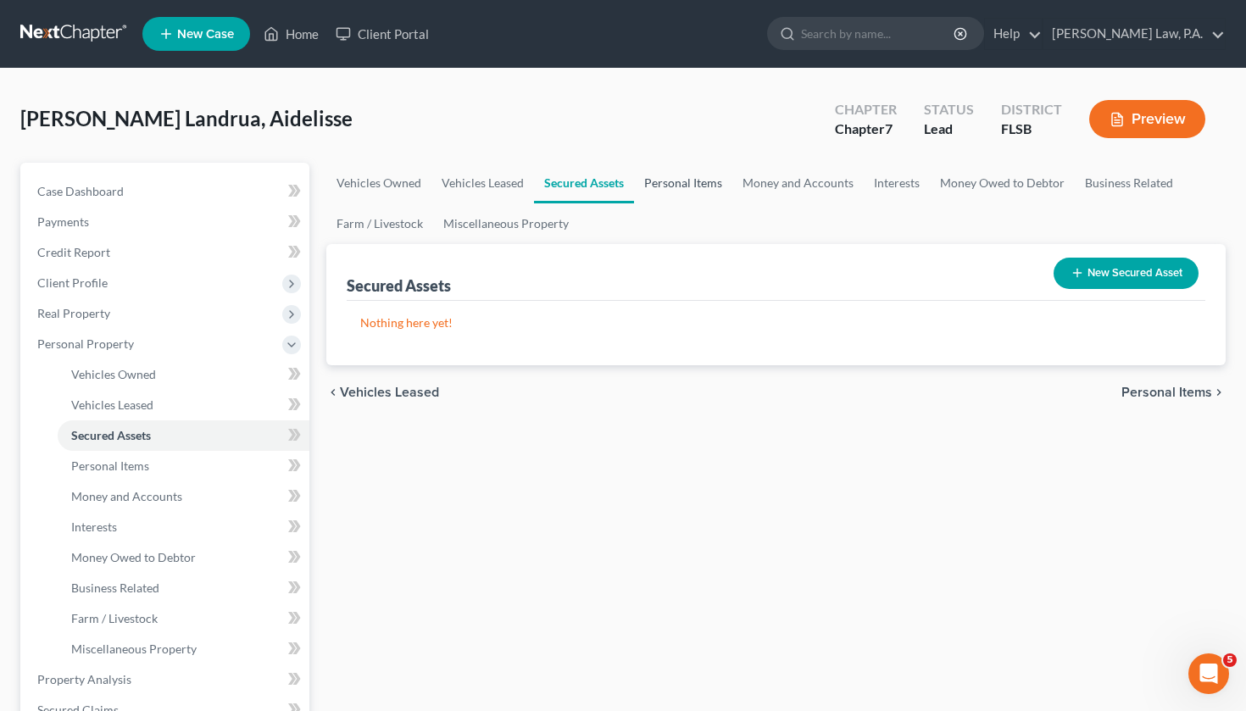
click at [664, 189] on link "Personal Items" at bounding box center [683, 183] width 98 height 41
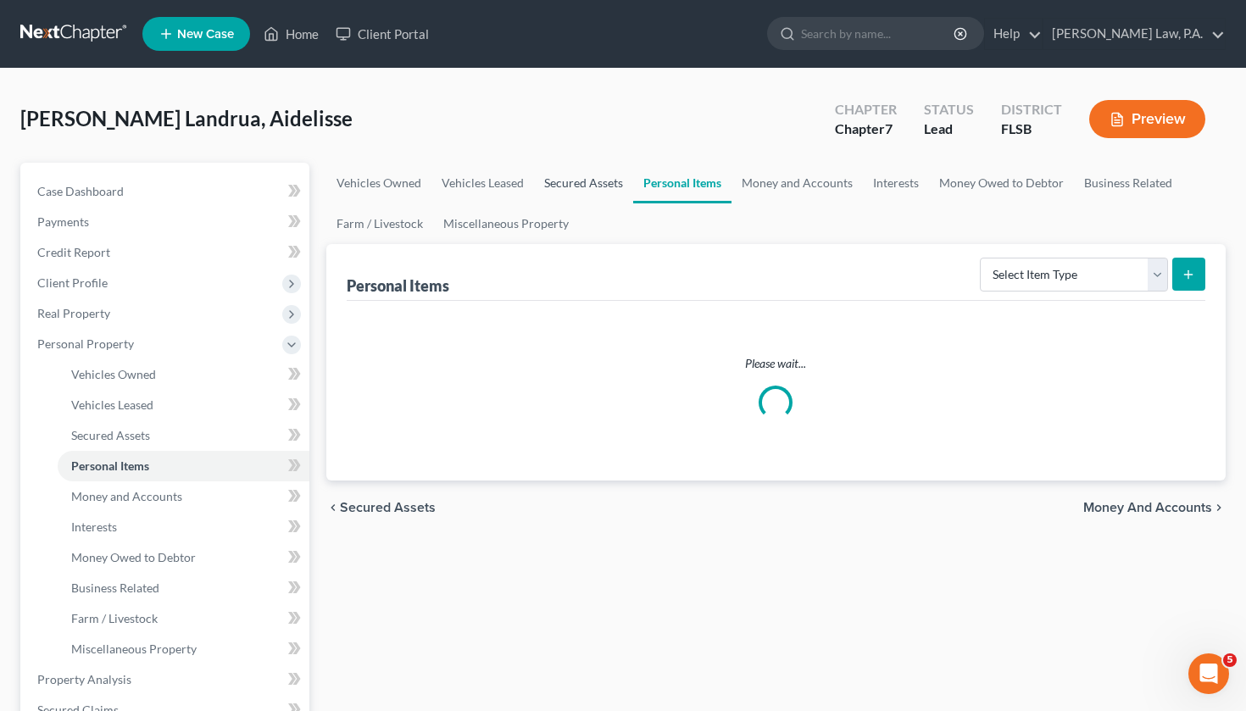
click at [586, 184] on link "Secured Assets" at bounding box center [583, 183] width 99 height 41
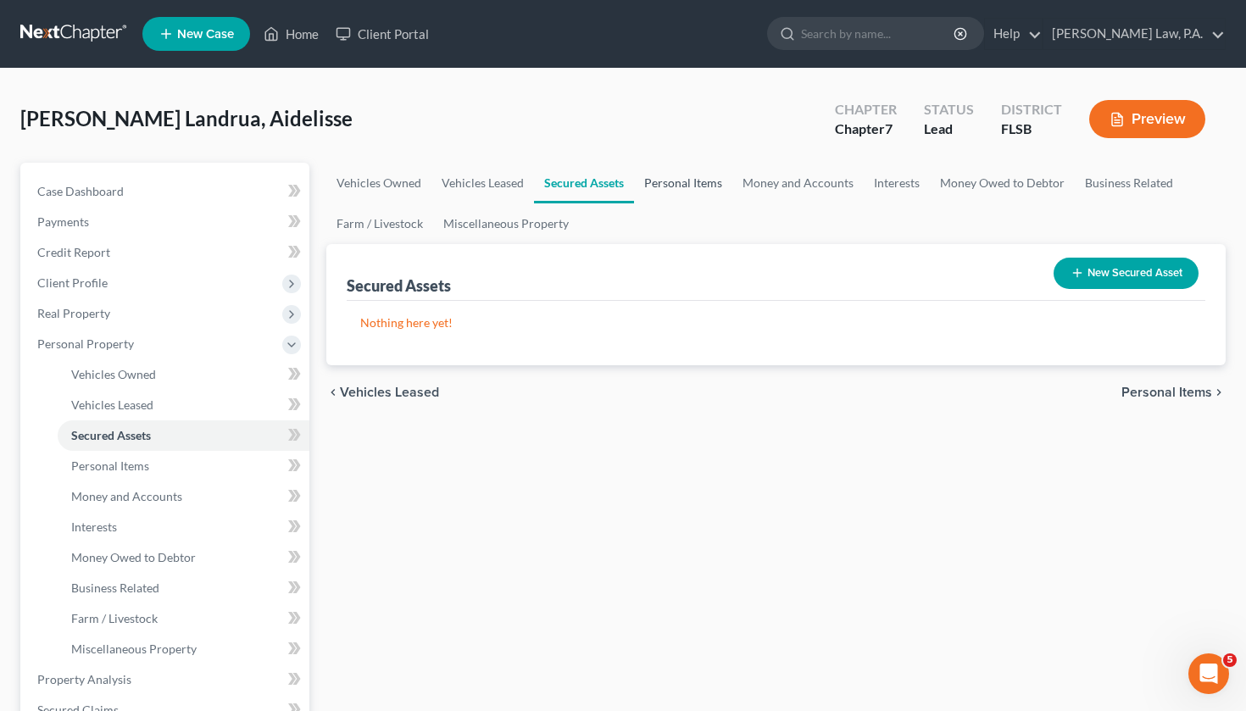
click at [701, 188] on link "Personal Items" at bounding box center [683, 183] width 98 height 41
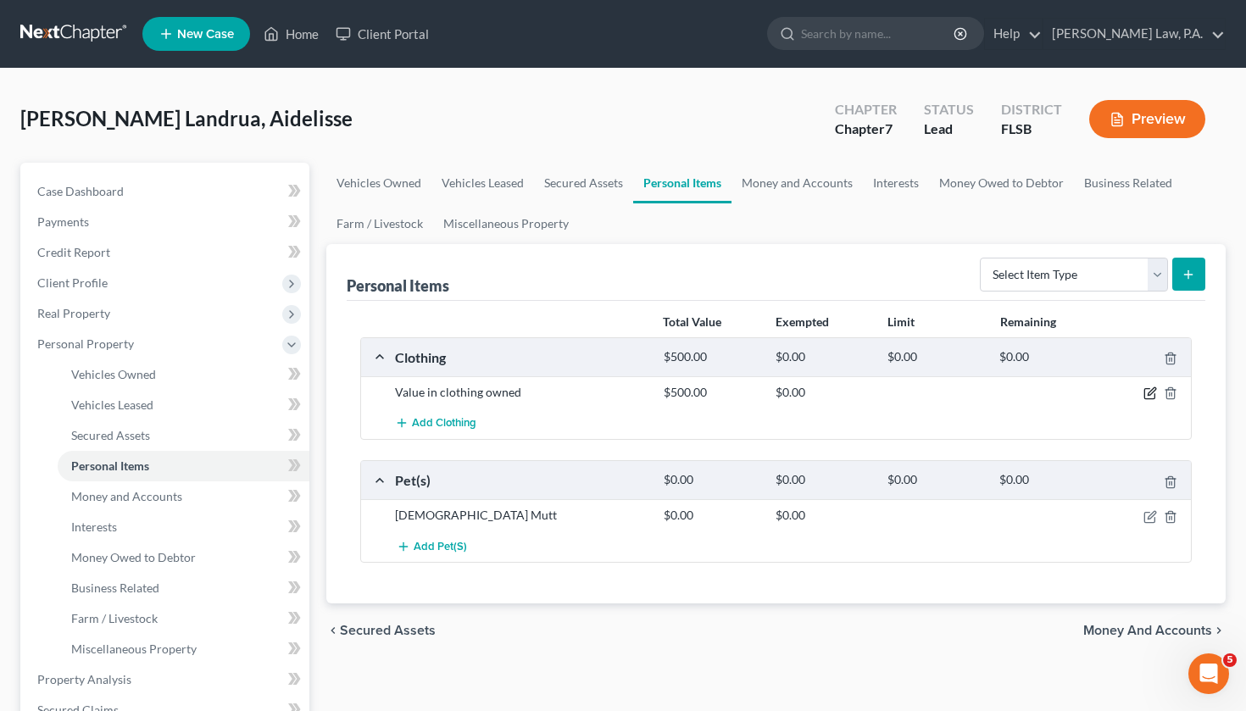
click at [1149, 395] on icon "button" at bounding box center [1151, 392] width 8 height 8
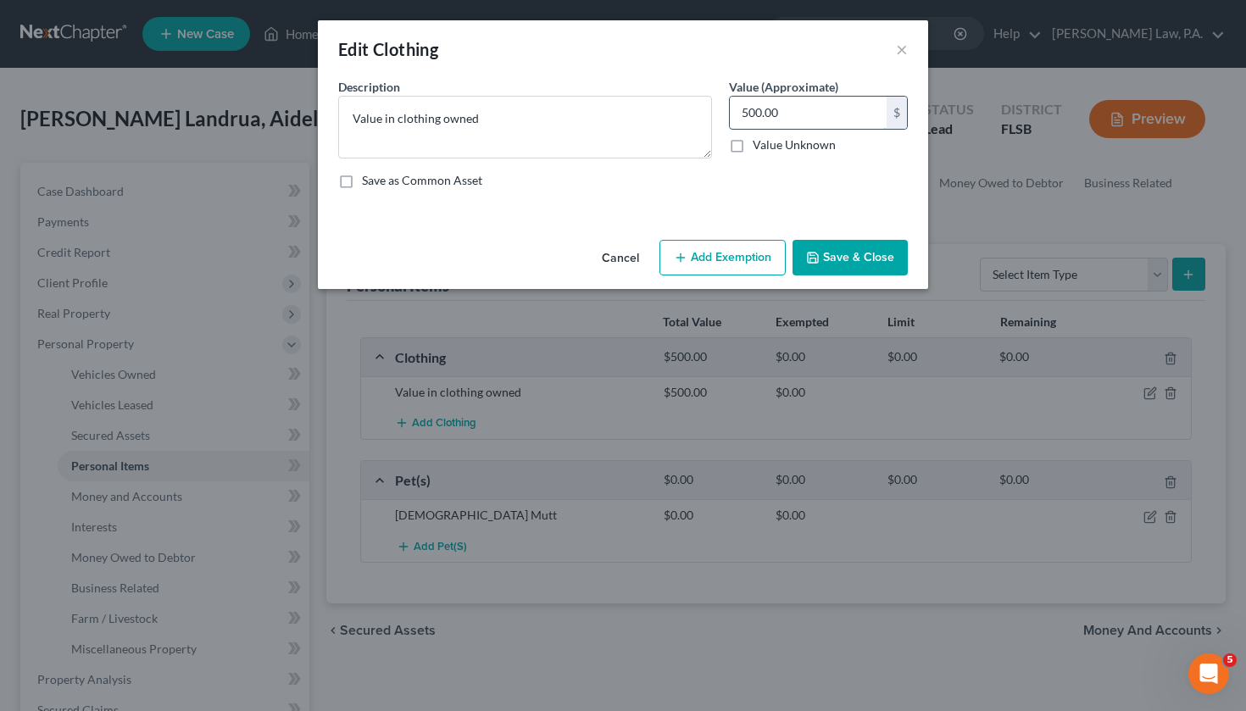
click at [804, 120] on input "500.00" at bounding box center [808, 113] width 157 height 32
click at [626, 253] on button "Cancel" at bounding box center [620, 258] width 64 height 34
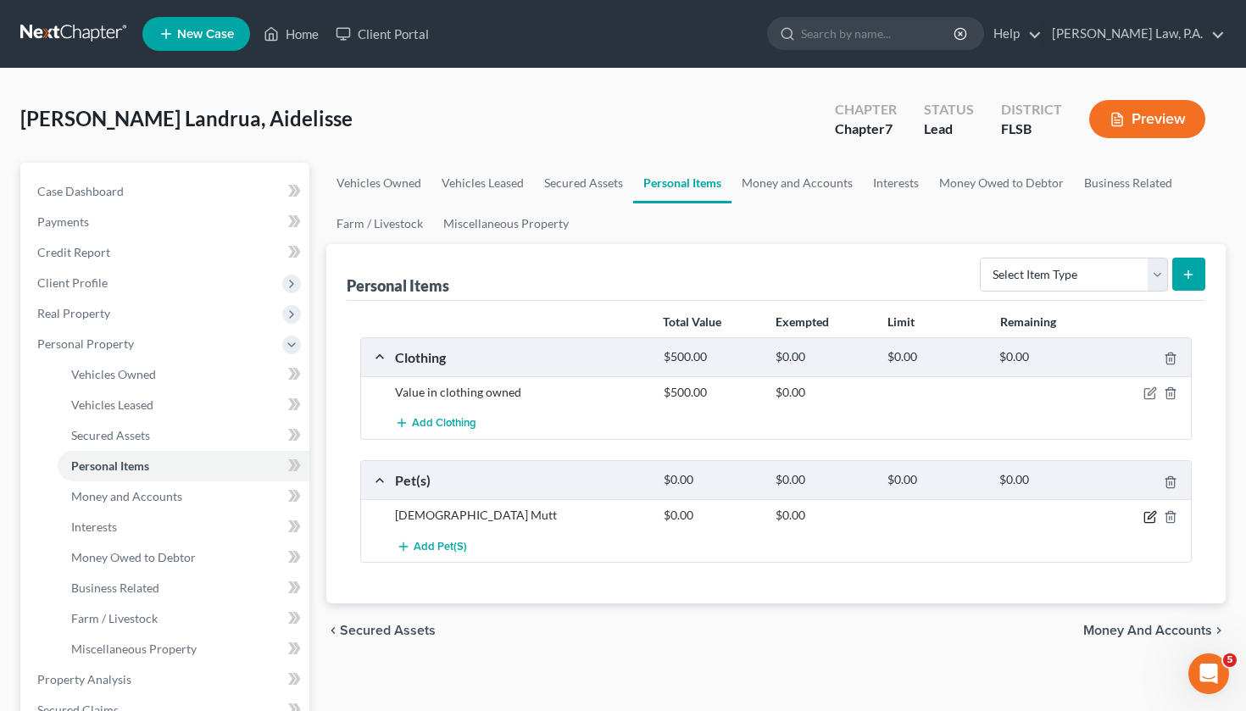
click at [1146, 518] on icon "button" at bounding box center [1150, 517] width 14 height 14
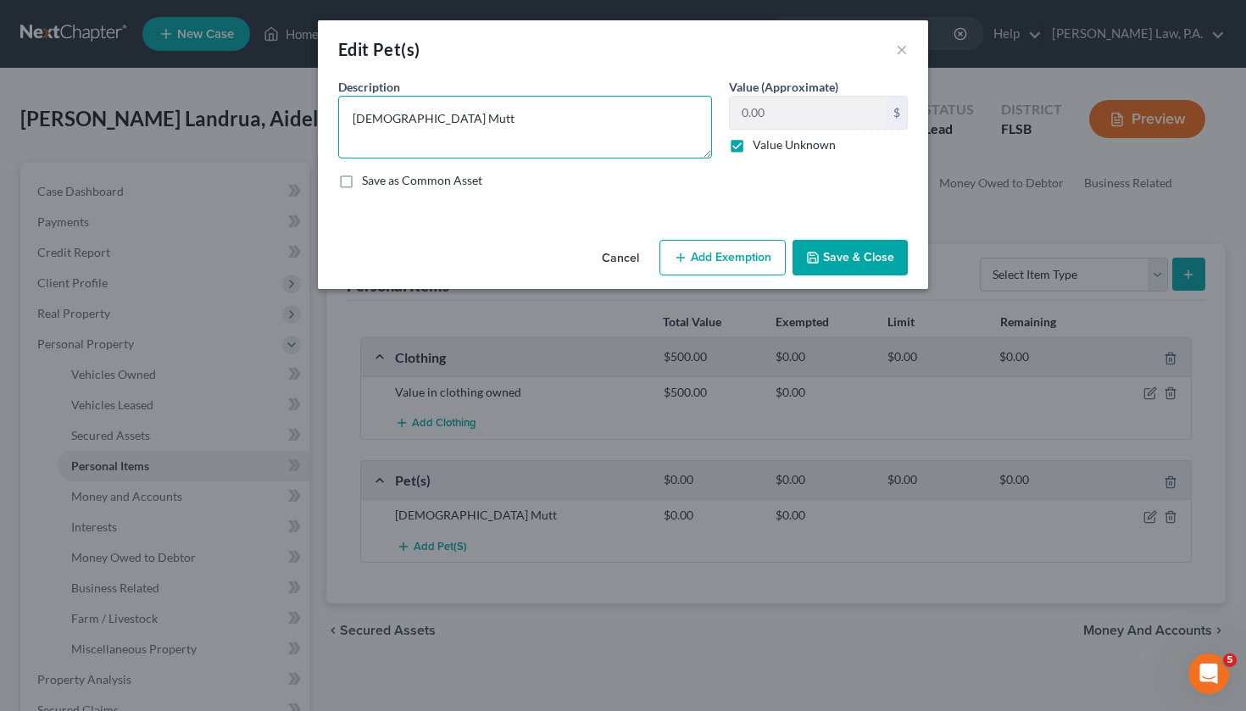
drag, startPoint x: 457, startPoint y: 127, endPoint x: 336, endPoint y: 92, distance: 126.0
click at [336, 92] on div "Description * 4yr old Mutt" at bounding box center [525, 118] width 391 height 80
type textarea "Dog, Mixed Breed (unknown), 4 years old"
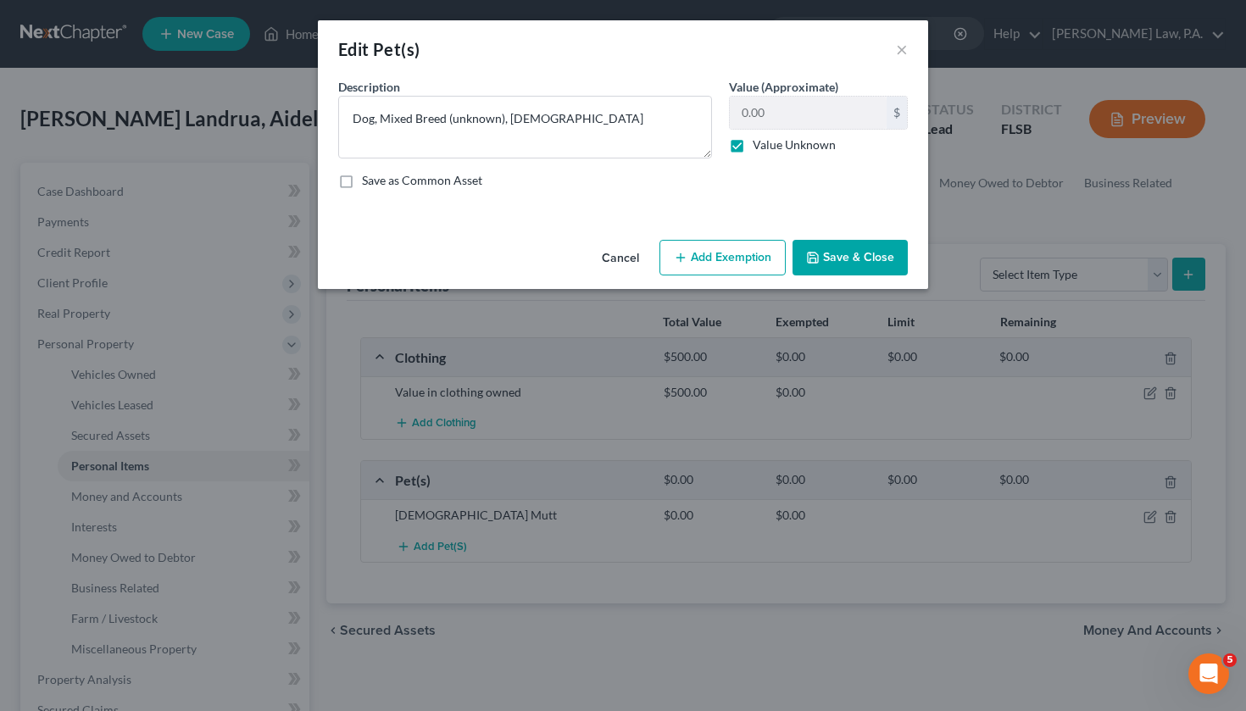
click at [752, 149] on label "Value Unknown" at bounding box center [793, 144] width 83 height 17
click at [759, 147] on input "Value Unknown" at bounding box center [764, 141] width 11 height 11
checkbox input "false"
drag, startPoint x: 770, startPoint y: 114, endPoint x: 709, endPoint y: 123, distance: 61.7
click at [709, 123] on div "Description * Dog, Mixed Breed (unknown), 4 years old Value (Approximate) 0.00 …" at bounding box center [623, 140] width 586 height 125
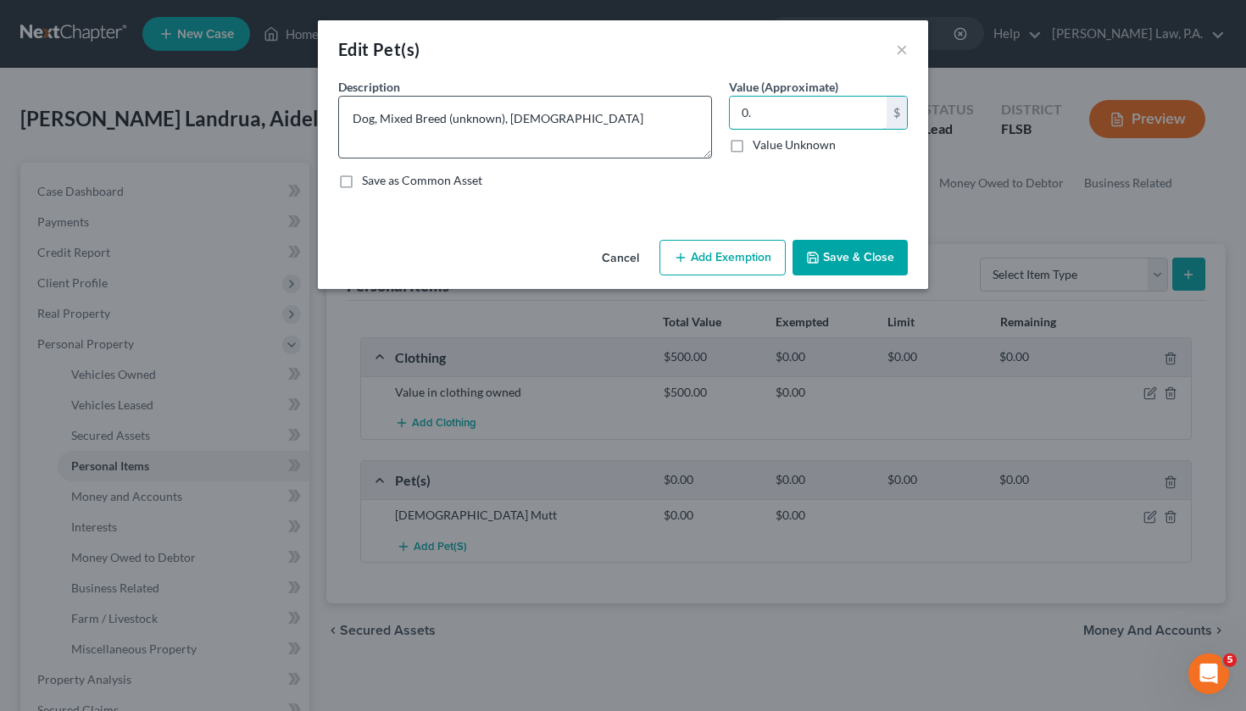
type input "0"
type input "50"
click at [902, 172] on div "Save as Common Asset" at bounding box center [622, 180] width 569 height 17
click at [747, 254] on button "Add Exemption" at bounding box center [722, 258] width 126 height 36
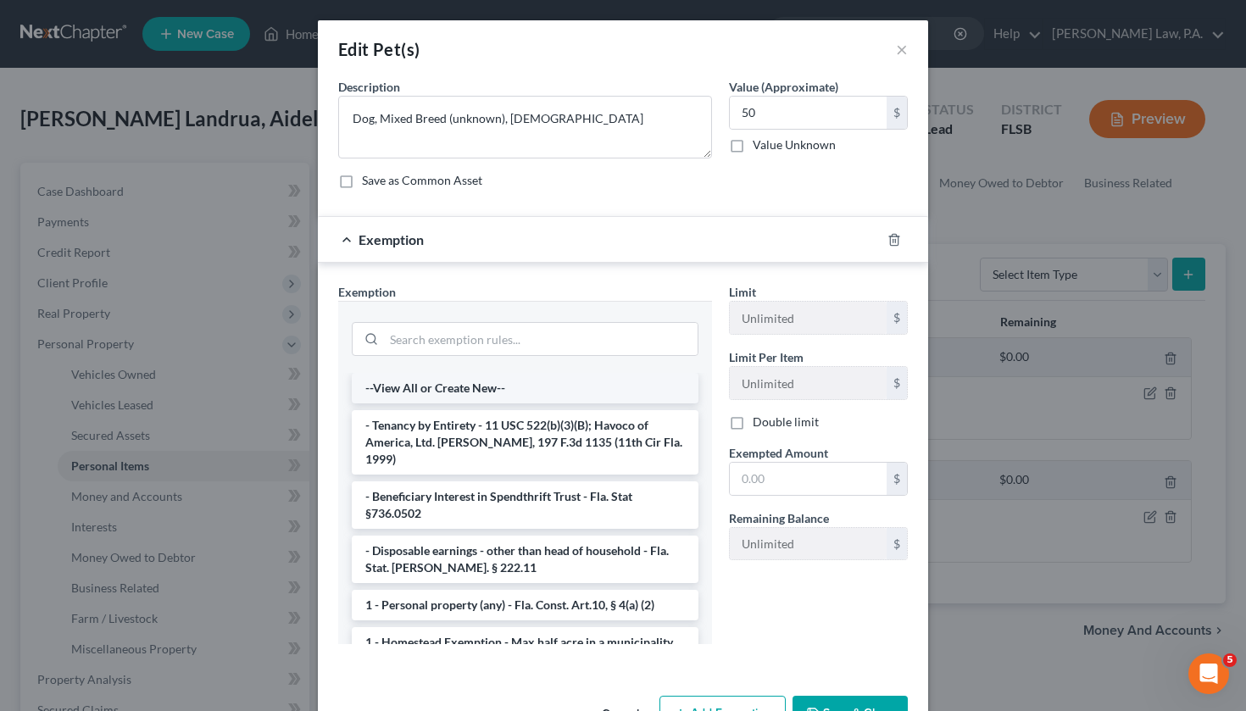
click at [568, 396] on li "--View All or Create New--" at bounding box center [525, 388] width 347 height 31
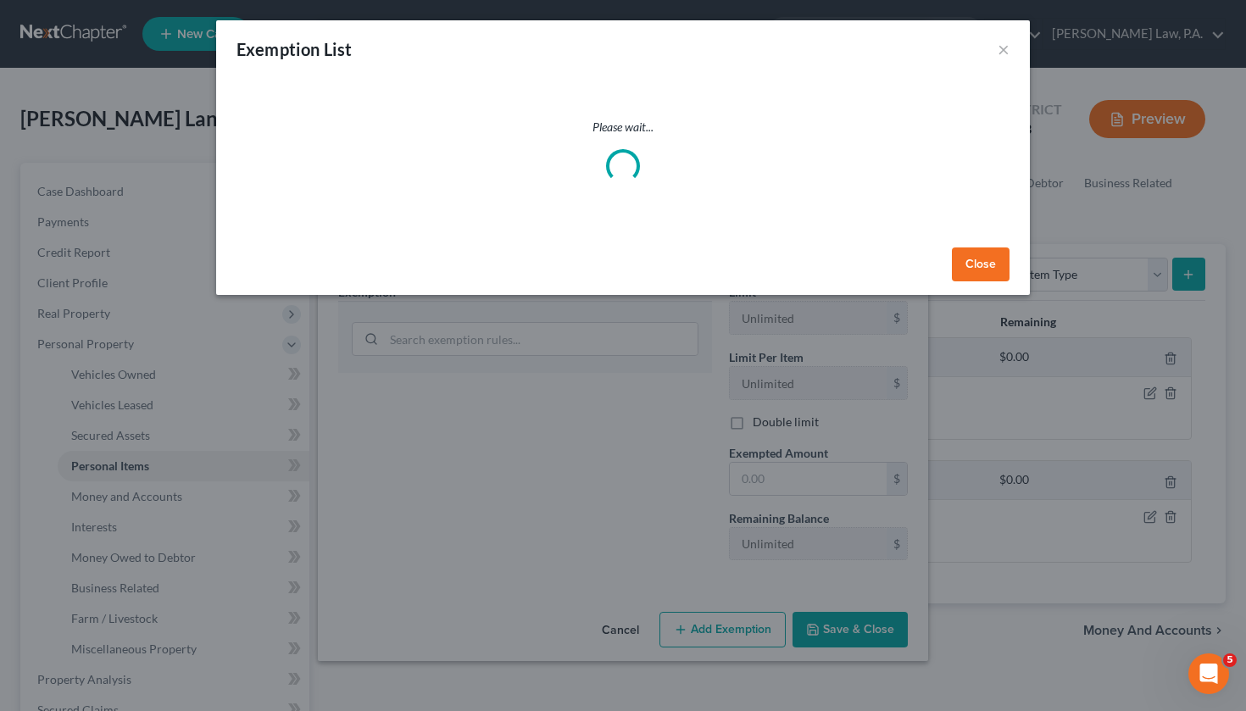
select select "10"
select select "41"
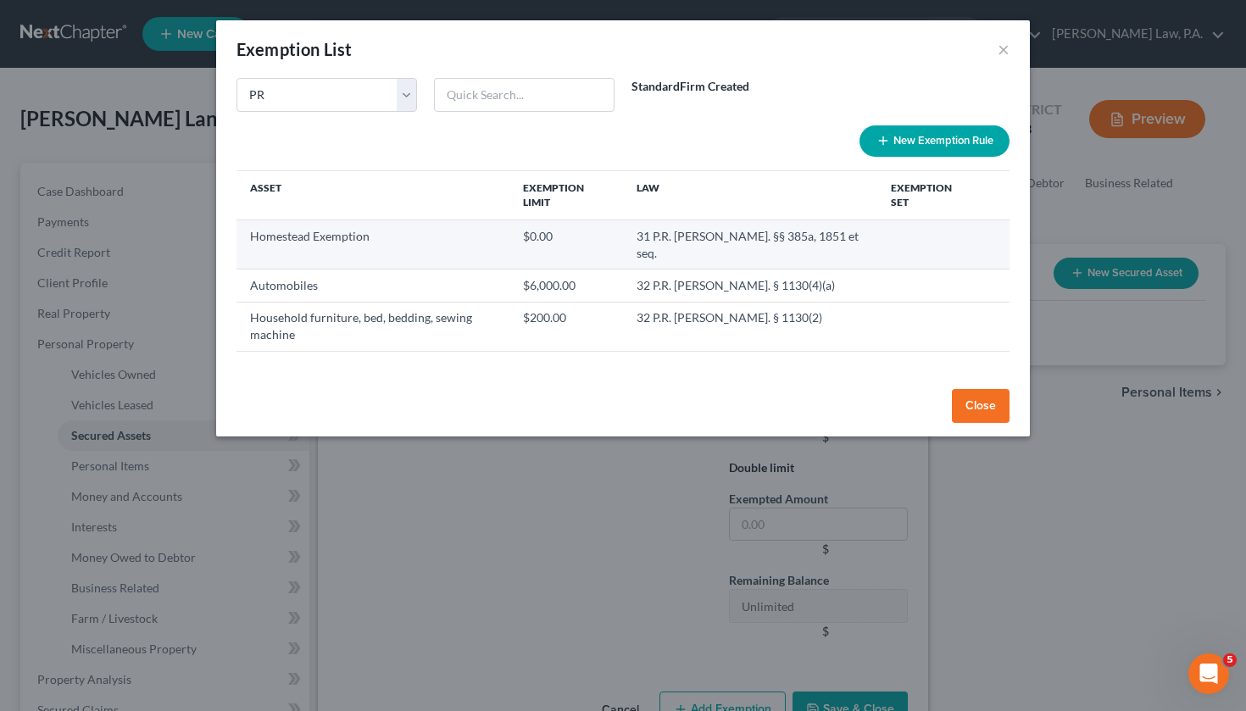
click at [554, 221] on td "$0.00" at bounding box center [566, 243] width 114 height 49
click at [572, 222] on td "$0.00" at bounding box center [566, 243] width 114 height 49
drag, startPoint x: 661, startPoint y: 220, endPoint x: 864, endPoint y: 218, distance: 203.4
click at [864, 219] on td "31 P.R. Laws Ann. §§ 385a, 1851 et seq." at bounding box center [750, 243] width 254 height 49
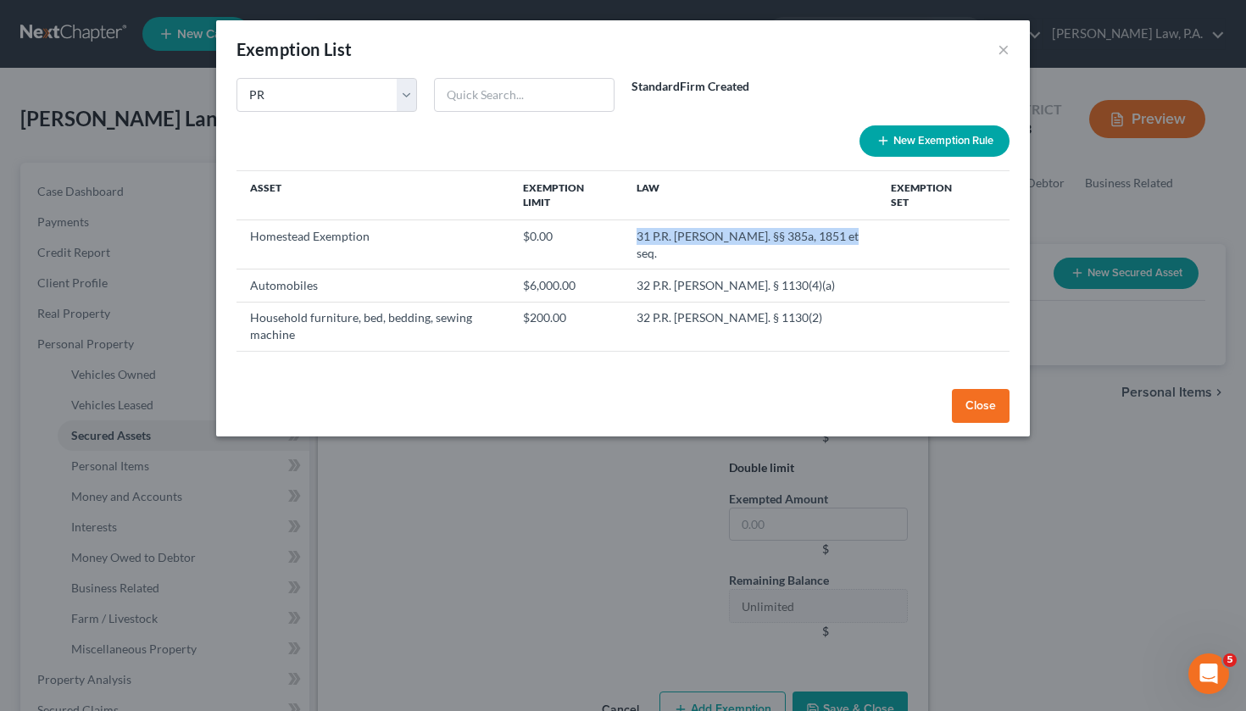
copy td "31 P.R. Laws Ann. §§ 385a, 1851 et seq."
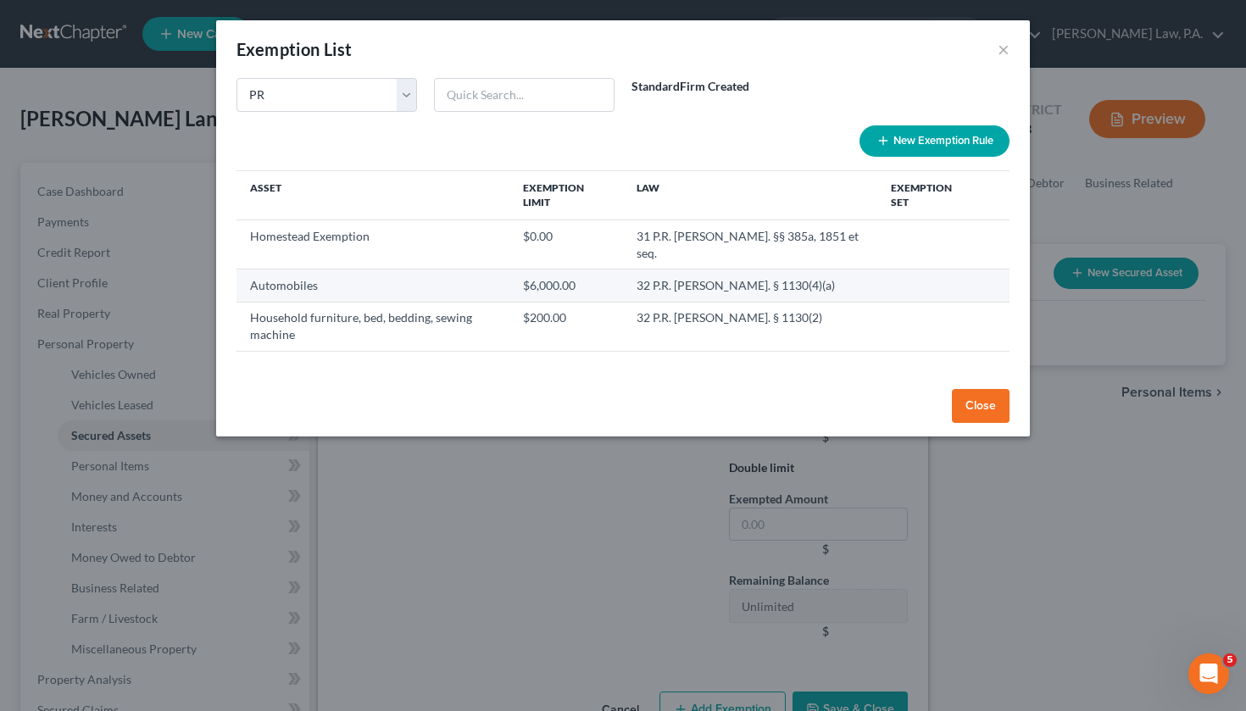
click at [659, 269] on td "32 P.R. Laws Ann. § 1130(4)(a)" at bounding box center [750, 285] width 254 height 32
drag, startPoint x: 540, startPoint y: 254, endPoint x: 597, endPoint y: 252, distance: 56.8
click at [597, 269] on td "$6,000.00" at bounding box center [566, 285] width 114 height 32
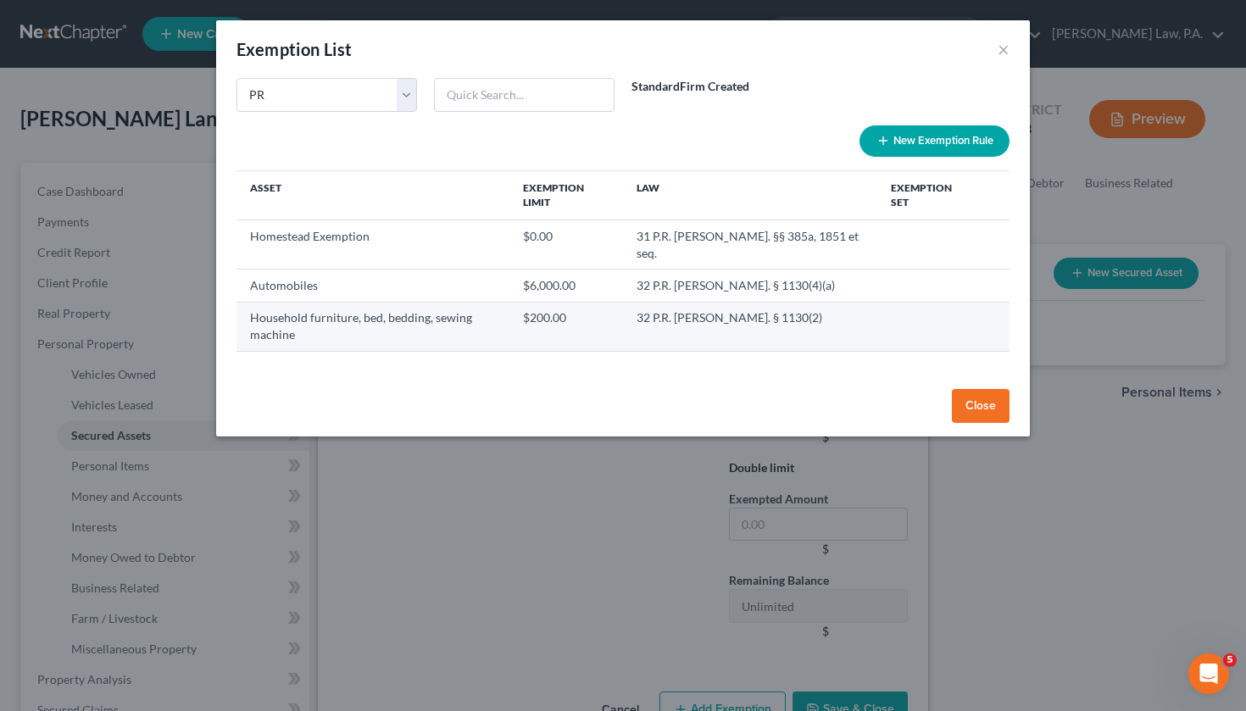
click at [551, 302] on td "$200.00" at bounding box center [566, 326] width 114 height 49
drag, startPoint x: 541, startPoint y: 286, endPoint x: 583, endPoint y: 287, distance: 41.6
click at [584, 302] on td "$200.00" at bounding box center [566, 326] width 114 height 49
click at [583, 302] on td "$200.00" at bounding box center [566, 326] width 114 height 49
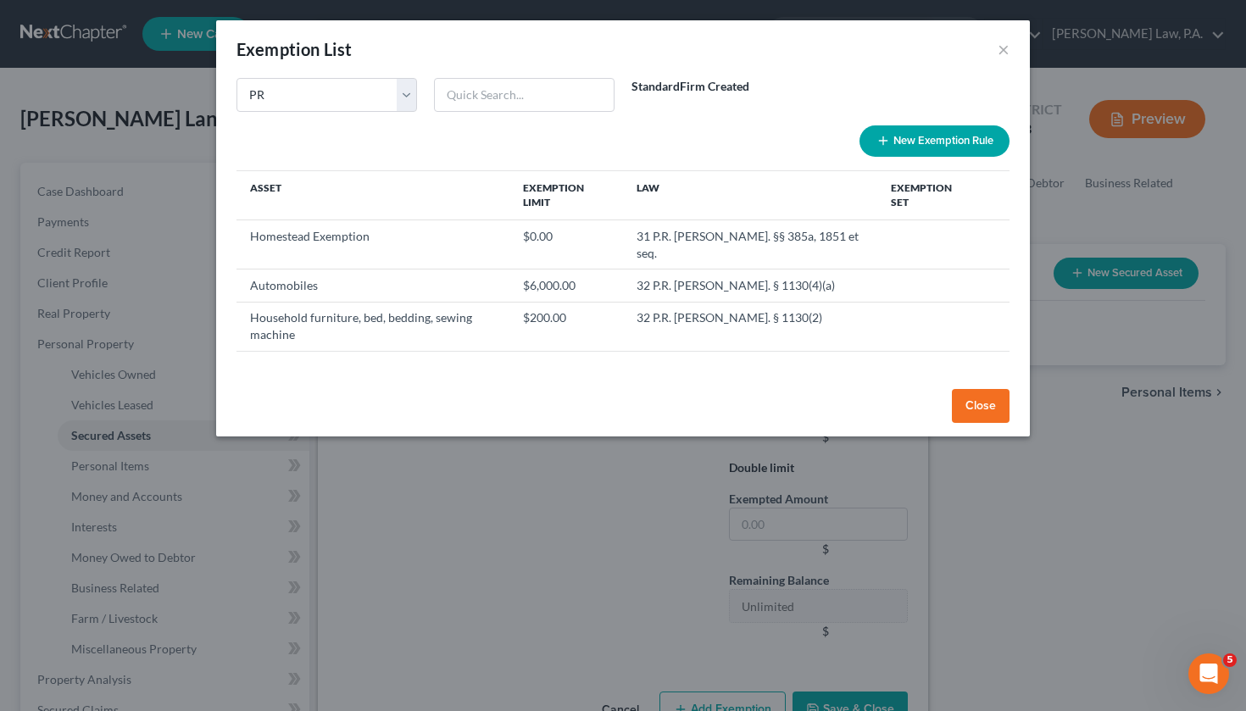
click at [996, 389] on button "Close" at bounding box center [981, 406] width 58 height 34
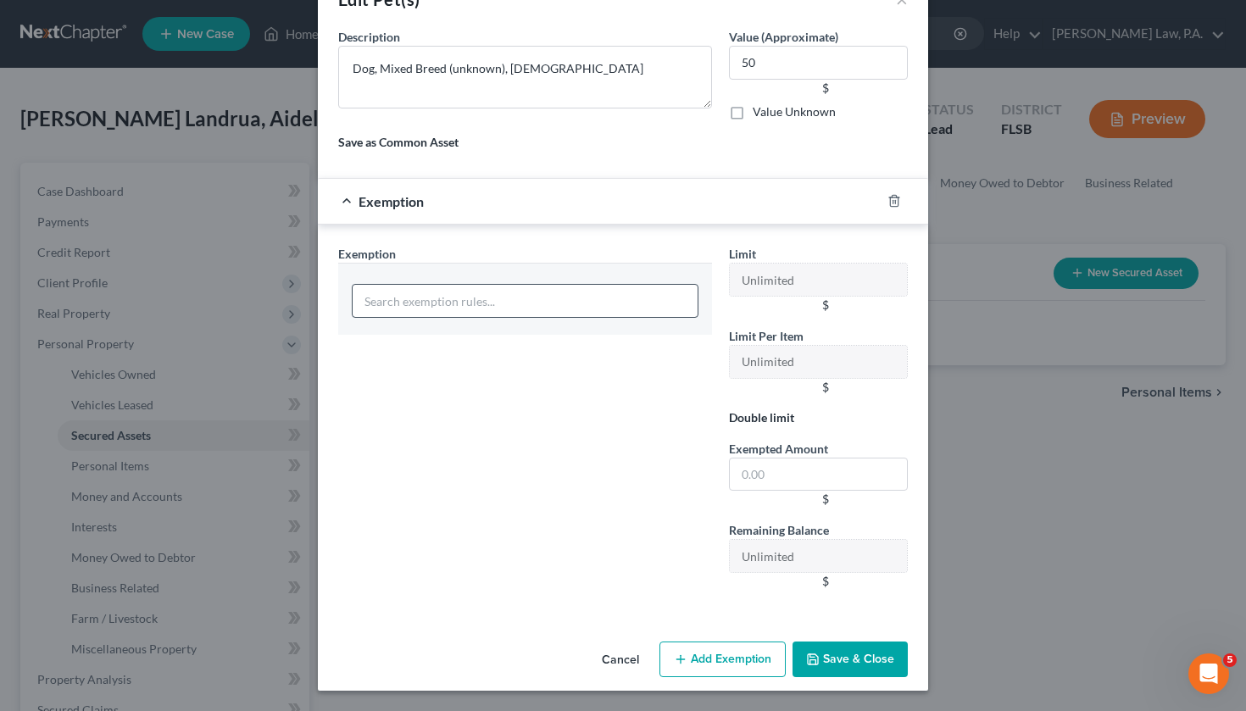
scroll to position [50, 0]
click at [666, 302] on input "search" at bounding box center [525, 301] width 347 height 34
click at [693, 658] on button "Add Exemption" at bounding box center [722, 659] width 126 height 36
click at [689, 655] on button "Add Exemption" at bounding box center [722, 659] width 126 height 36
click at [549, 298] on input "search" at bounding box center [525, 301] width 347 height 34
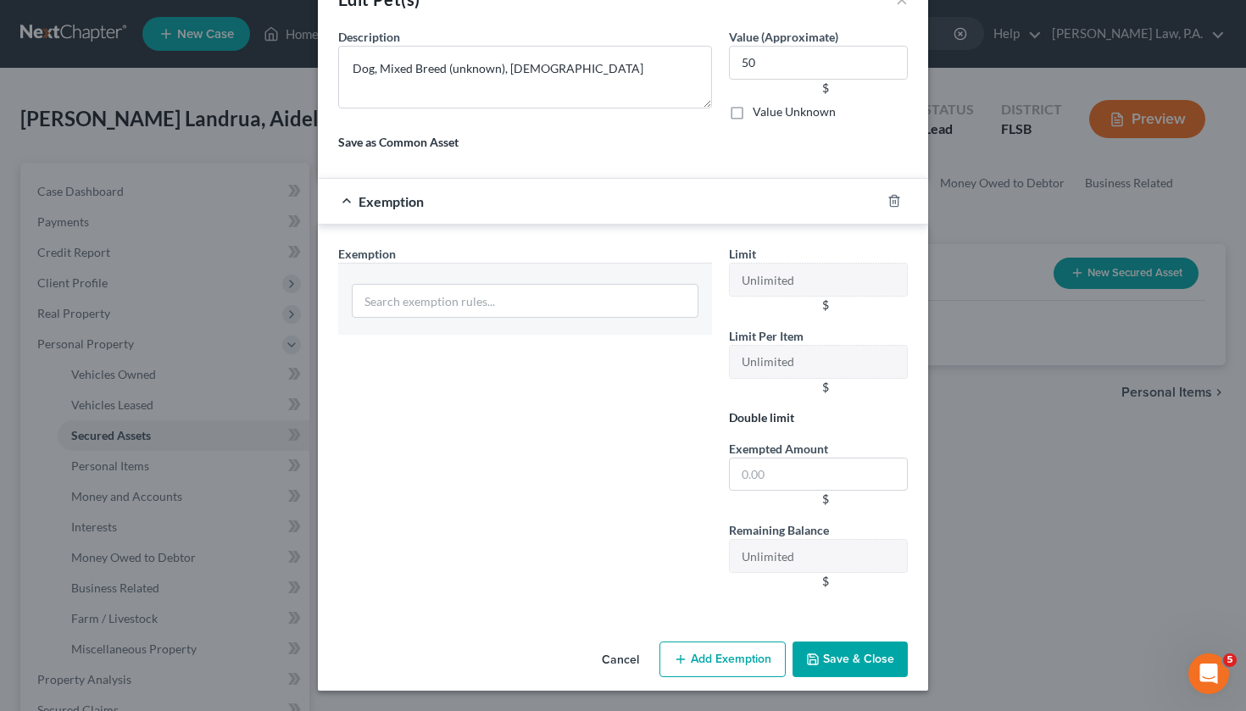
click at [606, 667] on button "Cancel" at bounding box center [620, 660] width 64 height 34
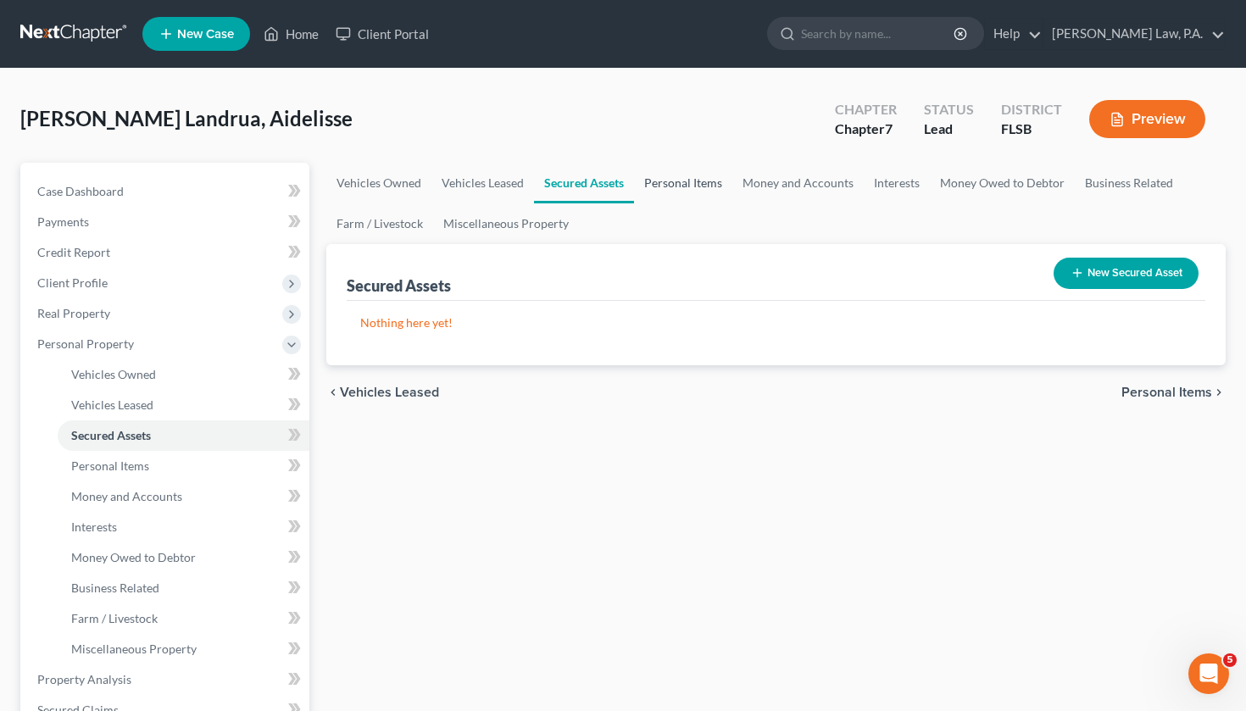
click at [662, 181] on link "Personal Items" at bounding box center [683, 183] width 98 height 41
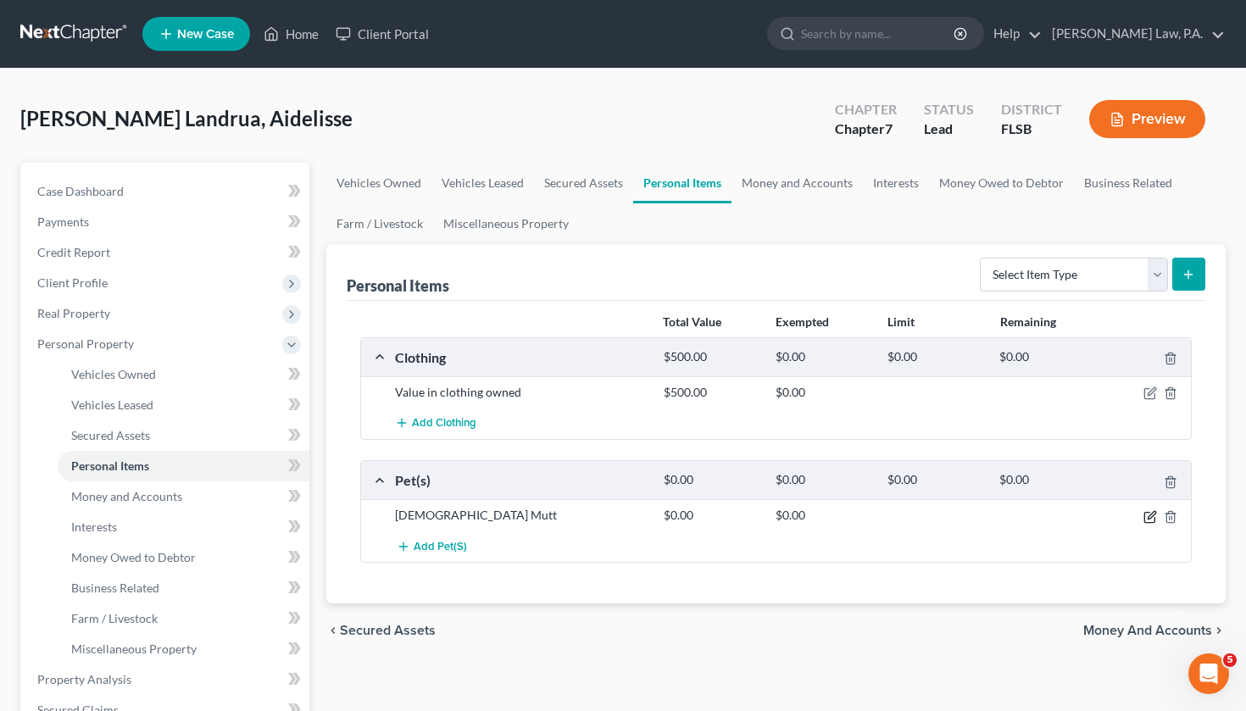
click at [1147, 513] on icon "button" at bounding box center [1150, 517] width 14 height 14
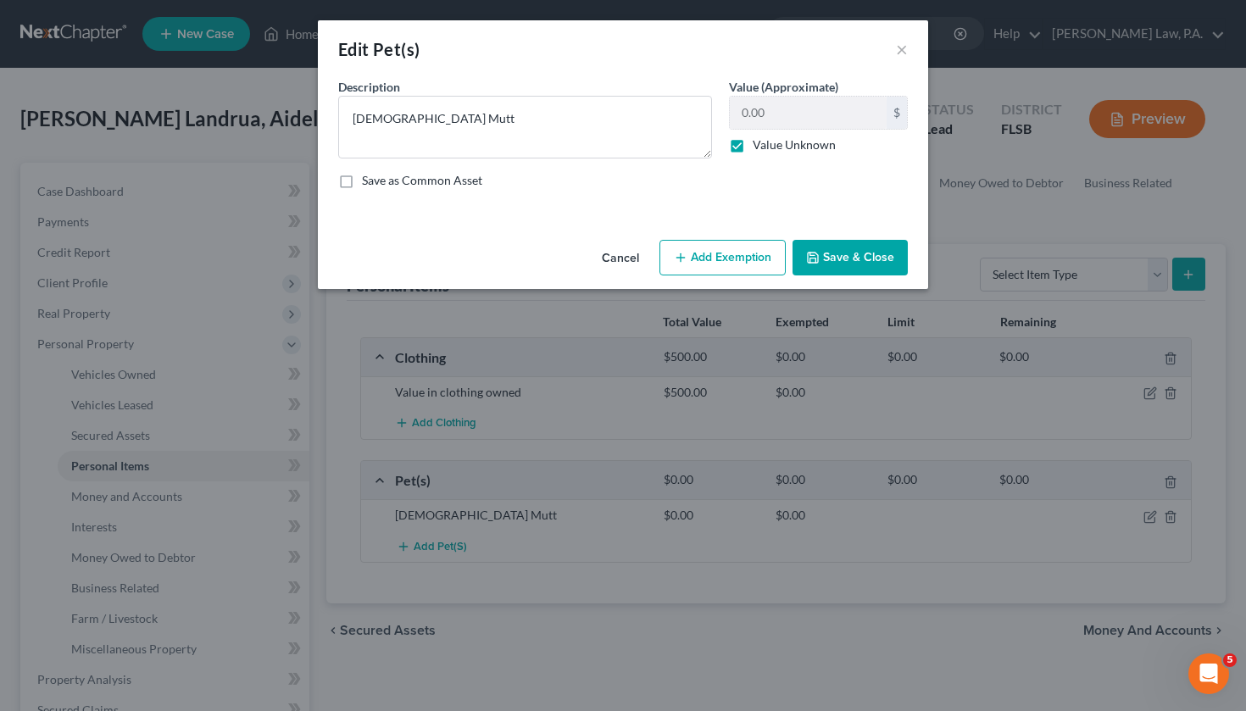
click at [705, 256] on button "Add Exemption" at bounding box center [722, 258] width 126 height 36
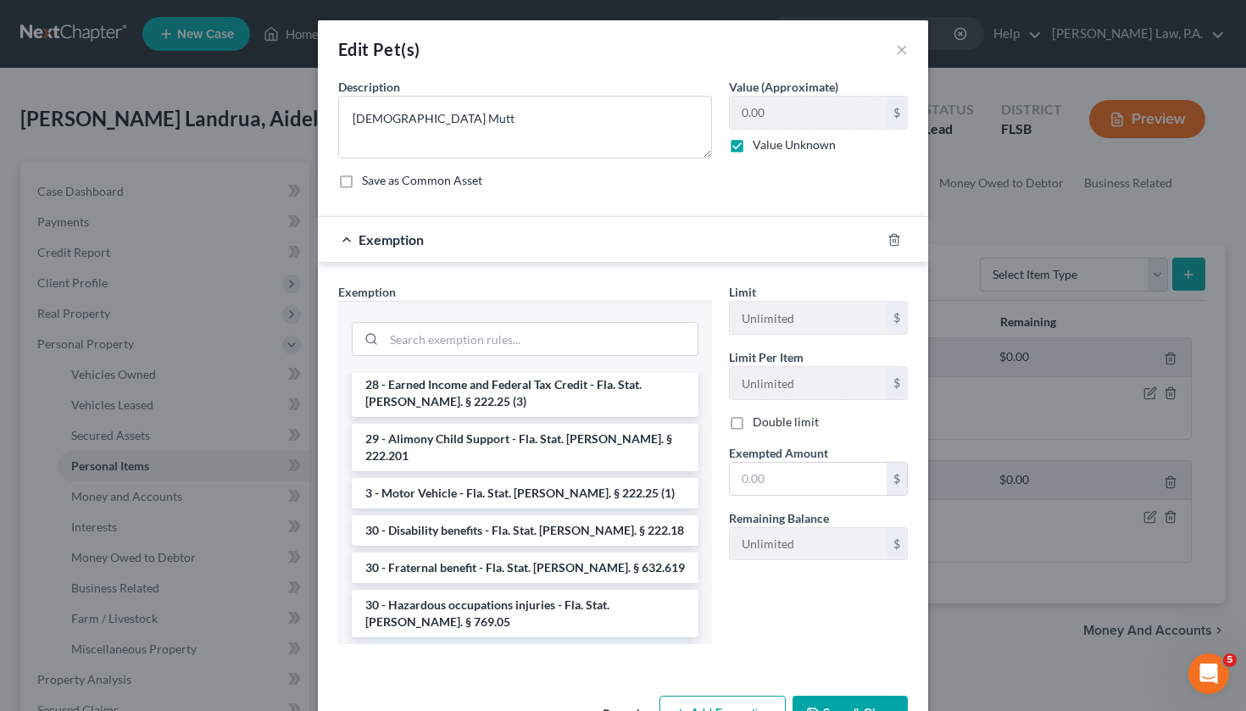
scroll to position [817, 0]
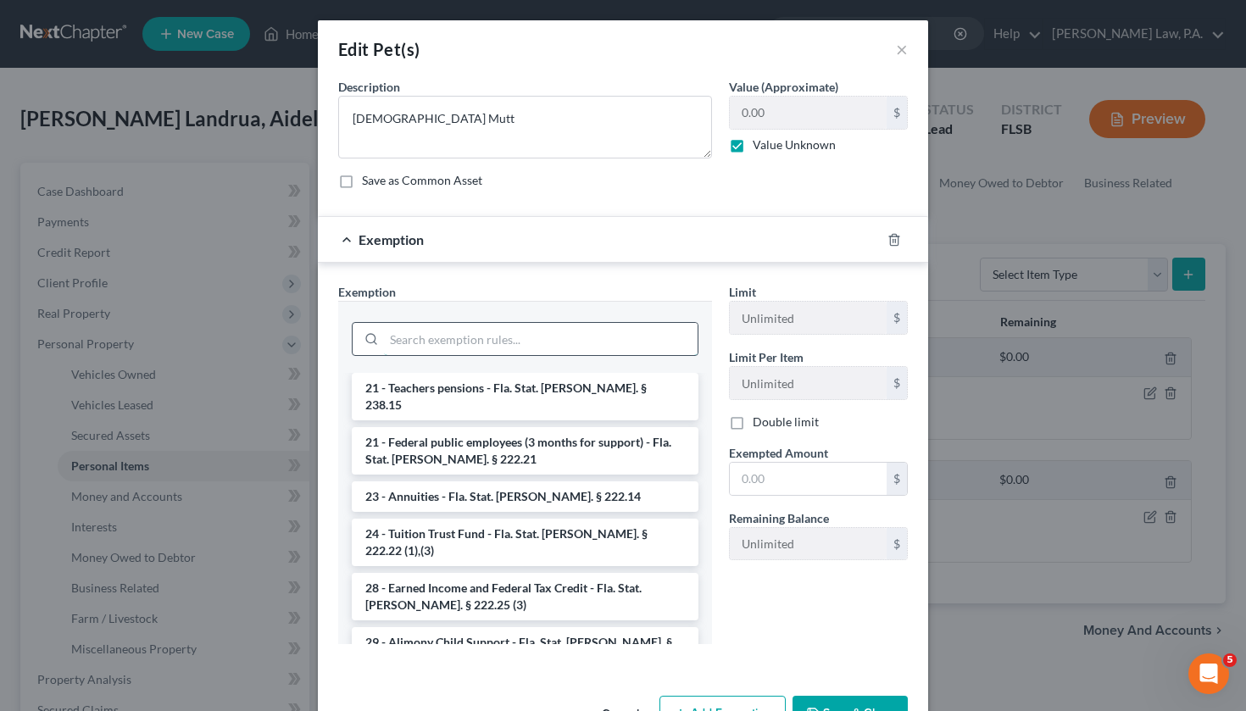
click at [496, 343] on input "search" at bounding box center [541, 339] width 314 height 32
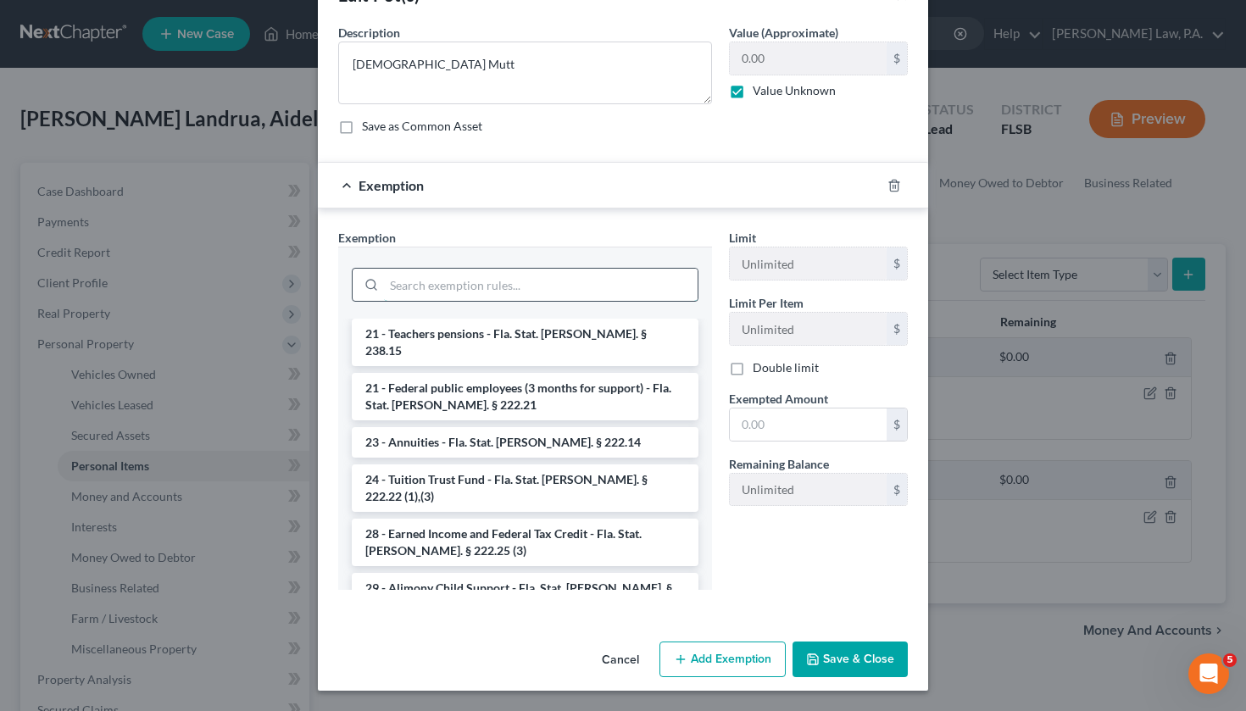
scroll to position [53, 0]
click at [533, 276] on input "search" at bounding box center [541, 285] width 314 height 32
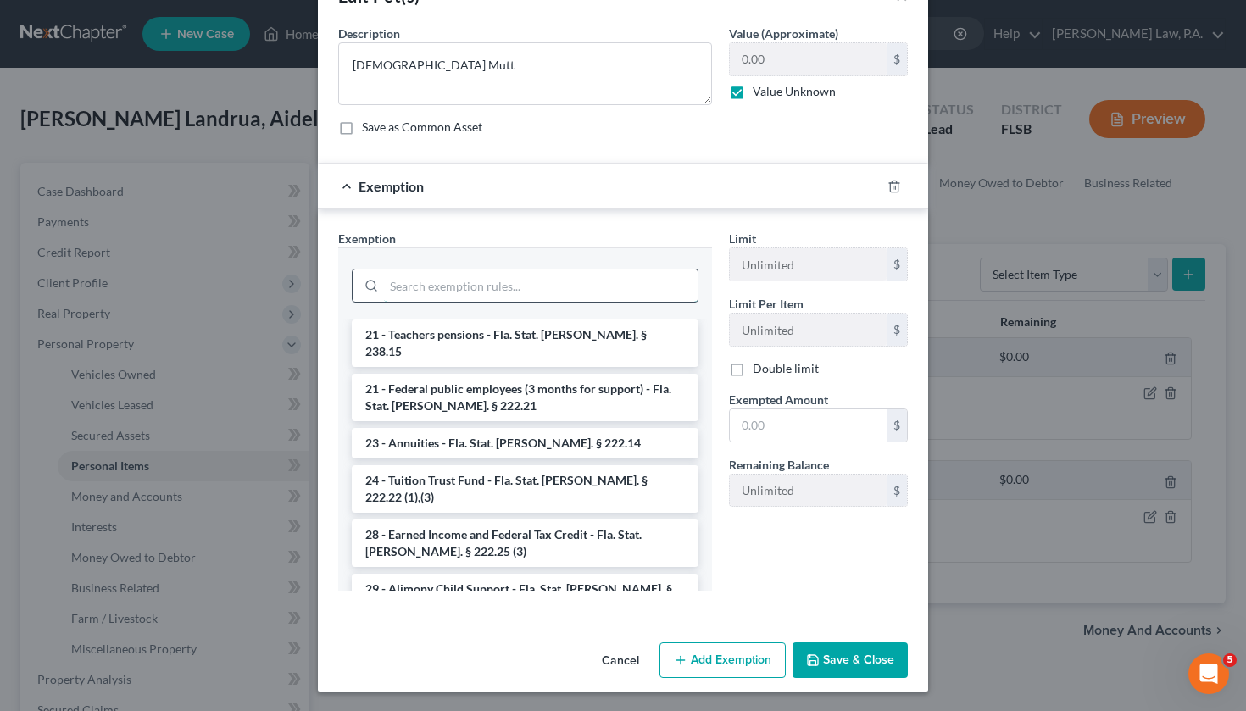
click at [533, 276] on input "search" at bounding box center [541, 285] width 314 height 32
click at [682, 653] on icon "button" at bounding box center [681, 660] width 14 height 14
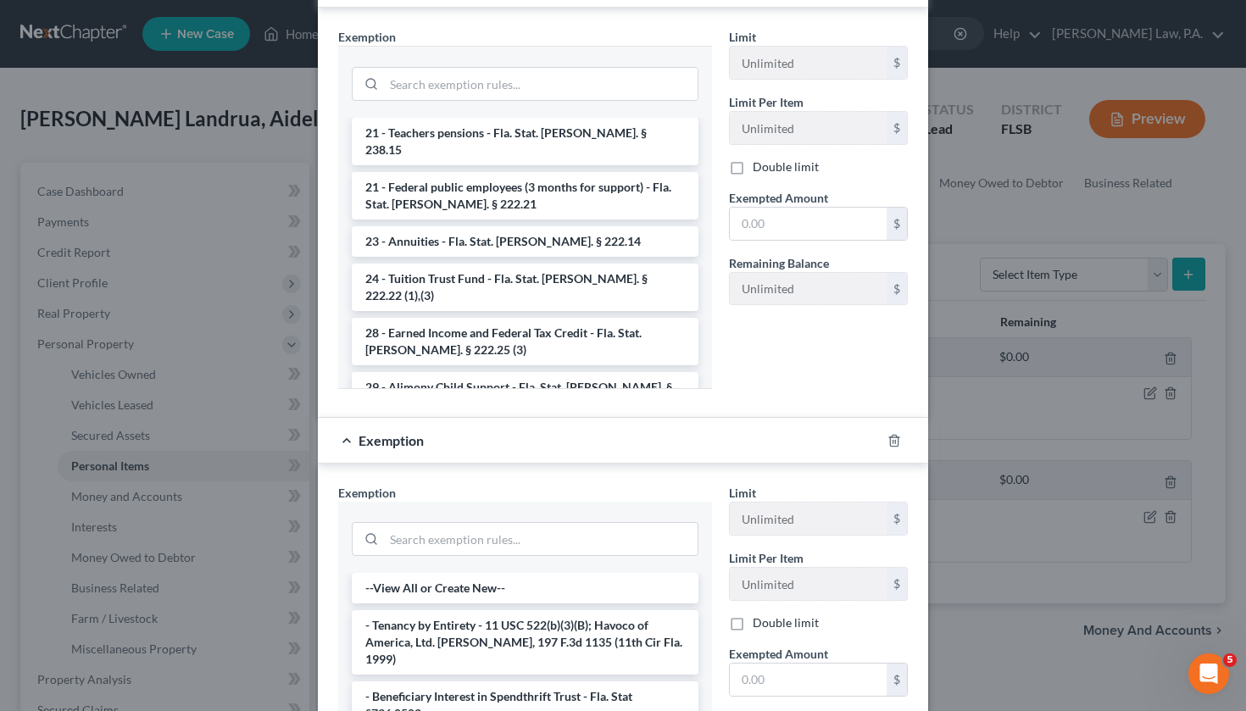
scroll to position [335, 0]
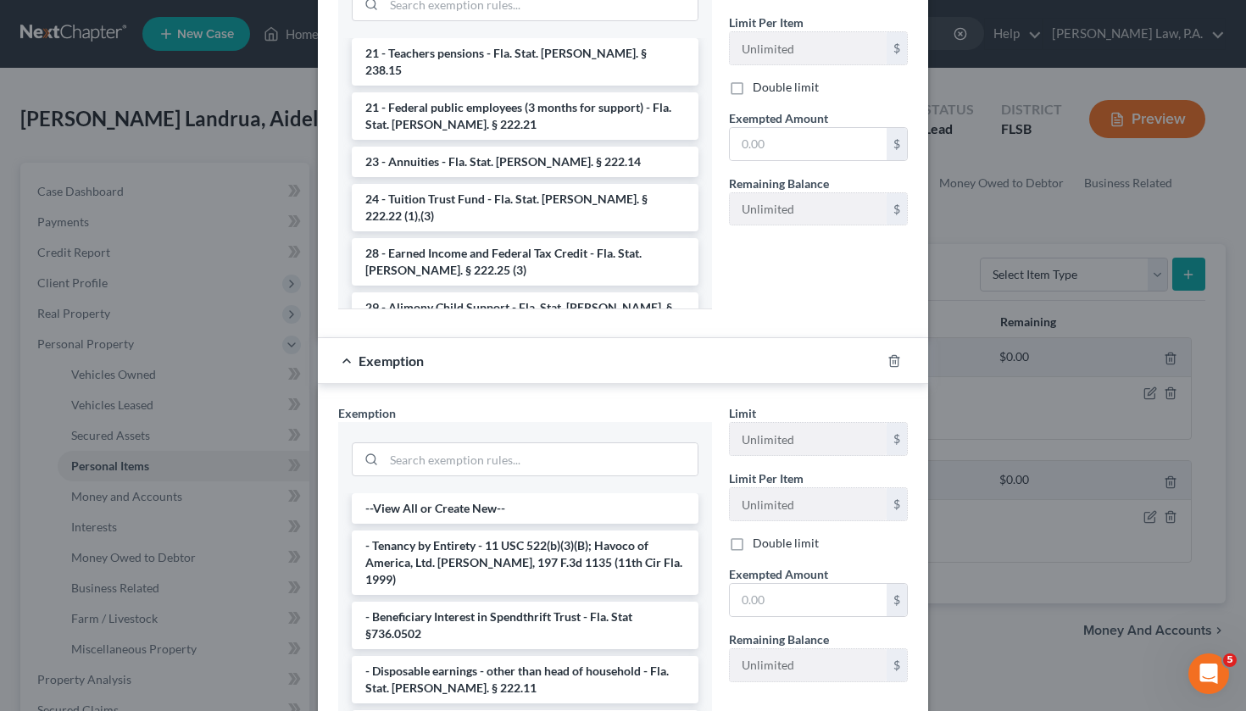
click at [902, 366] on div at bounding box center [903, 360] width 47 height 27
click at [891, 360] on icon "button" at bounding box center [894, 361] width 14 height 14
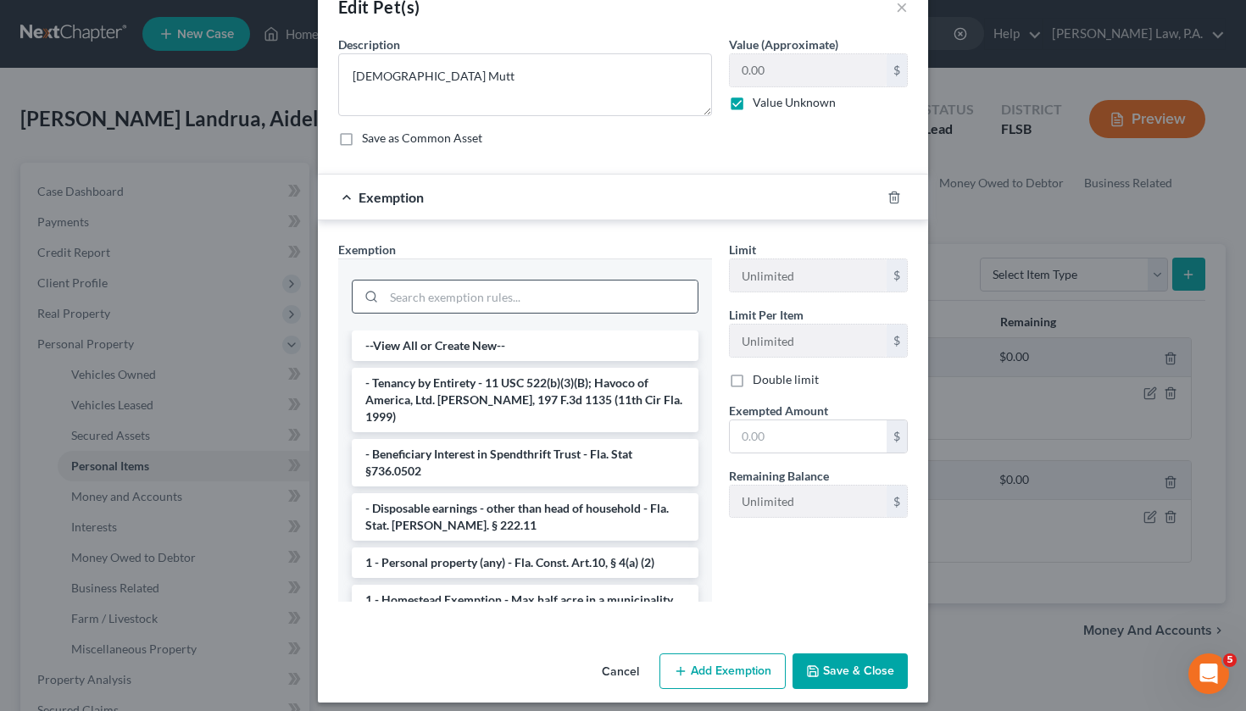
scroll to position [0, 0]
click at [512, 286] on input "search" at bounding box center [541, 296] width 314 height 32
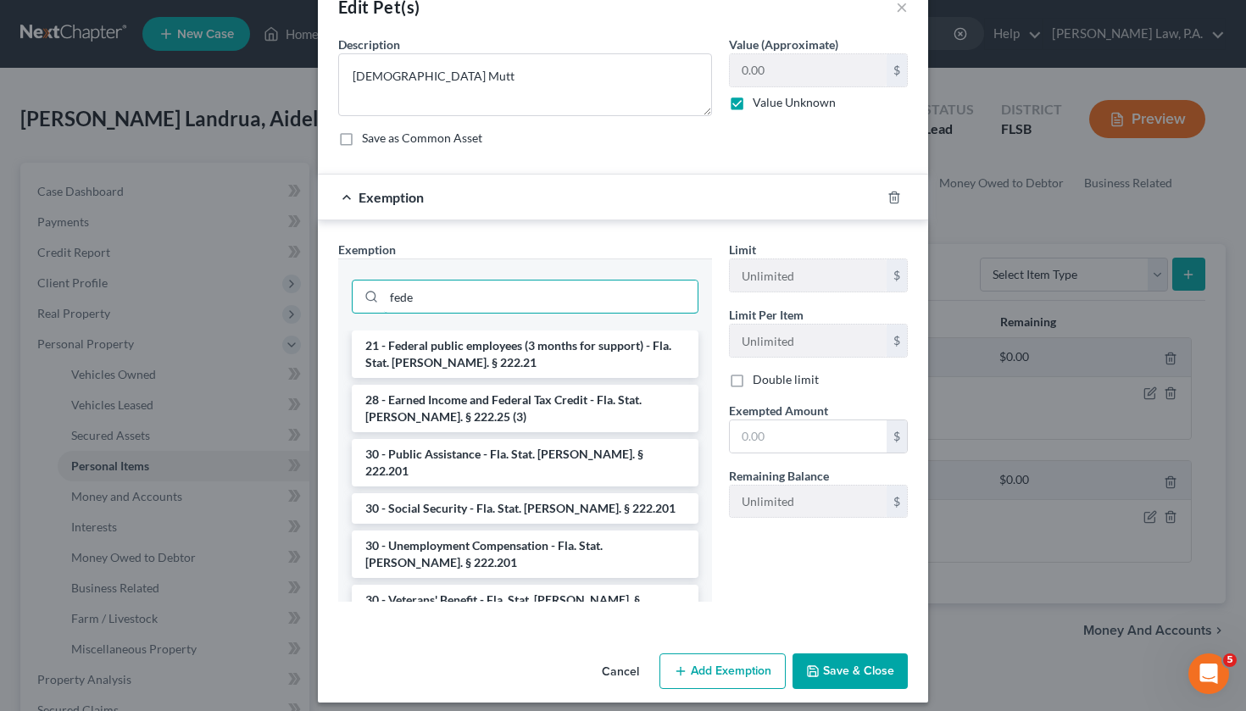
type input "fede"
click at [607, 674] on button "Cancel" at bounding box center [620, 672] width 64 height 34
